Goal: Task Accomplishment & Management: Manage account settings

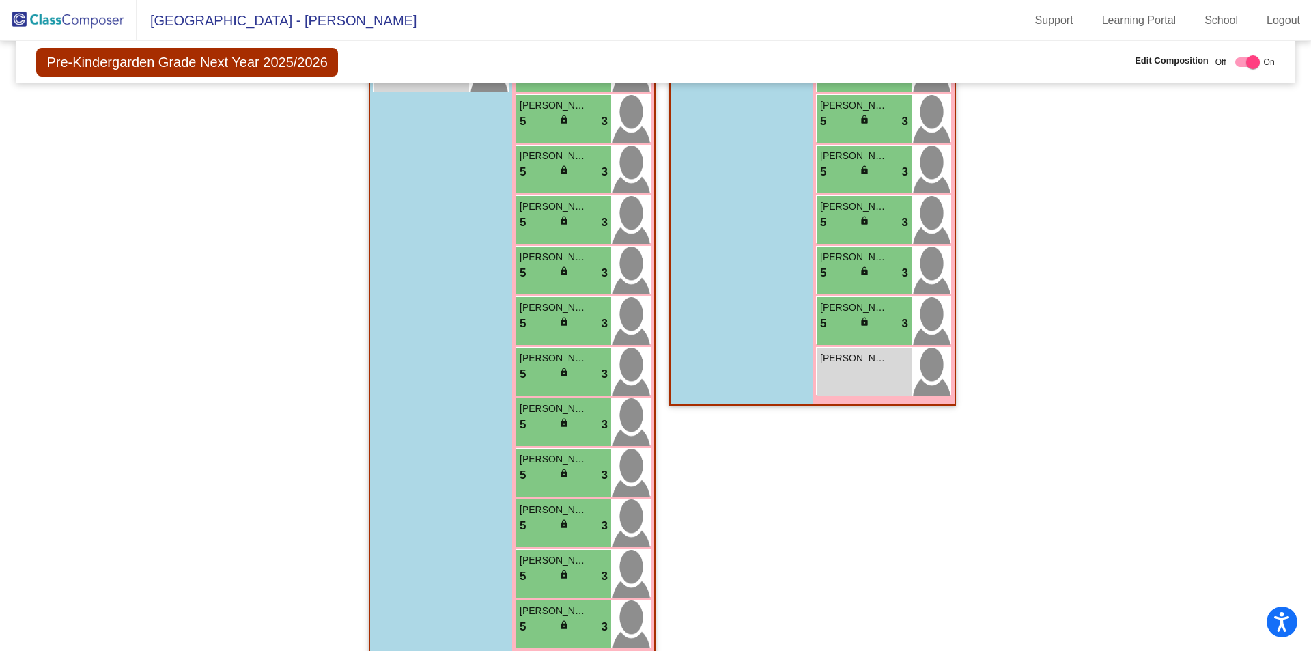
scroll to position [734, 0]
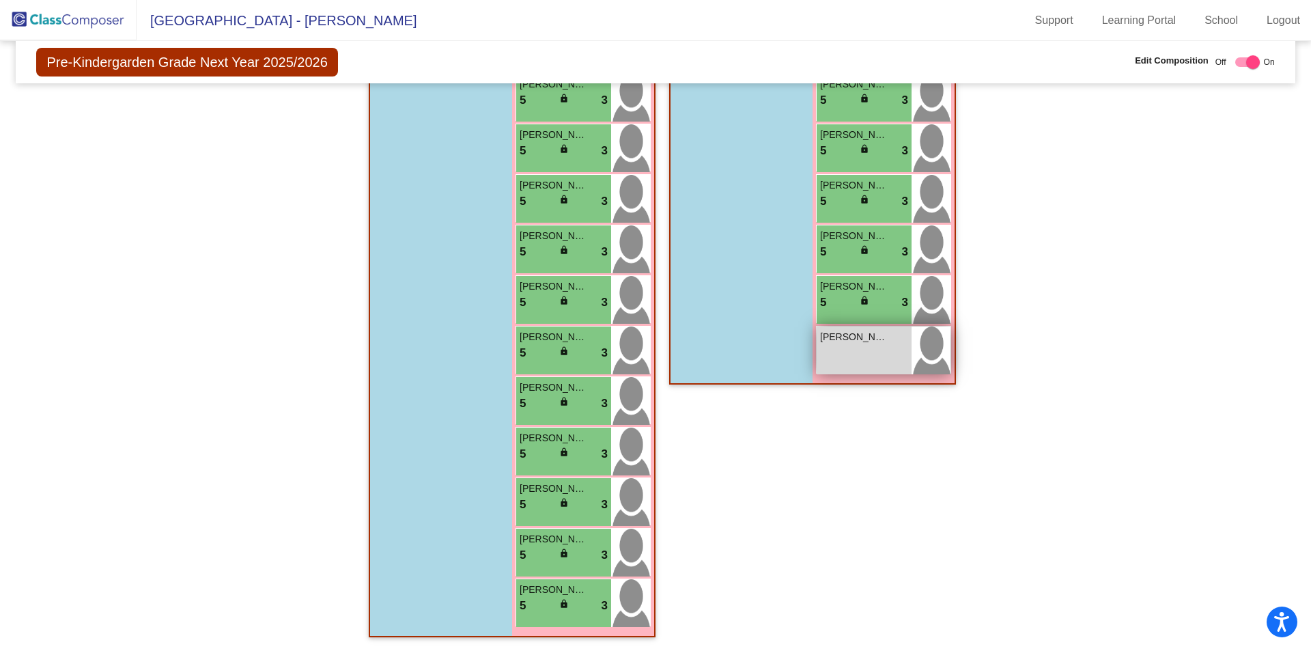
click at [865, 354] on div "Regina Santana Gutierrez lock do_not_disturb_alt" at bounding box center [864, 350] width 95 height 48
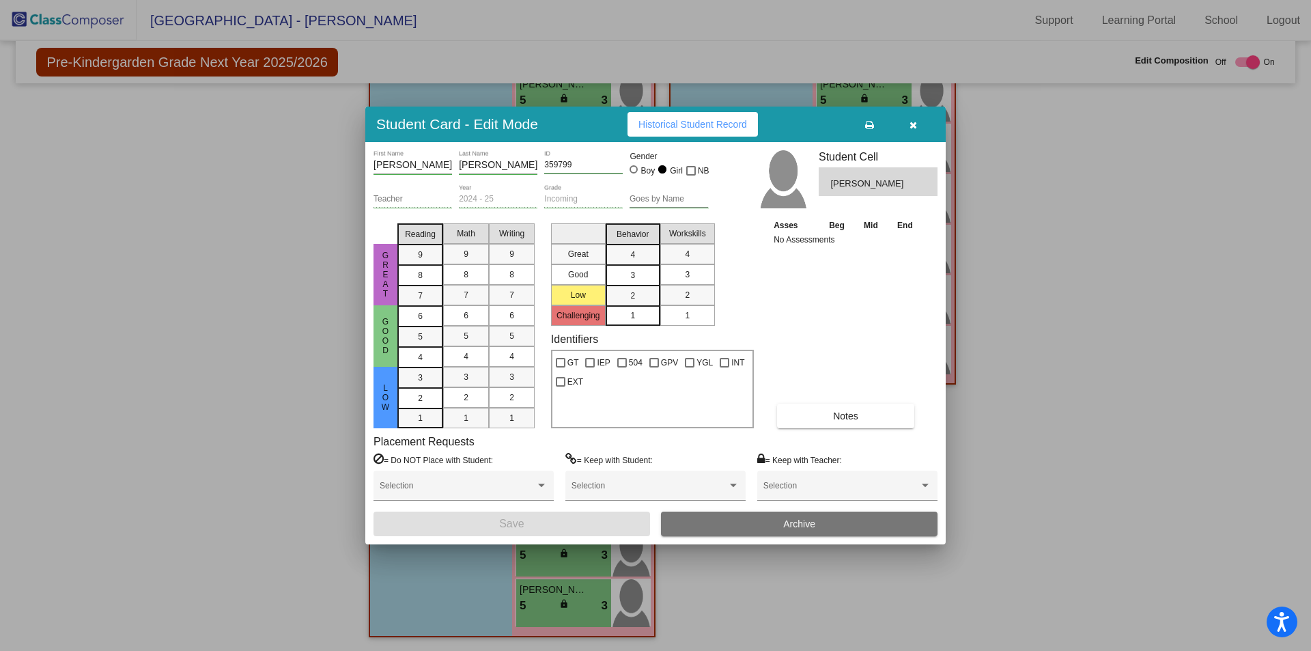
click at [917, 124] on icon "button" at bounding box center [914, 125] width 8 height 10
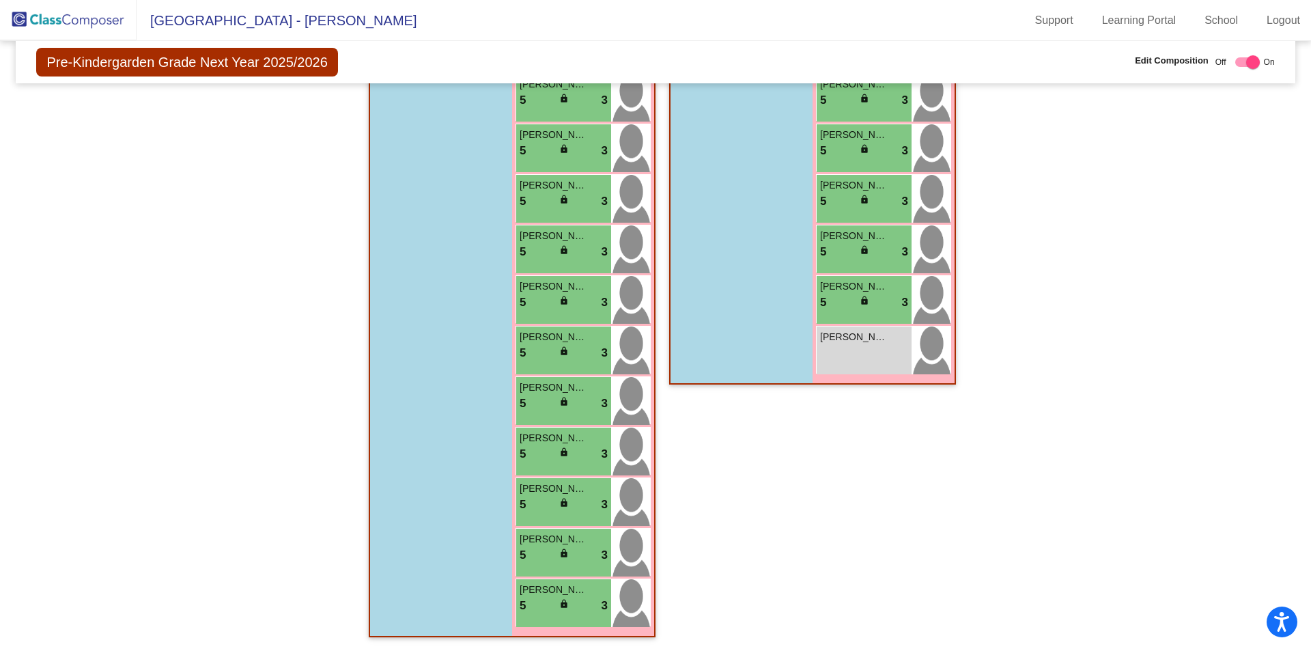
scroll to position [665, 0]
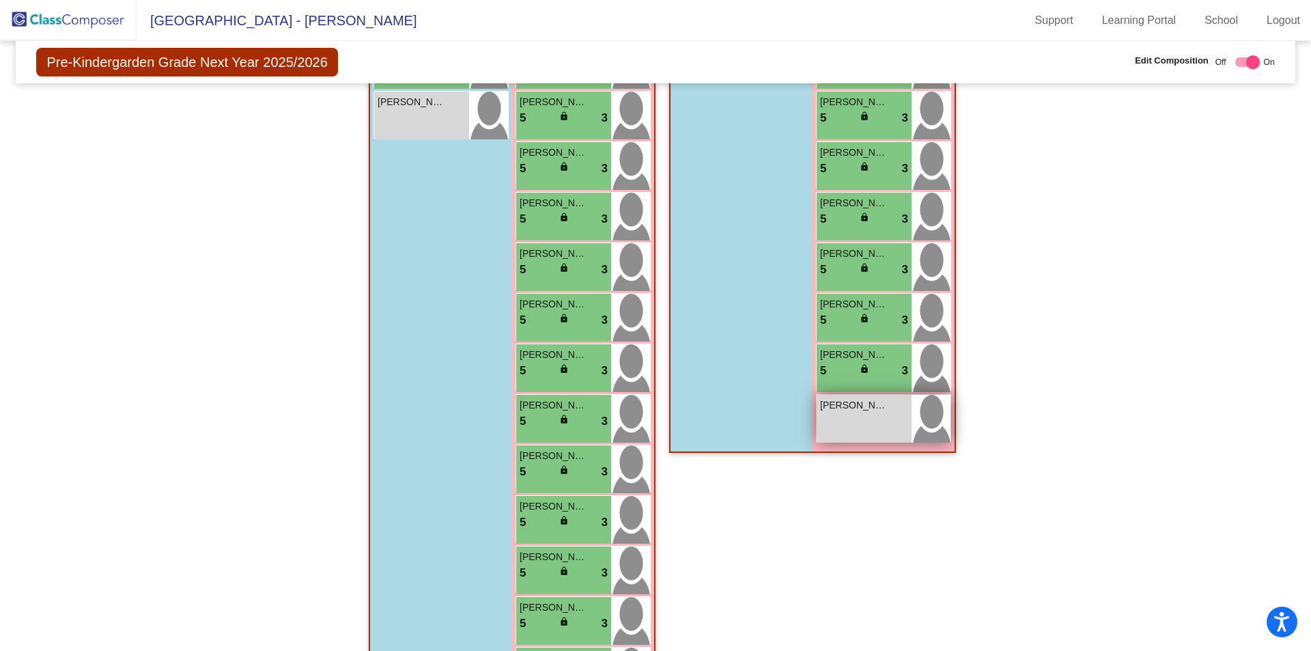
click at [863, 426] on div "Regina Santana Gutierrez lock do_not_disturb_alt" at bounding box center [864, 419] width 95 height 48
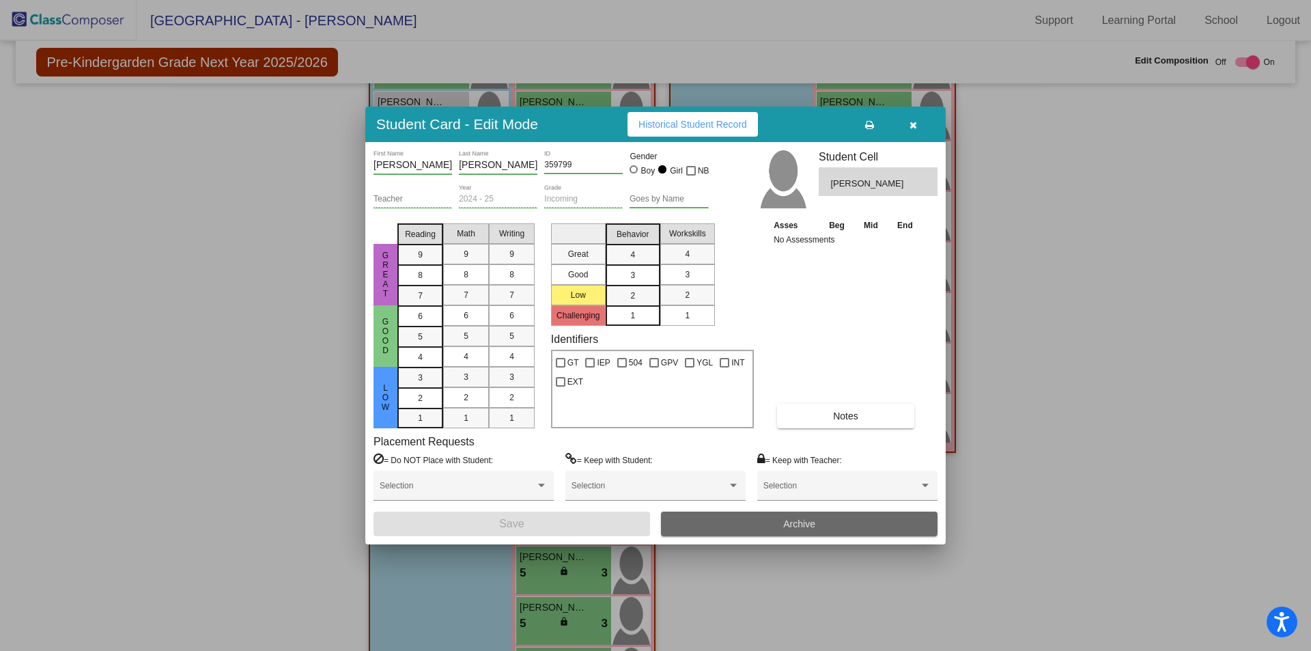
click at [865, 527] on button "Archive" at bounding box center [799, 524] width 277 height 25
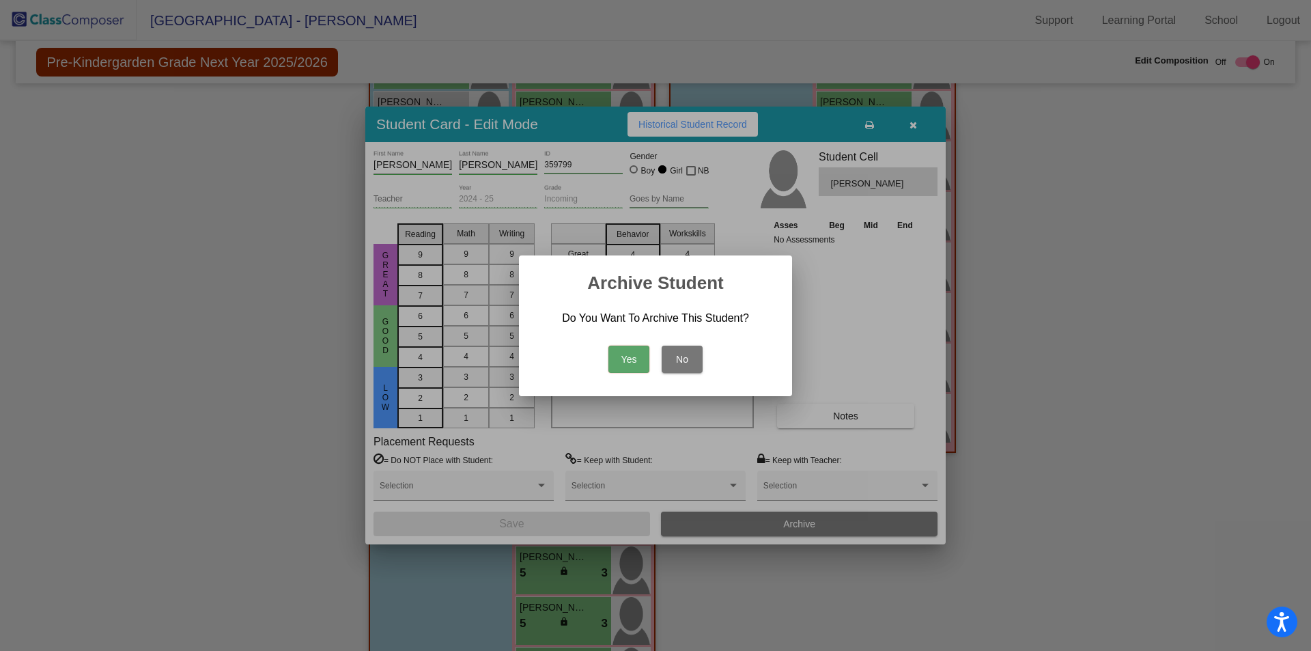
click at [639, 363] on button "Yes" at bounding box center [629, 359] width 41 height 27
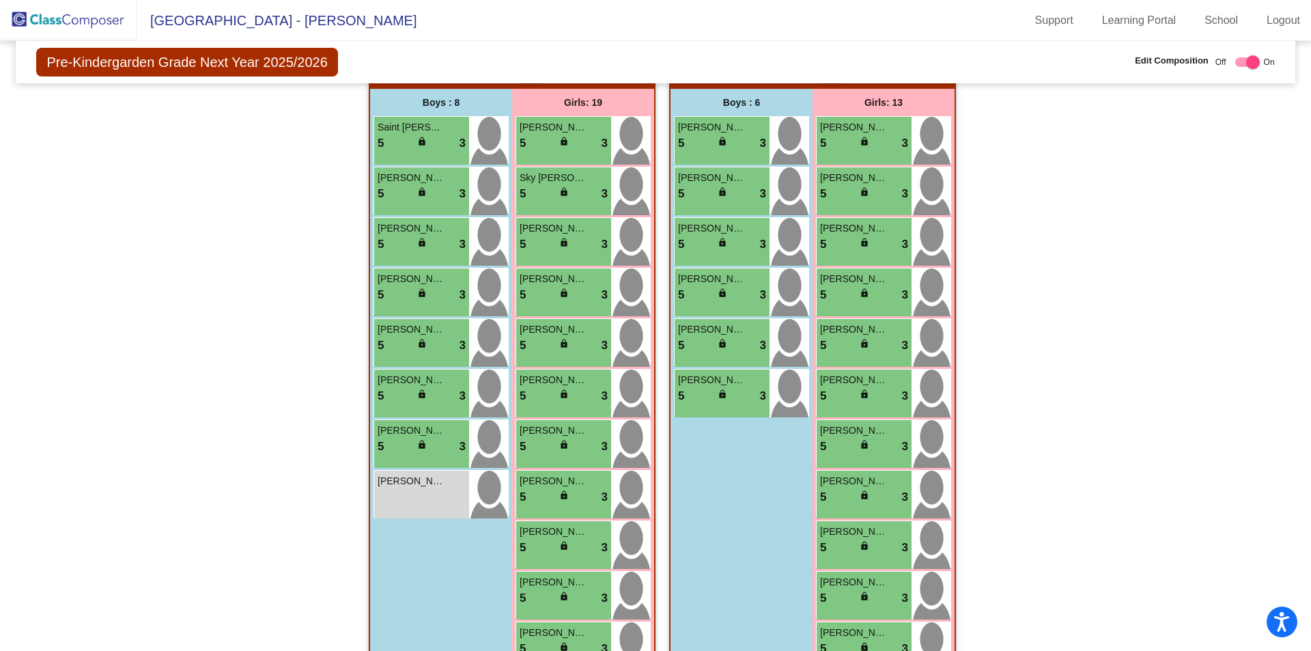
scroll to position [0, 0]
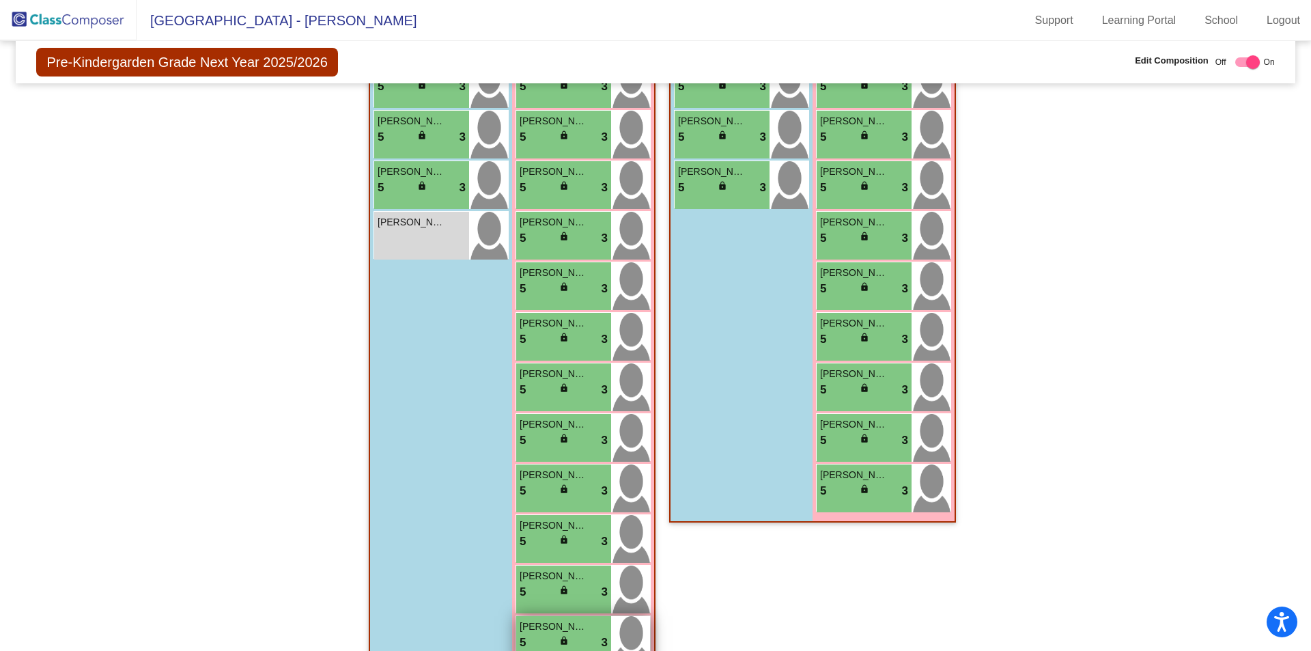
scroll to position [460, 0]
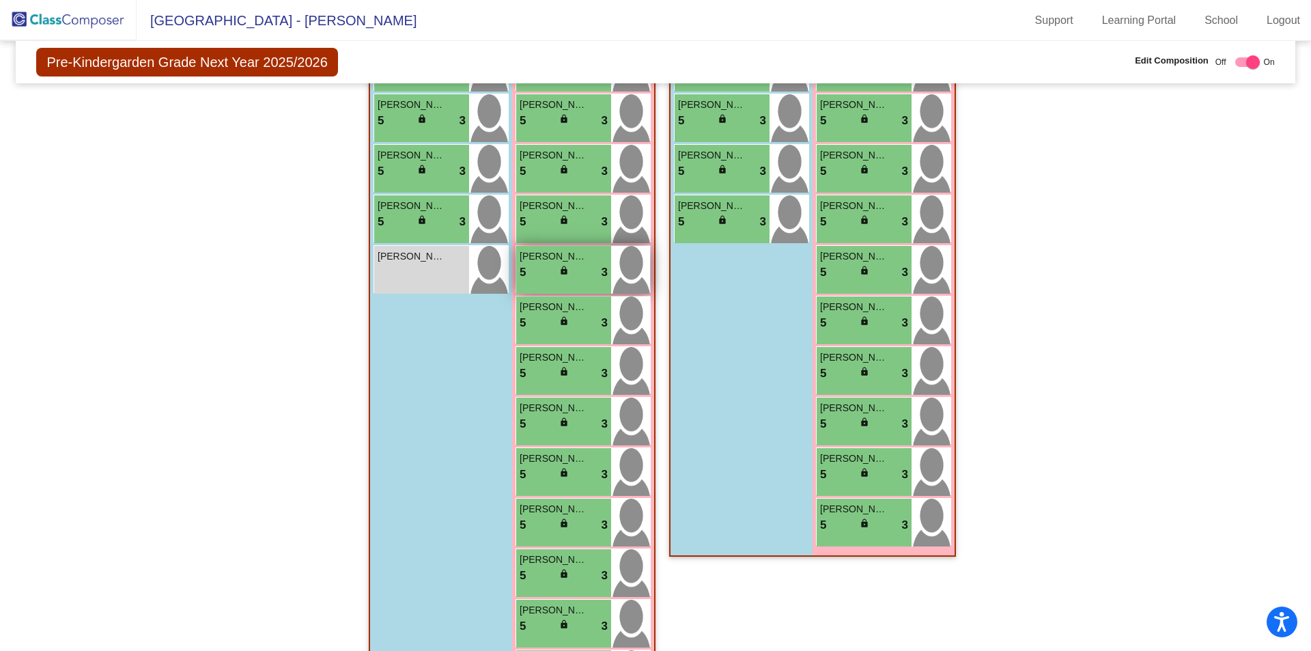
click at [569, 281] on div "[PERSON_NAME] 5 lock do_not_disturb_alt 3" at bounding box center [563, 270] width 95 height 48
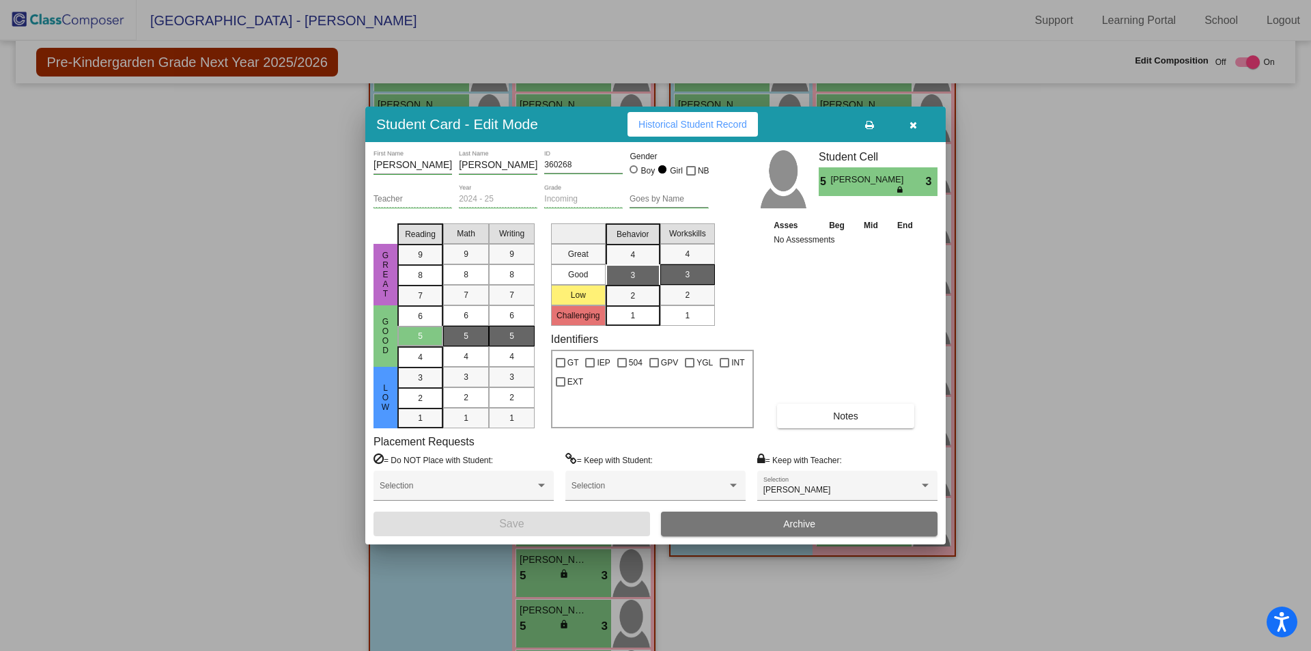
click at [912, 124] on icon "button" at bounding box center [914, 125] width 8 height 10
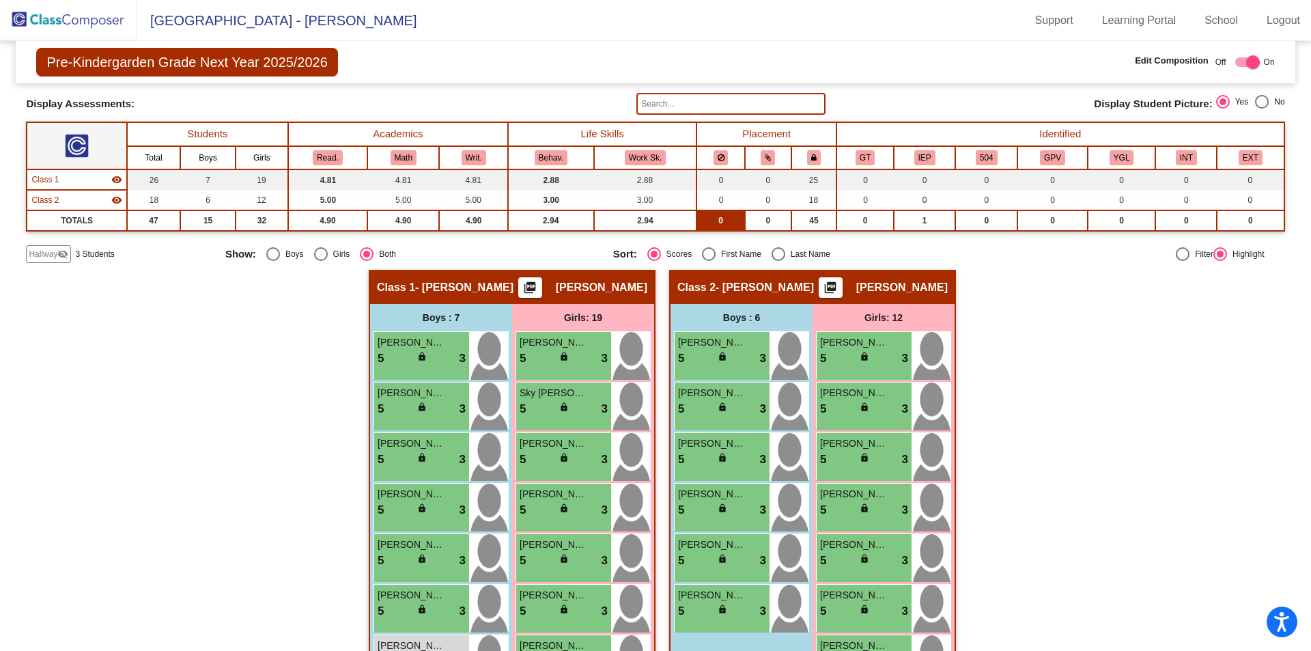
scroll to position [51, 0]
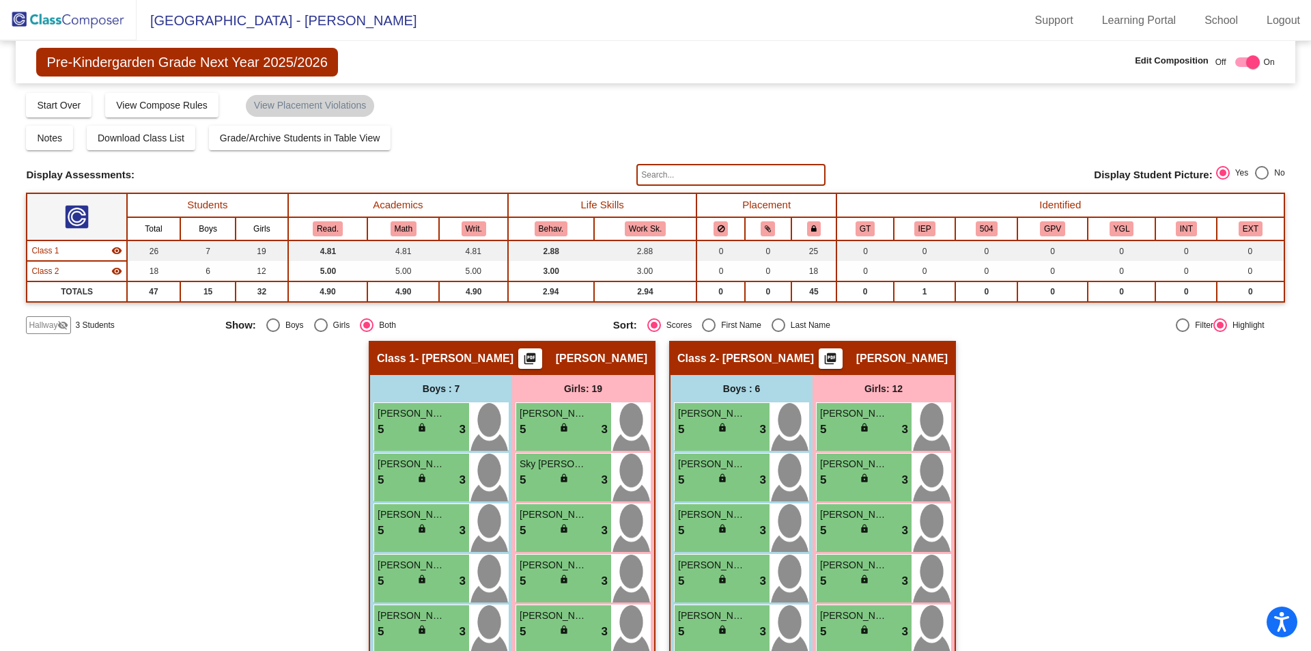
click at [40, 320] on span "Hallway" at bounding box center [43, 325] width 29 height 12
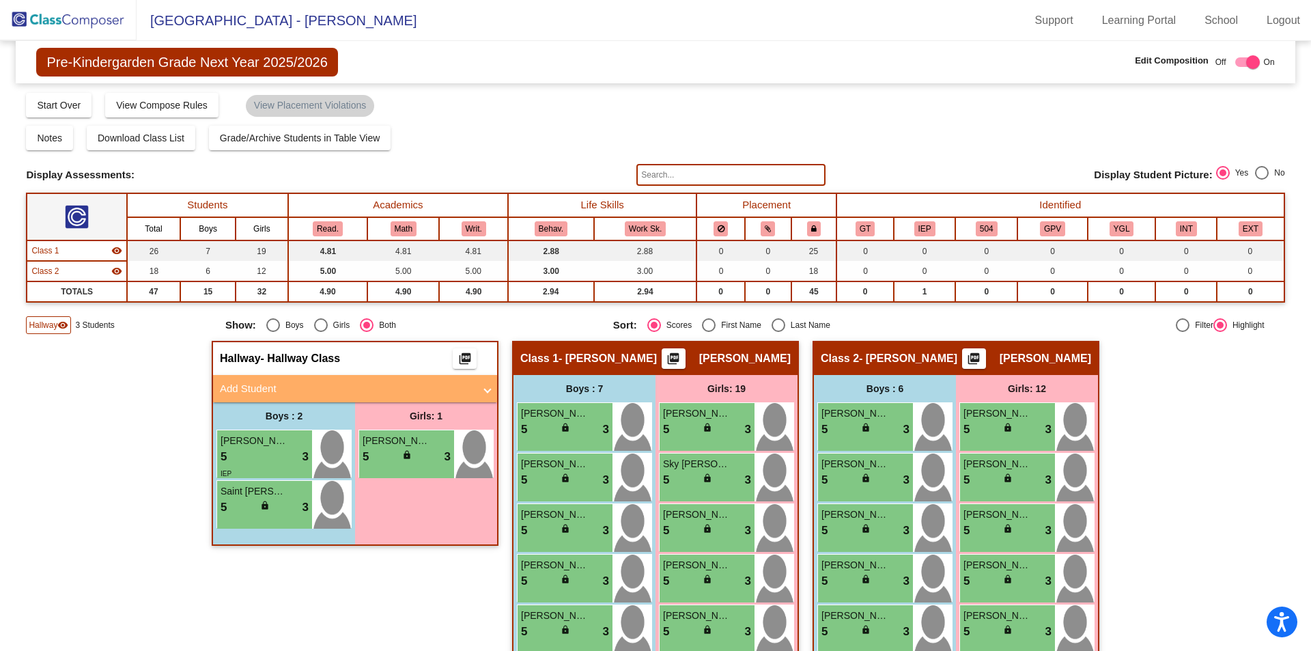
click at [40, 320] on span "Hallway" at bounding box center [43, 325] width 29 height 12
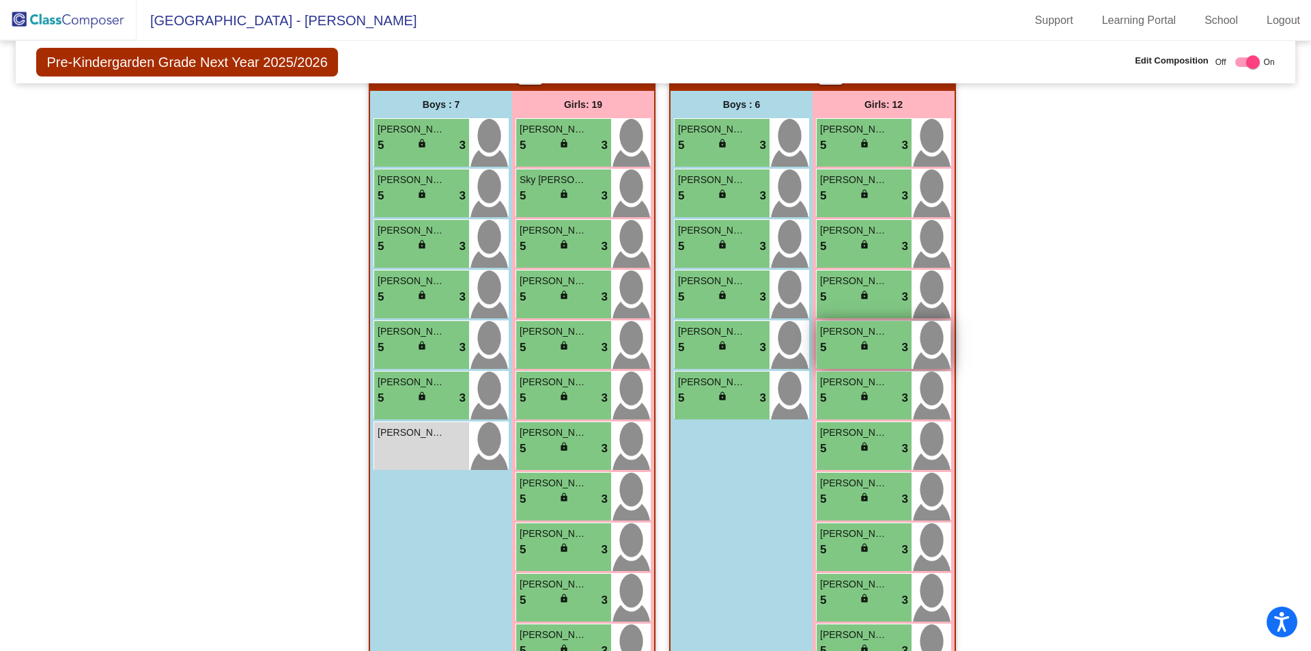
scroll to position [273, 0]
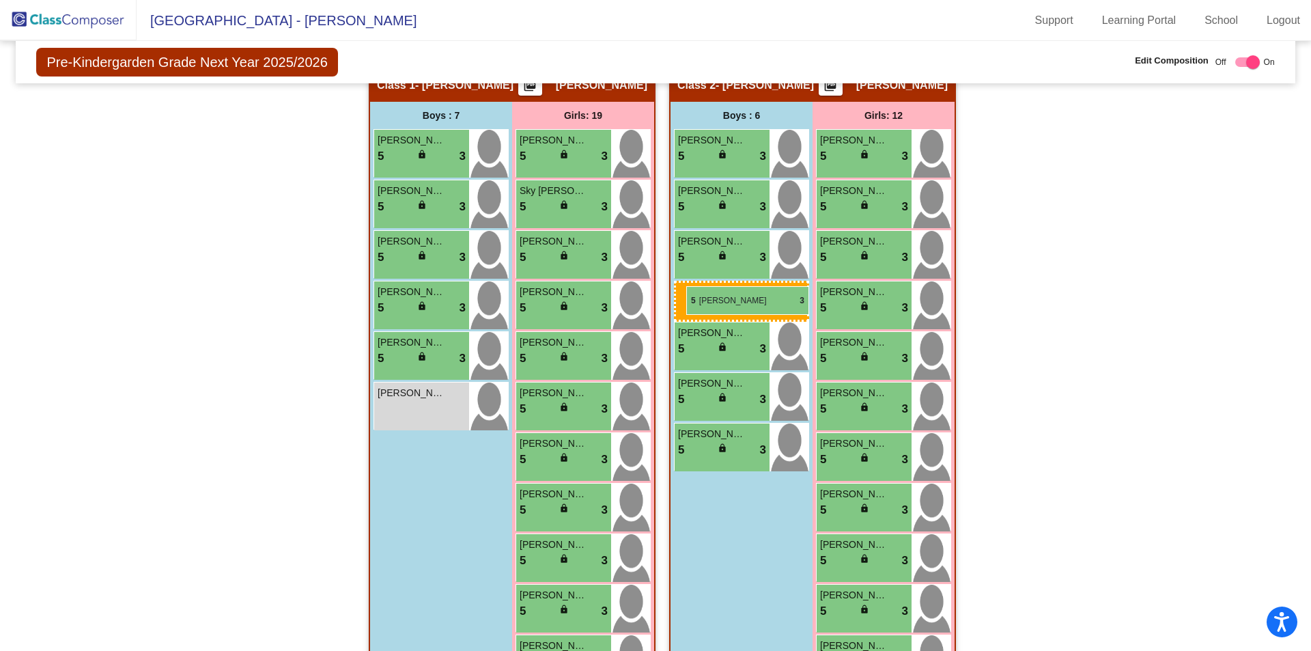
drag, startPoint x: 431, startPoint y: 350, endPoint x: 686, endPoint y: 286, distance: 263.4
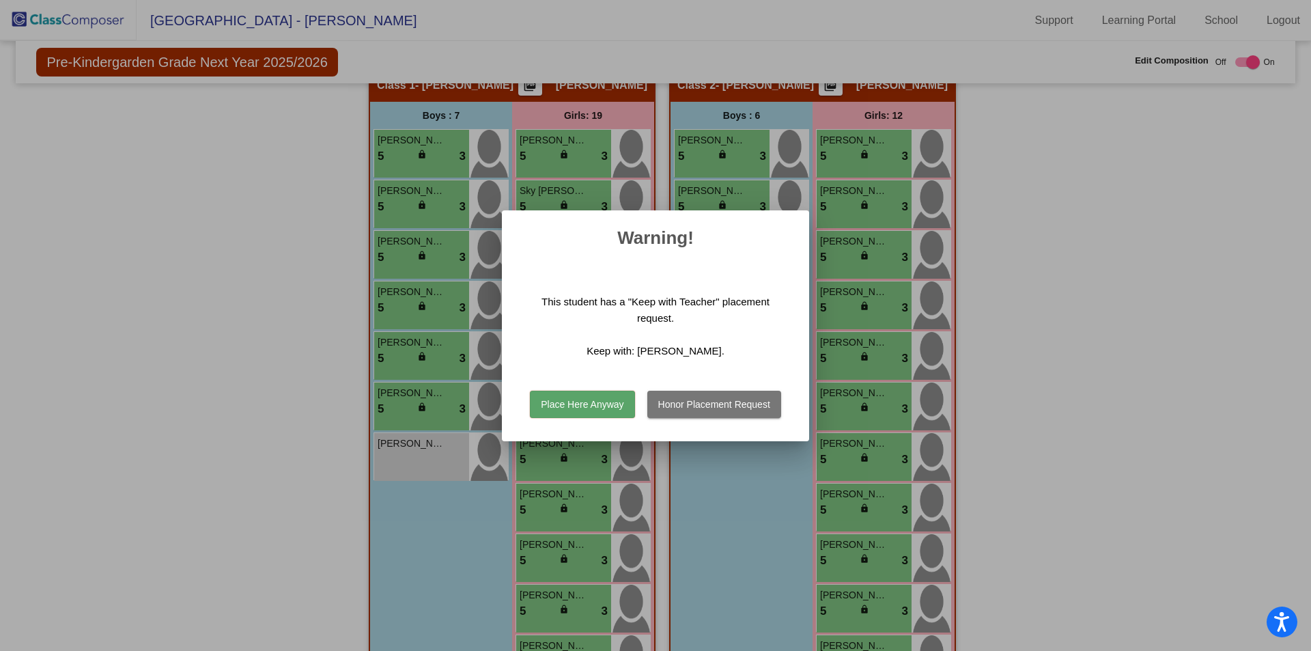
click at [613, 404] on button "Place Here Anyway" at bounding box center [582, 404] width 104 height 27
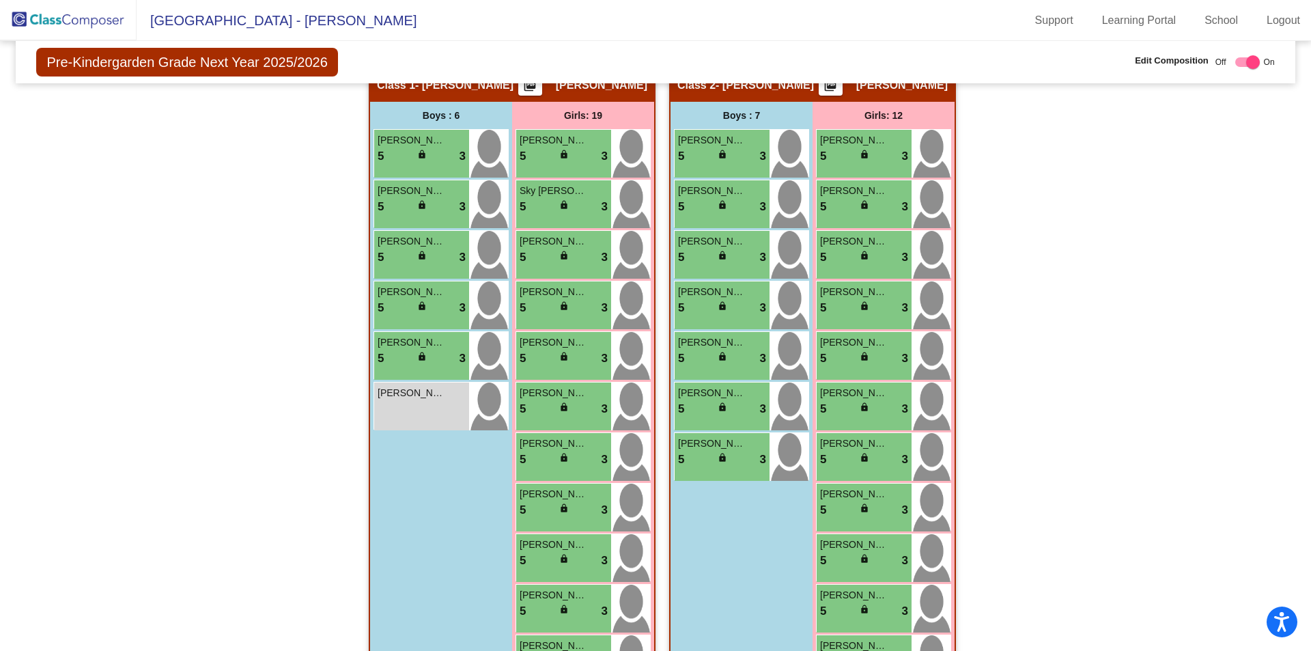
click at [55, 23] on img at bounding box center [68, 20] width 137 height 40
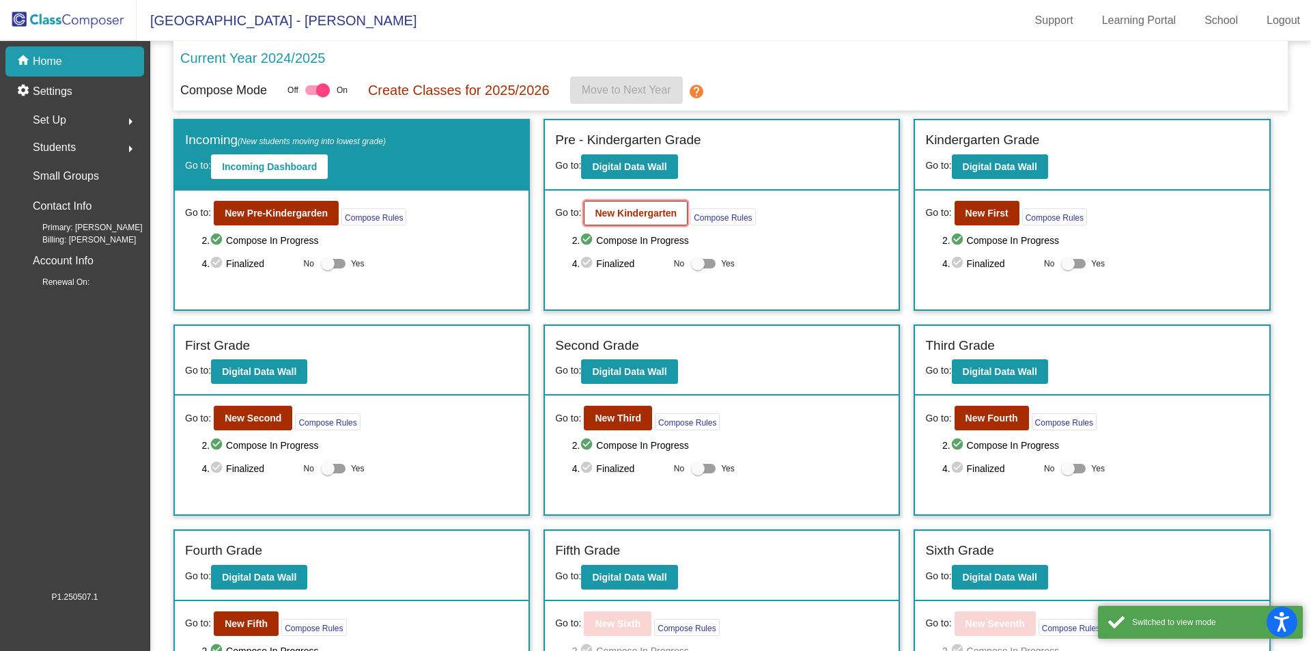
click at [649, 224] on button "New Kindergarten" at bounding box center [636, 213] width 104 height 25
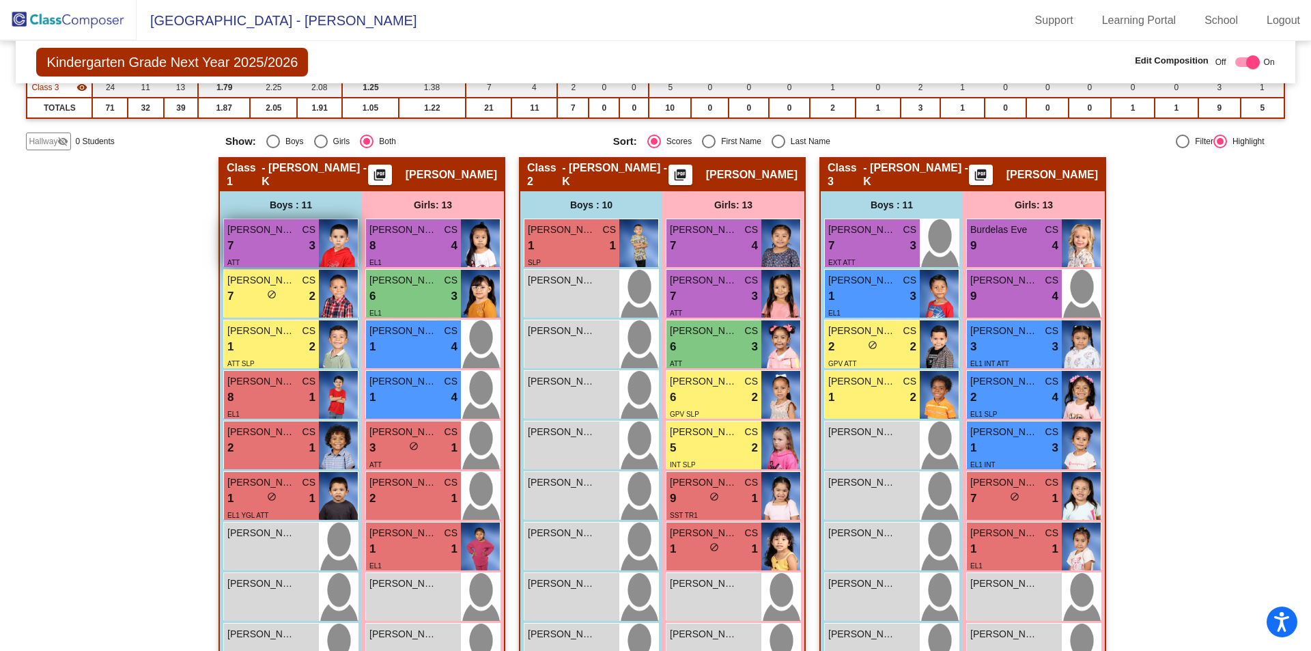
scroll to position [205, 0]
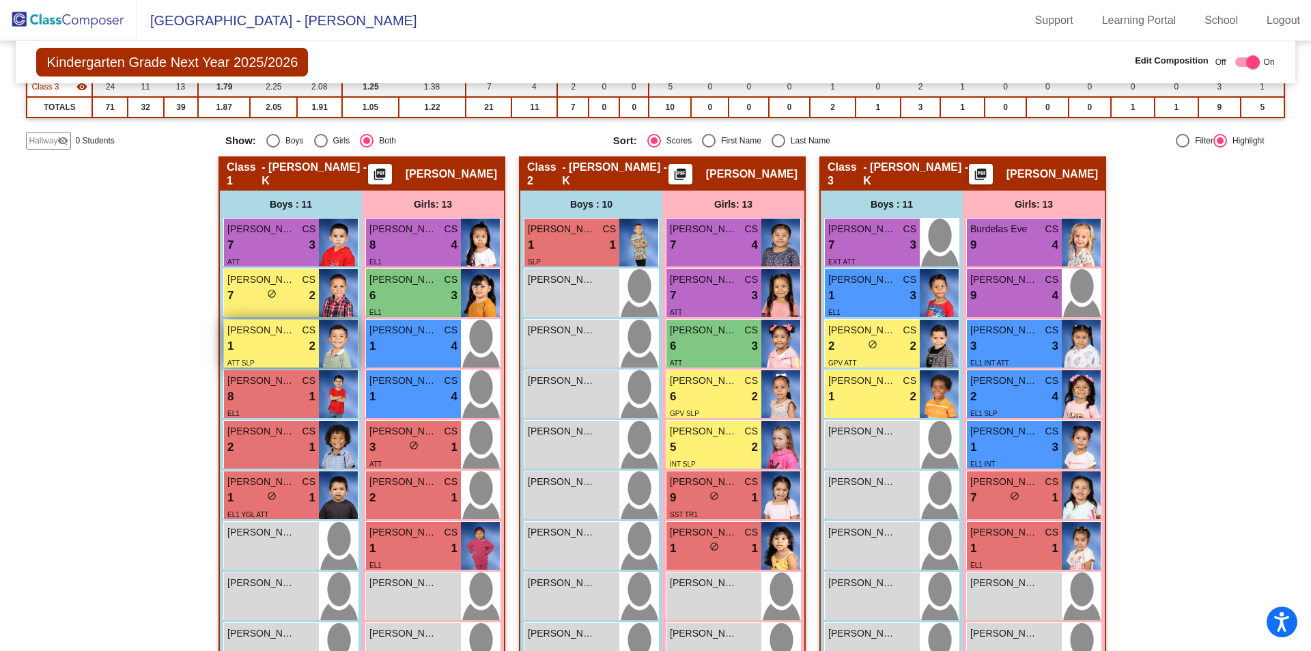
click at [263, 350] on div "1 lock do_not_disturb_alt 2" at bounding box center [271, 346] width 88 height 18
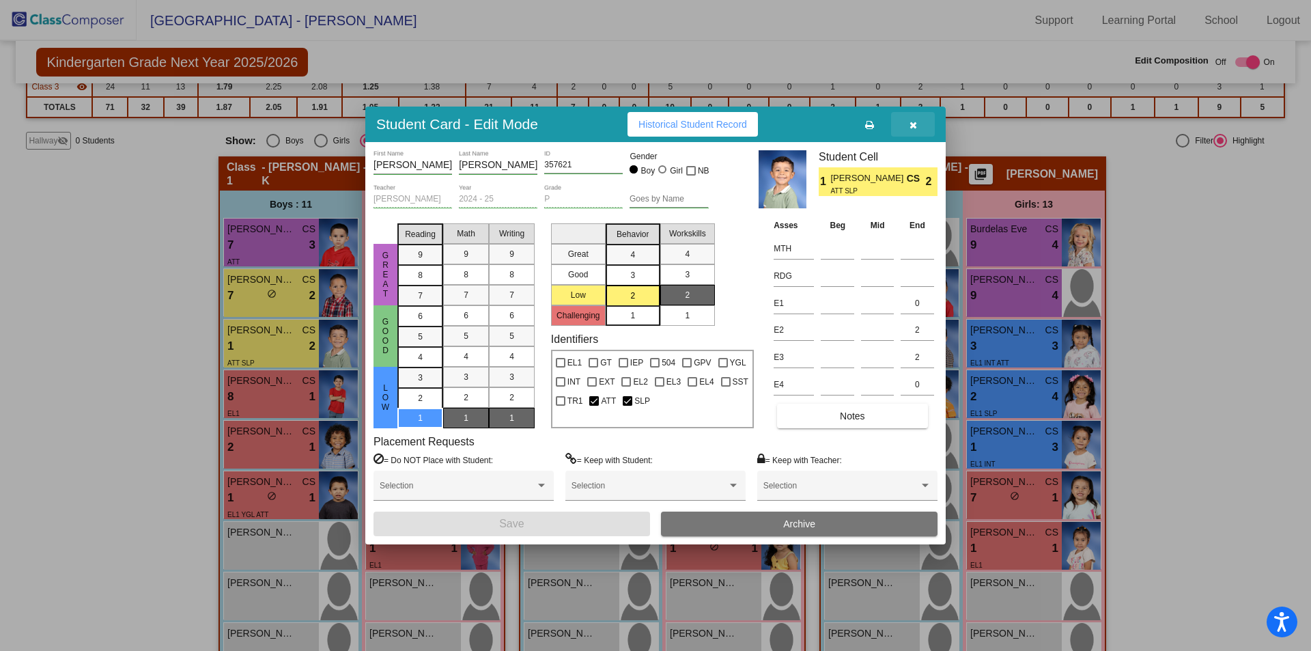
click at [915, 125] on icon "button" at bounding box center [914, 125] width 8 height 10
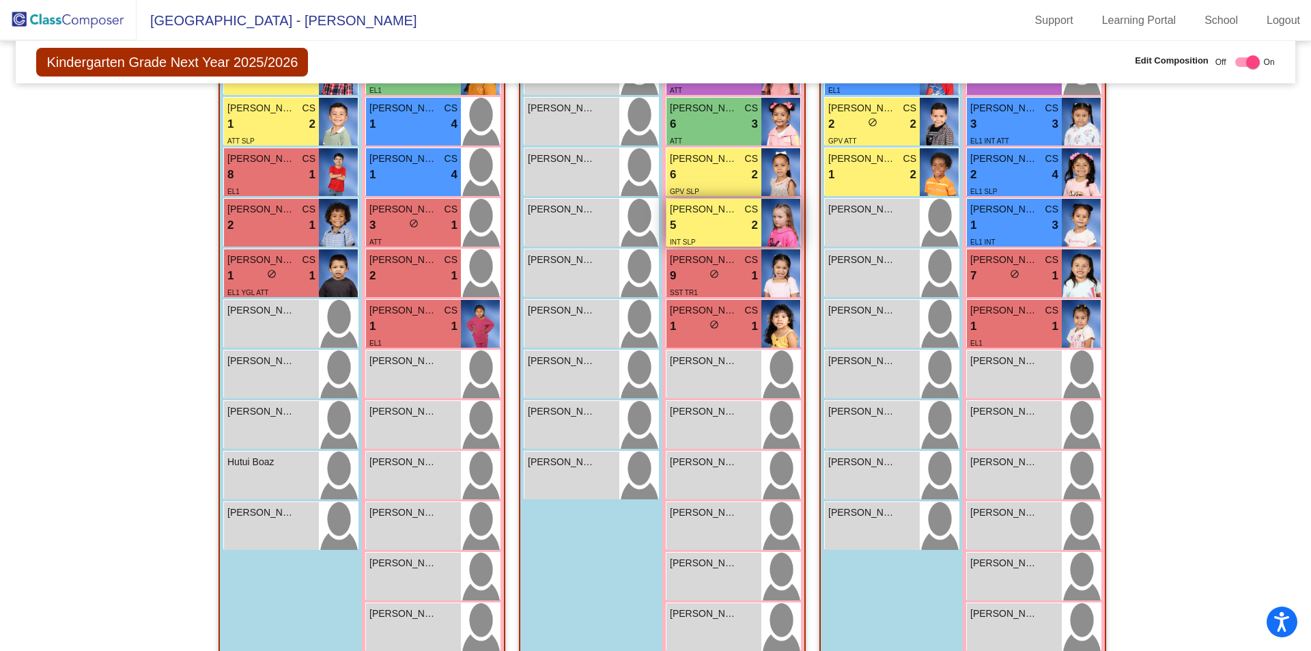
scroll to position [451, 0]
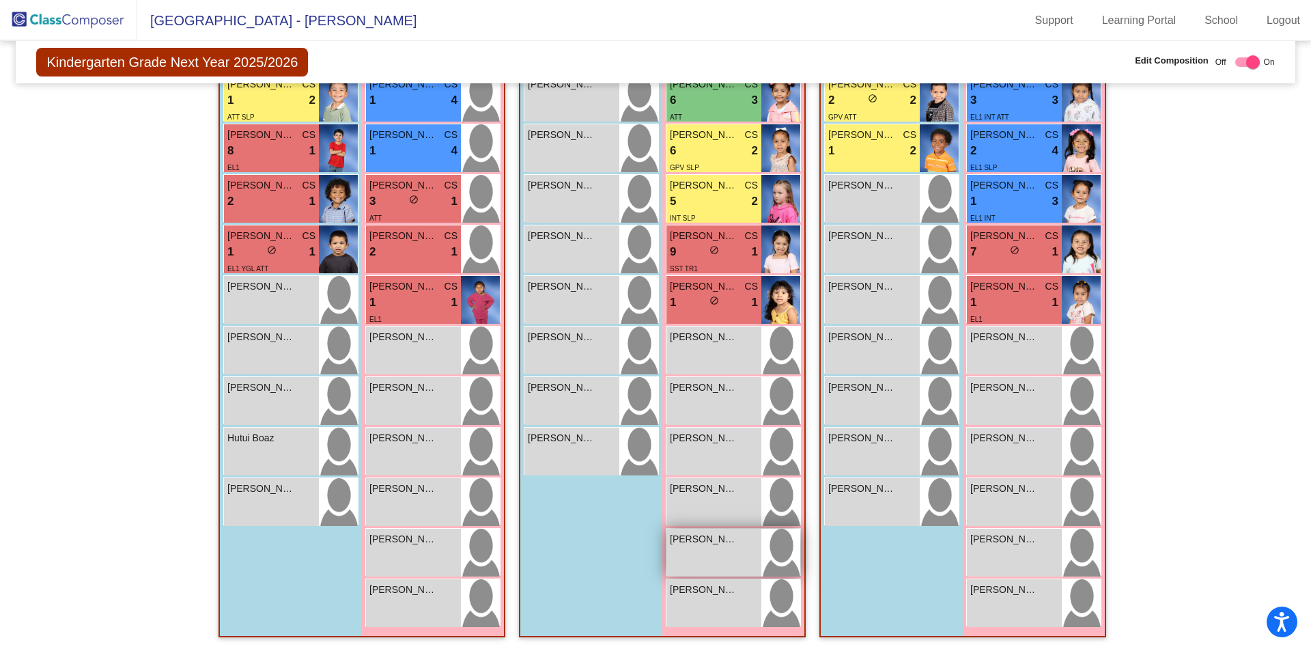
click at [707, 543] on span "Kaiailanni Martinez Hernandez" at bounding box center [704, 539] width 68 height 14
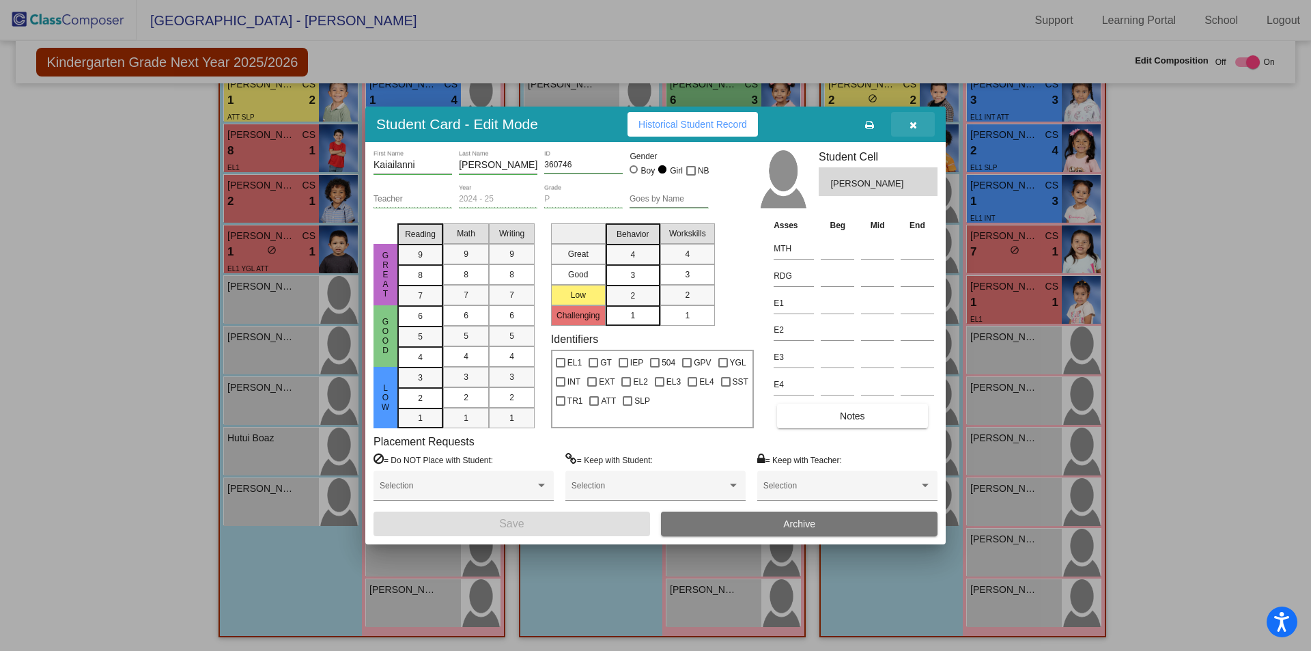
click at [915, 118] on button "button" at bounding box center [913, 124] width 44 height 25
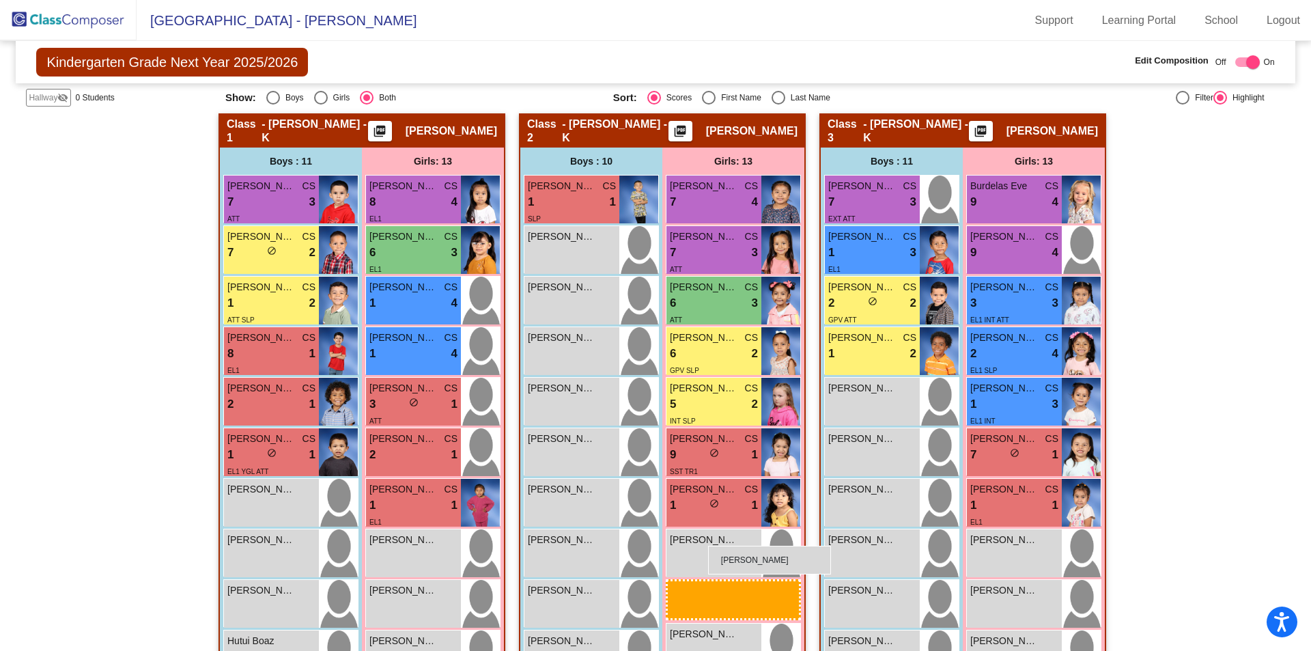
scroll to position [178, 0]
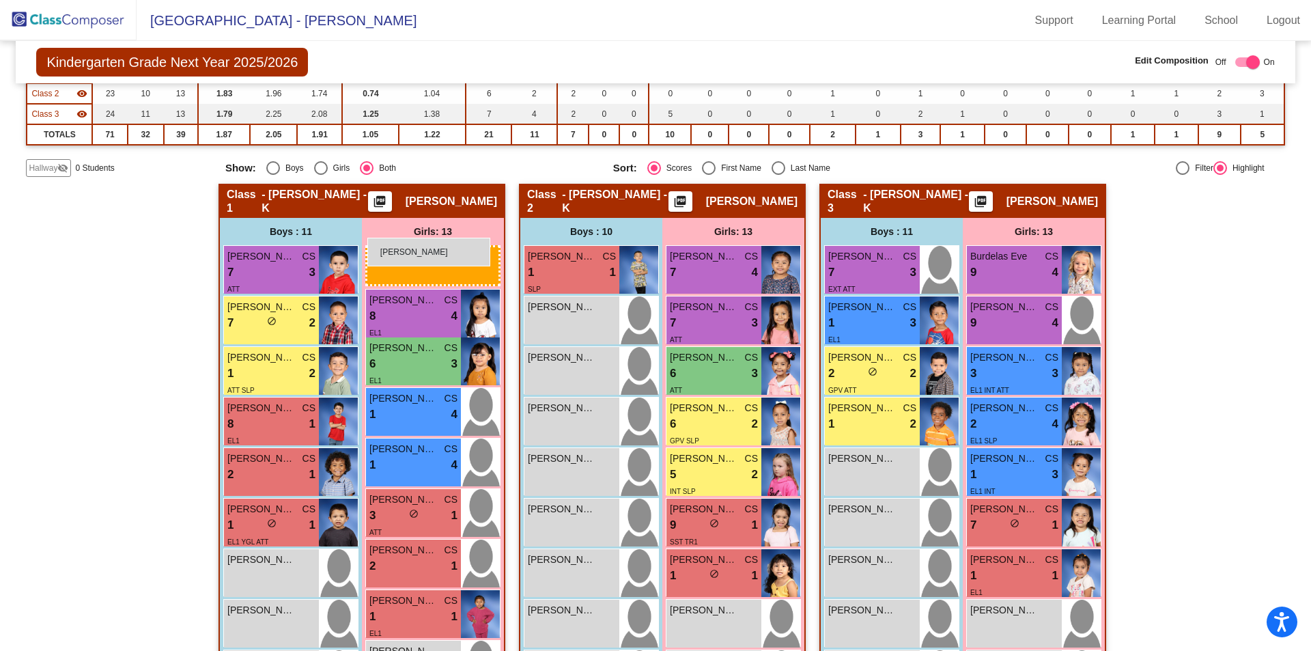
drag, startPoint x: 708, startPoint y: 561, endPoint x: 367, endPoint y: 245, distance: 464.9
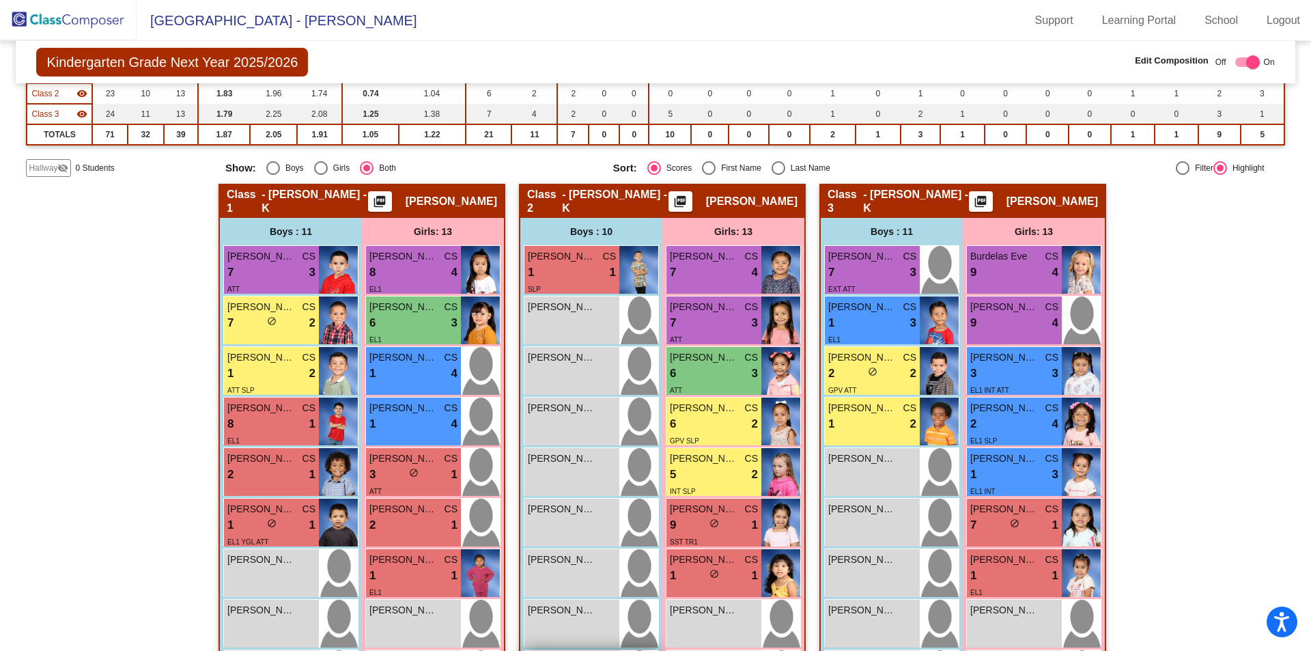
scroll to position [451, 0]
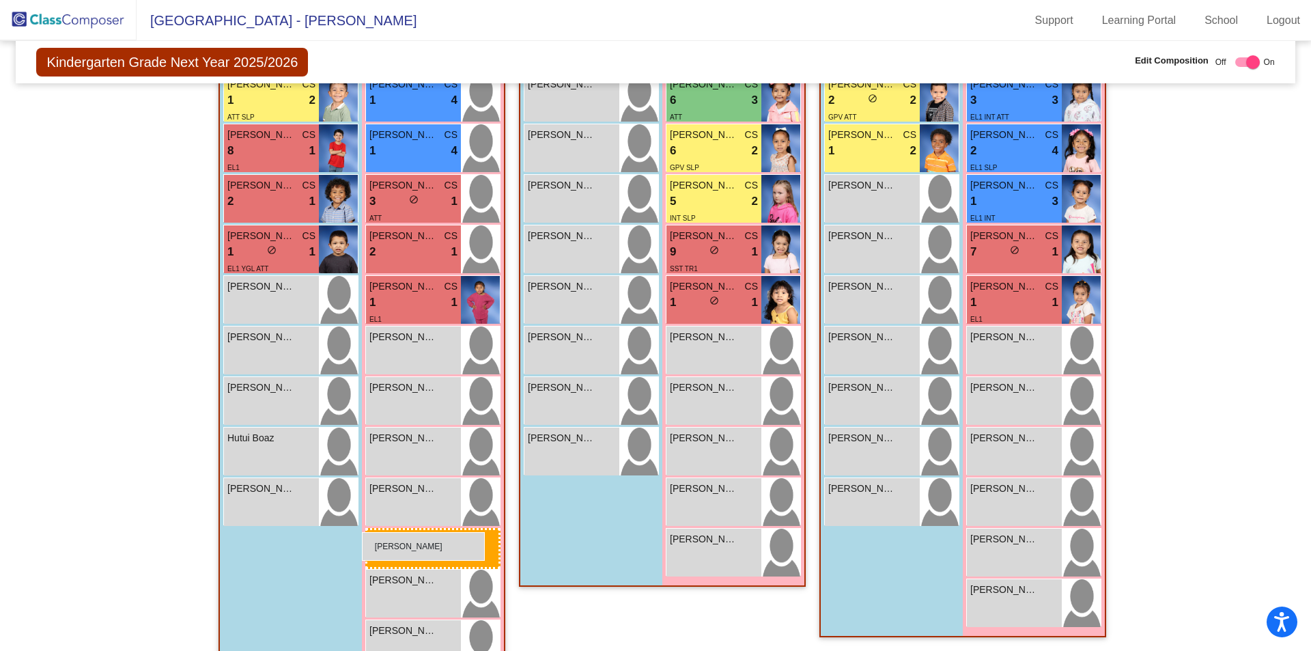
drag, startPoint x: 711, startPoint y: 550, endPoint x: 362, endPoint y: 532, distance: 349.5
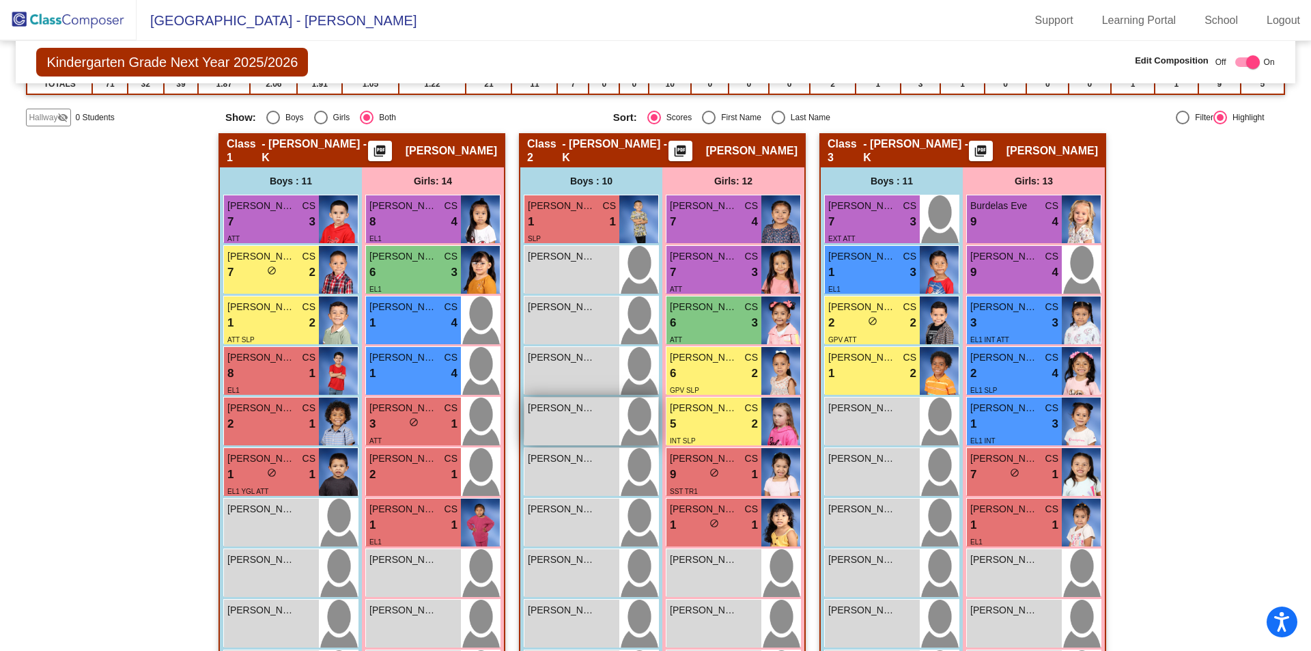
scroll to position [296, 0]
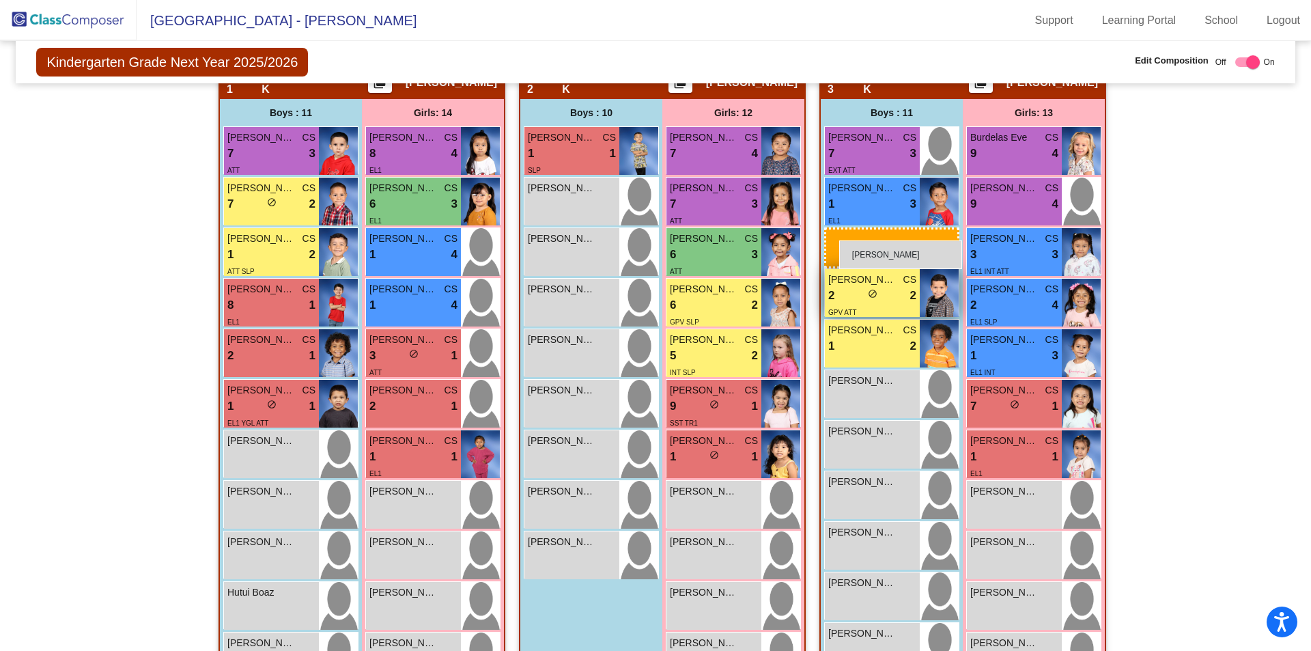
drag, startPoint x: 560, startPoint y: 355, endPoint x: 835, endPoint y: 238, distance: 299.0
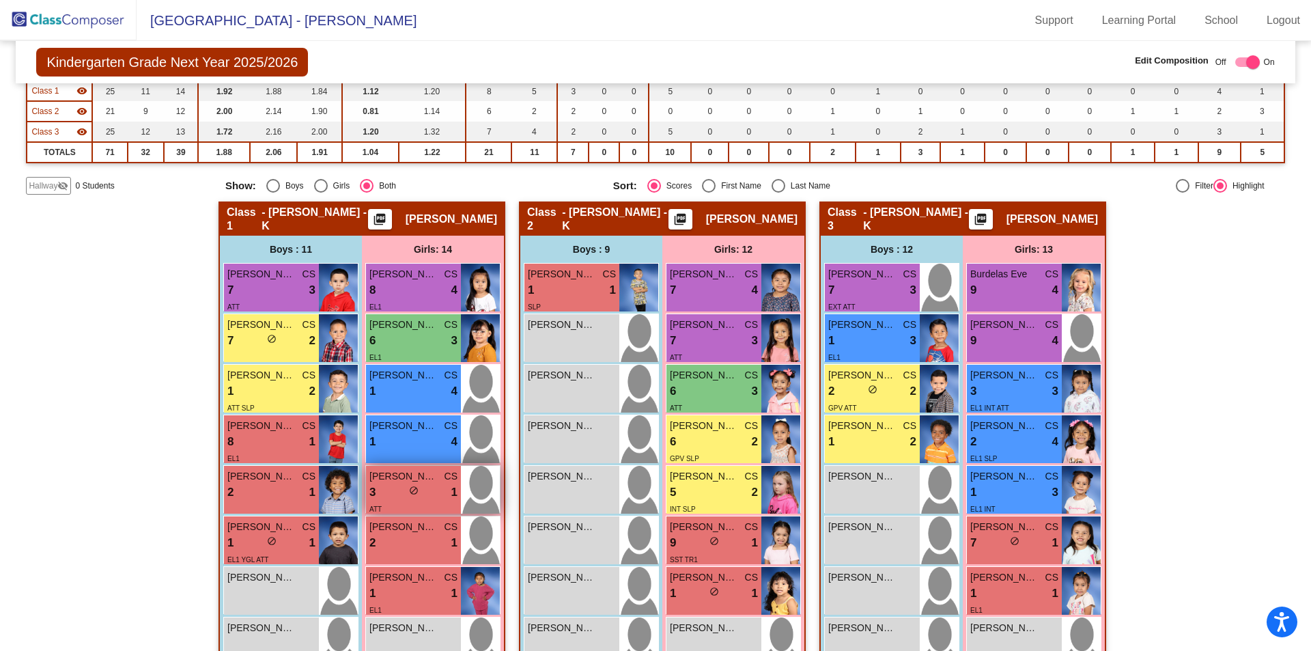
scroll to position [0, 0]
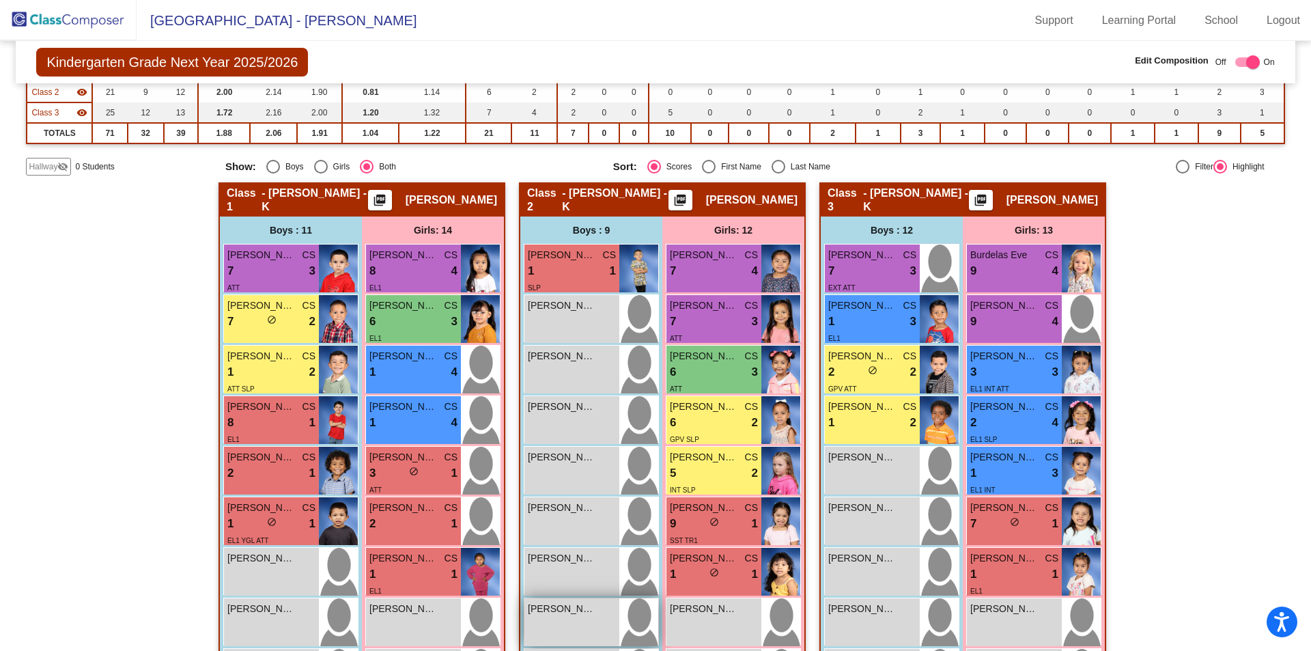
scroll to position [228, 0]
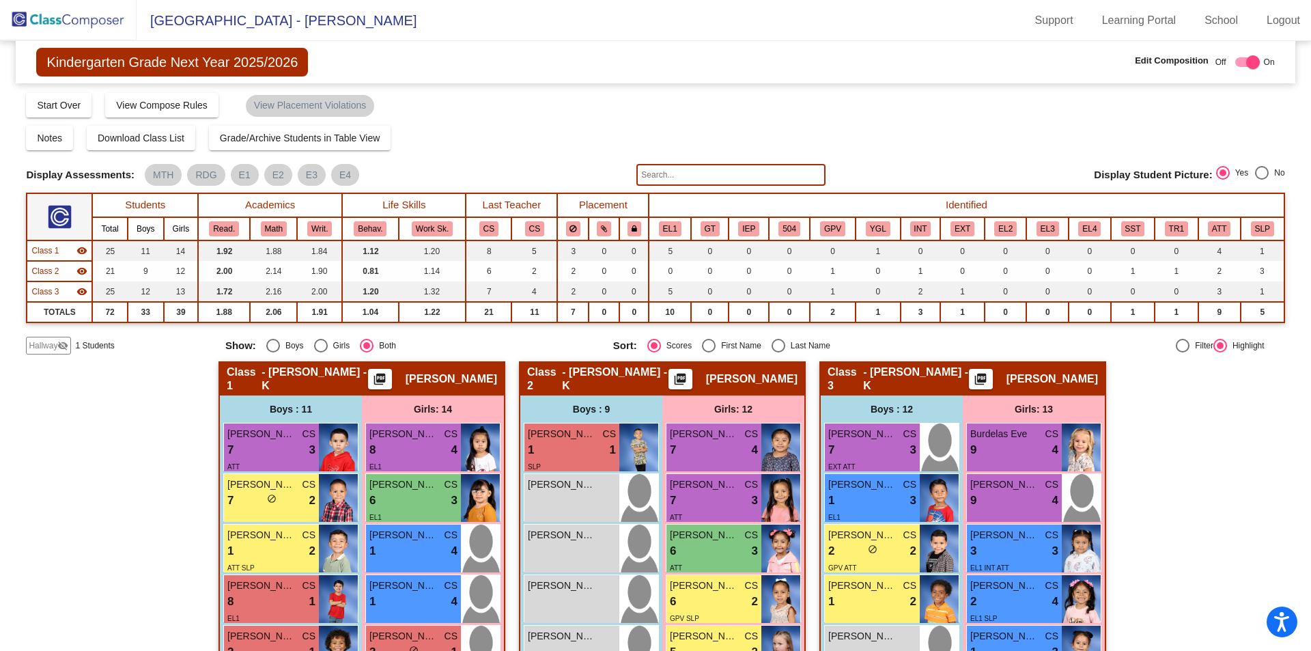
scroll to position [137, 0]
click at [107, 18] on img at bounding box center [68, 20] width 137 height 40
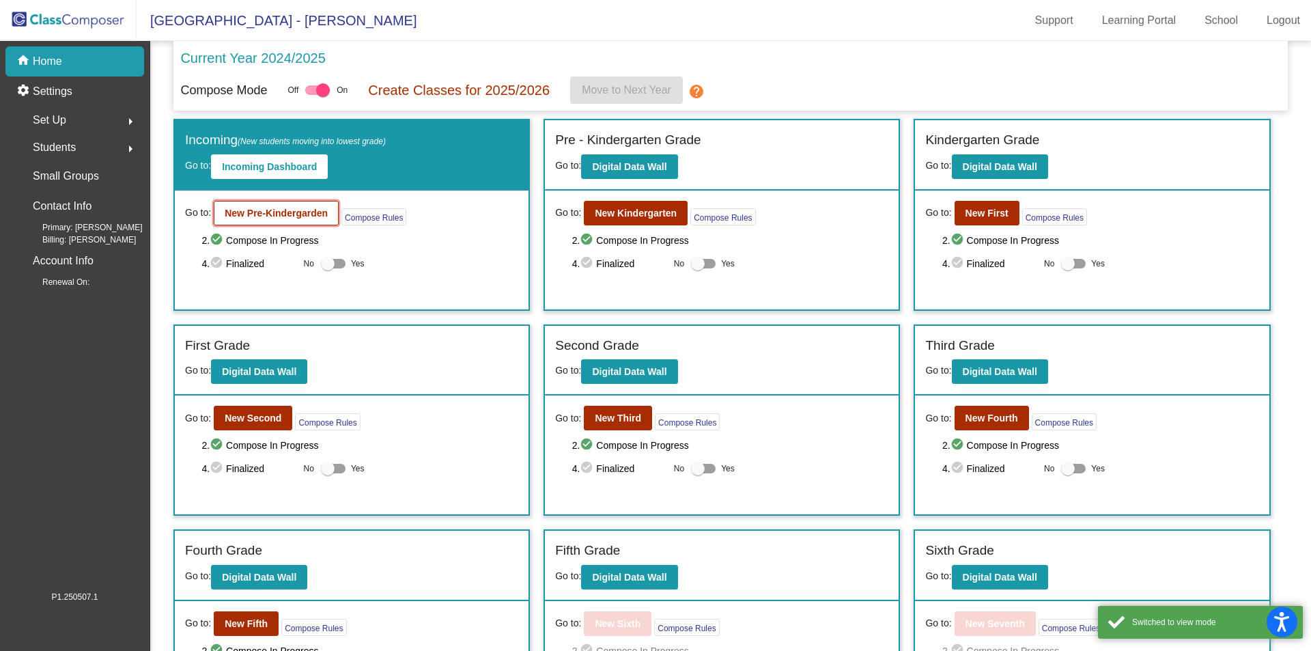
click at [234, 208] on b "New Pre-Kindergarden" at bounding box center [276, 213] width 103 height 11
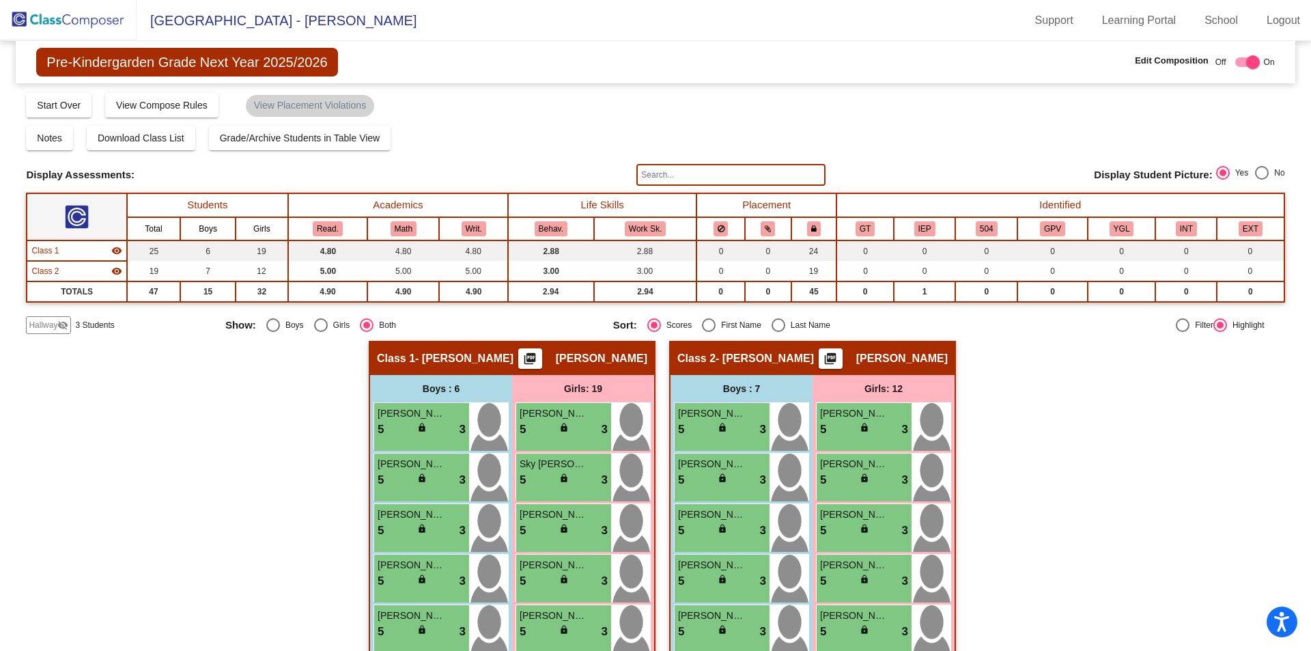
click at [36, 331] on span "Hallway" at bounding box center [43, 325] width 29 height 12
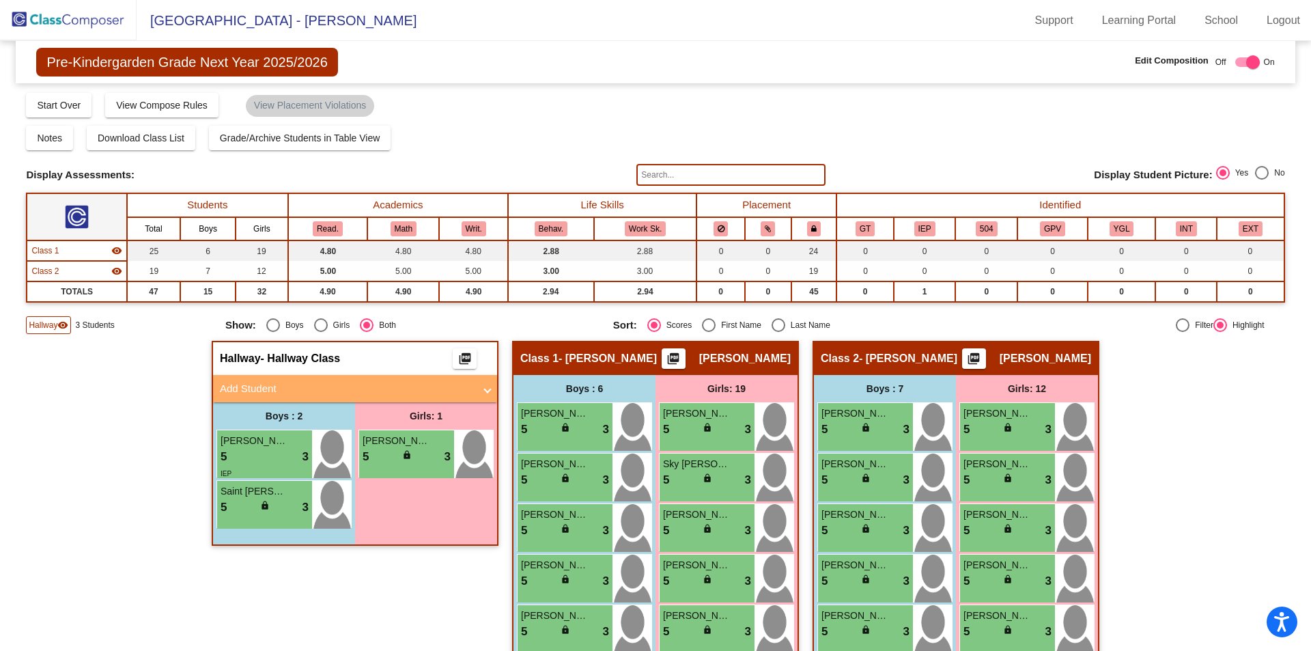
click at [36, 331] on span "Hallway" at bounding box center [43, 325] width 29 height 12
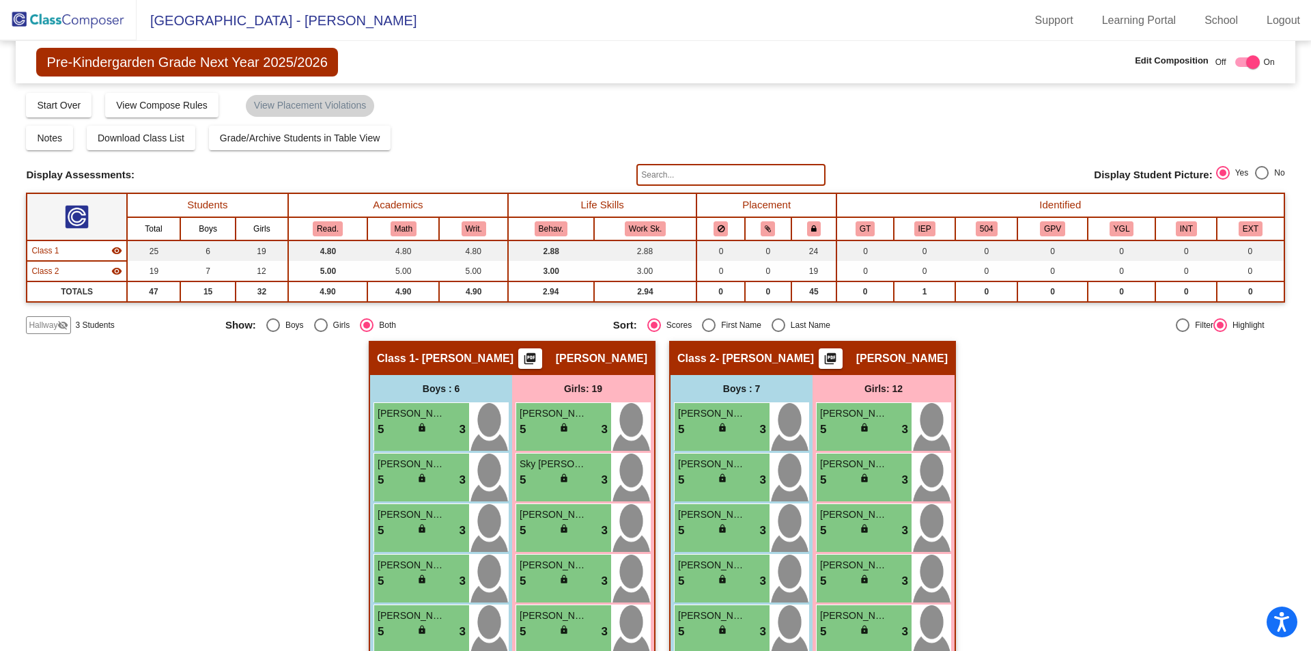
click at [36, 331] on span "Hallway" at bounding box center [43, 325] width 29 height 12
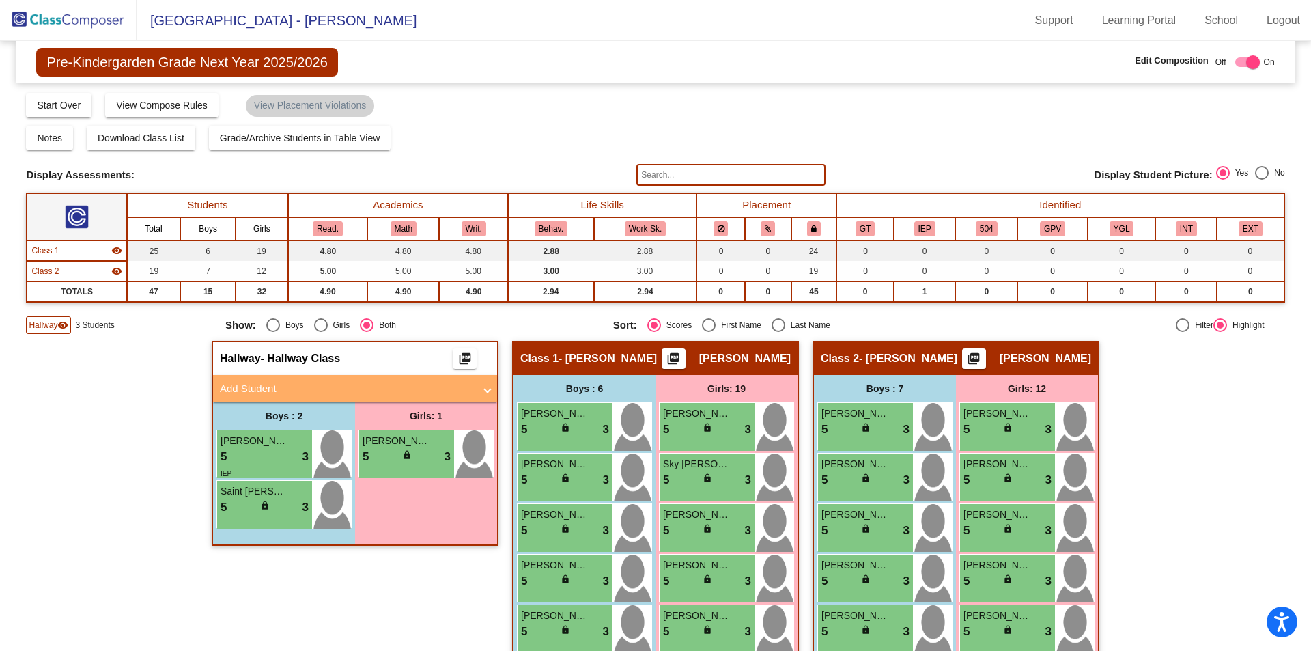
click at [36, 331] on span "Hallway" at bounding box center [43, 325] width 29 height 12
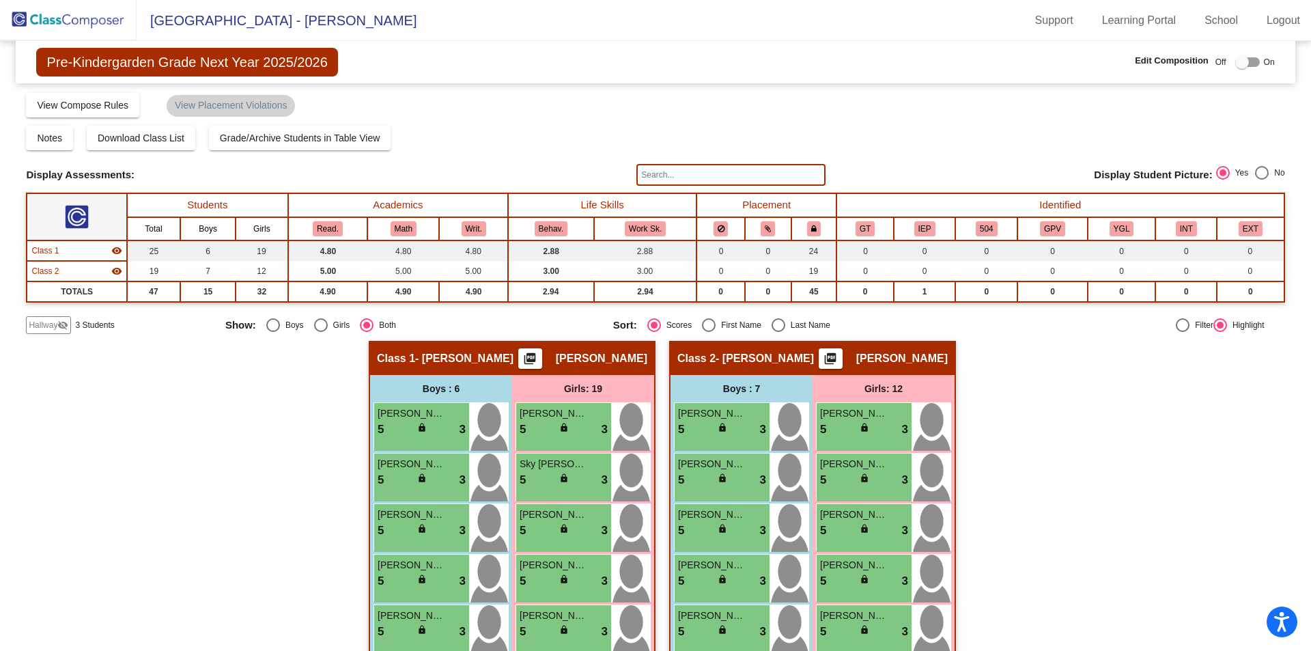
click at [79, 12] on img at bounding box center [68, 20] width 137 height 40
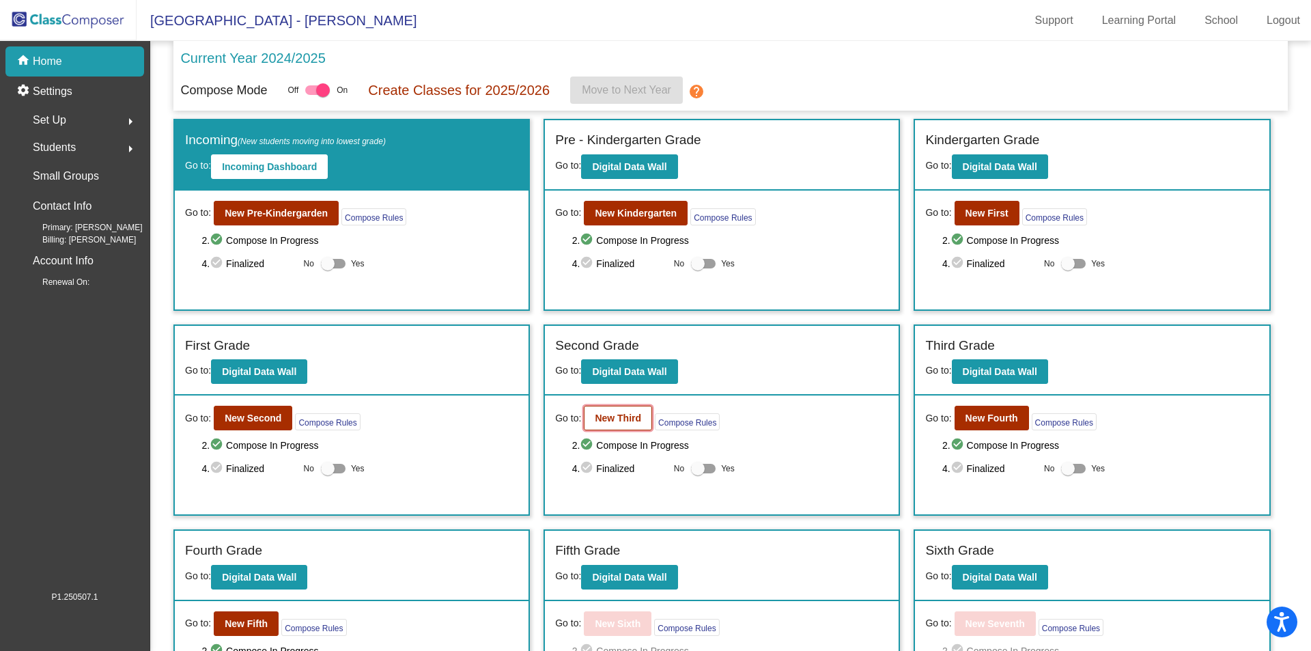
click at [639, 419] on b "New Third" at bounding box center [618, 418] width 46 height 11
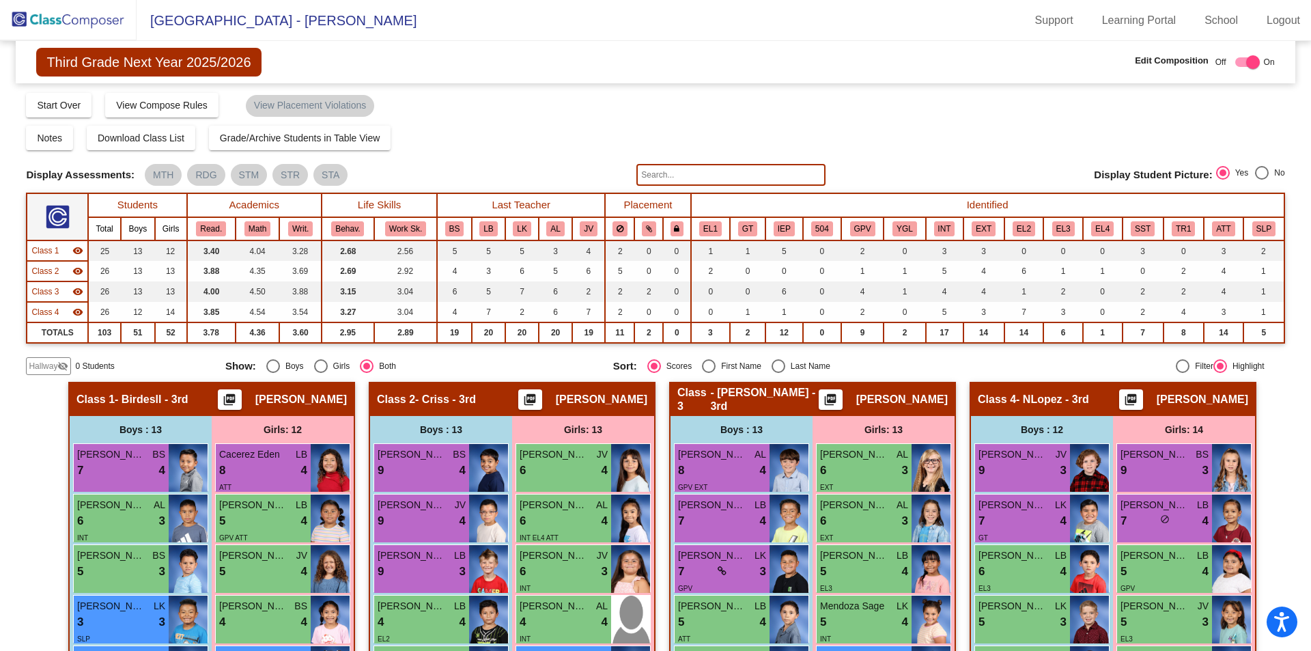
click at [93, 10] on img at bounding box center [68, 20] width 137 height 40
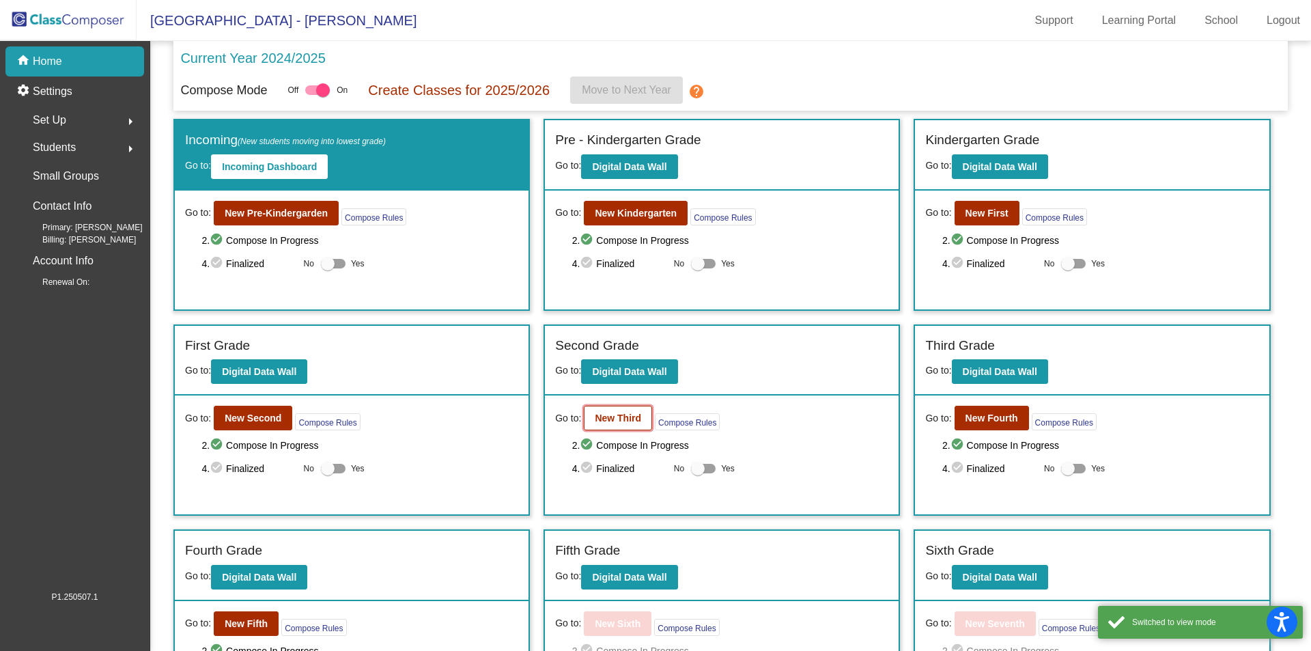
click at [592, 429] on button "New Third" at bounding box center [618, 418] width 68 height 25
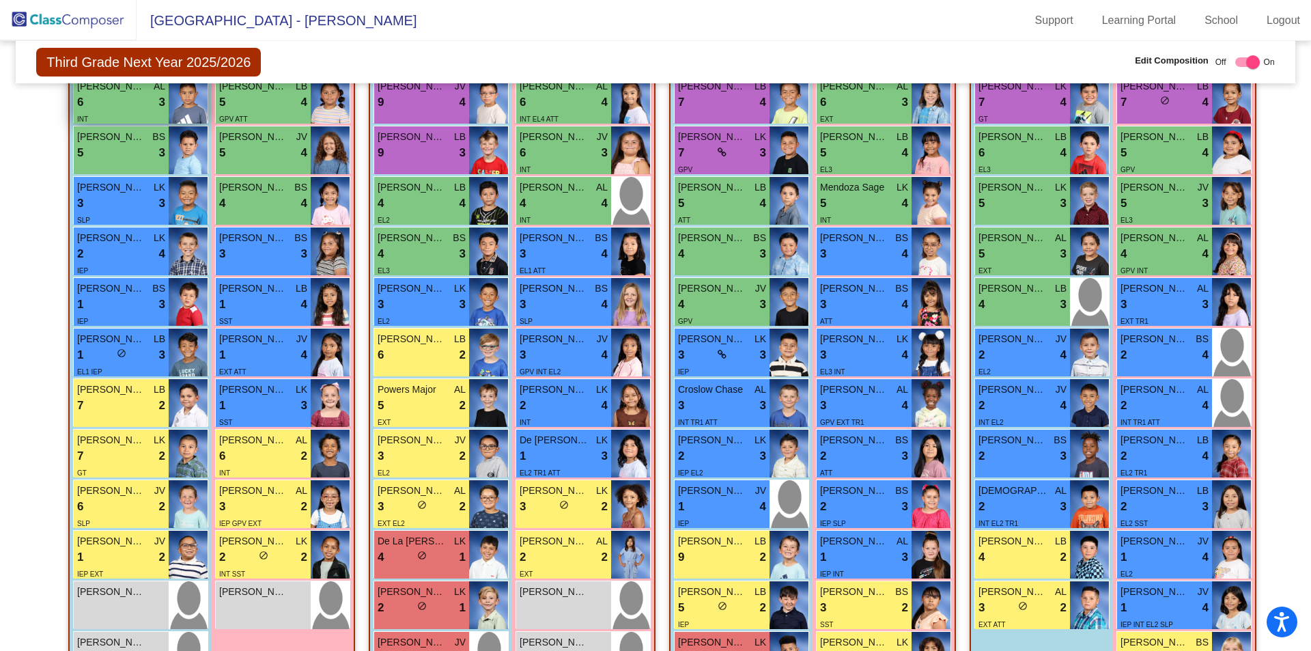
scroll to position [522, 0]
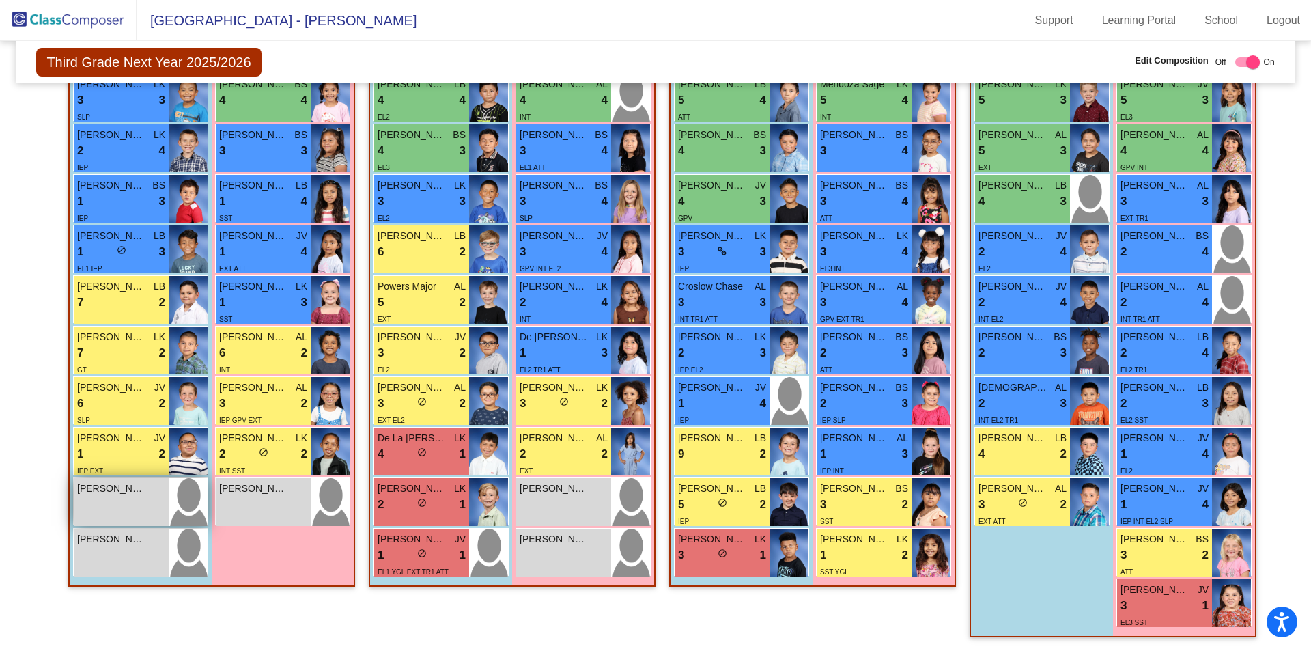
click at [122, 503] on div "[PERSON_NAME] lock do_not_disturb_alt" at bounding box center [121, 502] width 95 height 48
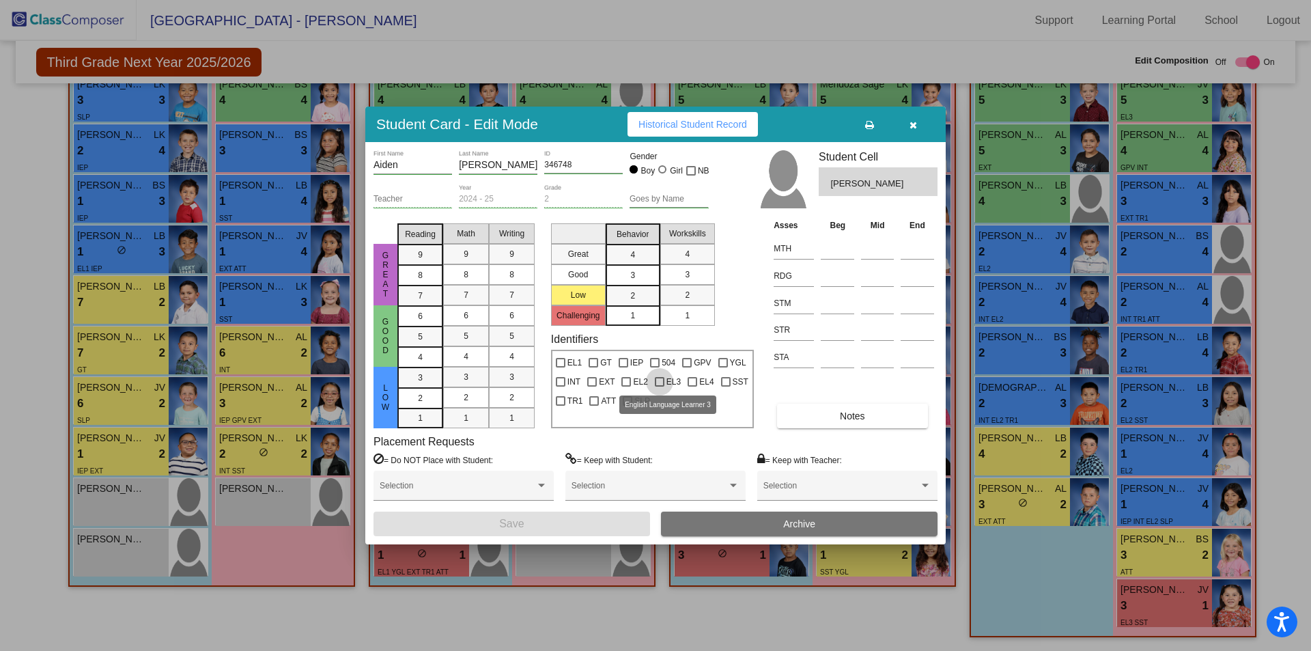
click at [656, 383] on div at bounding box center [660, 382] width 10 height 10
click at [659, 387] on input "EL3" at bounding box center [659, 387] width 1 height 1
checkbox input "true"
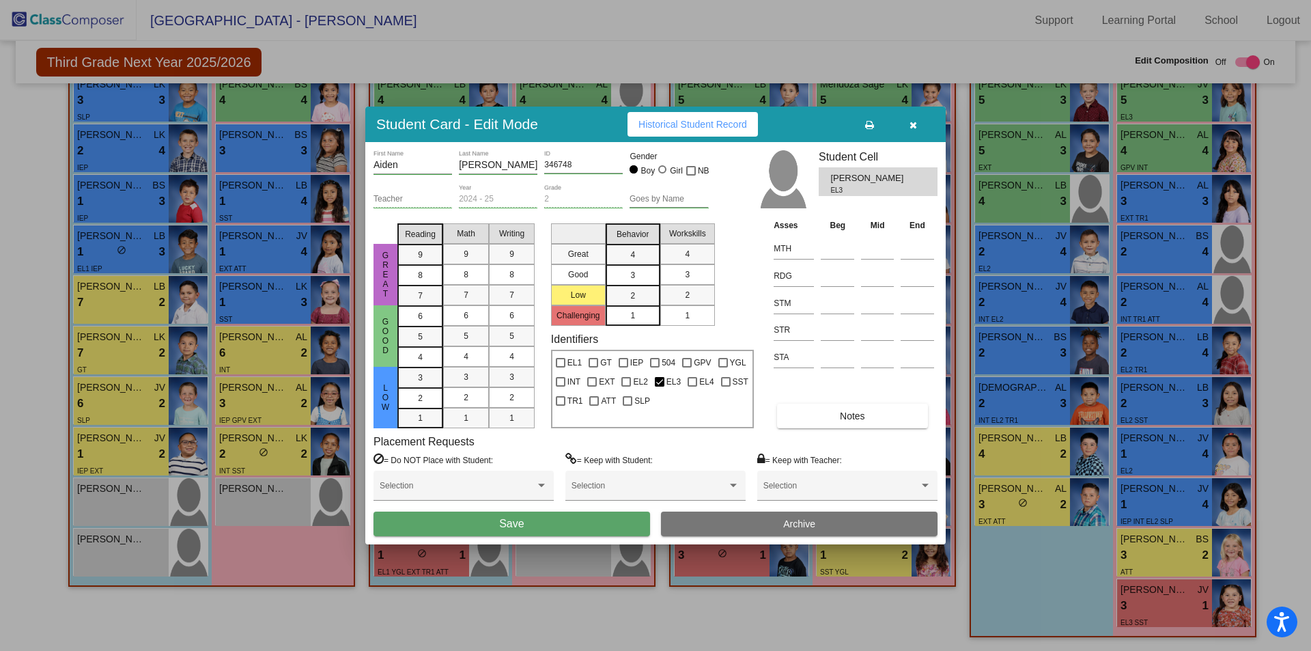
click at [596, 519] on button "Save" at bounding box center [512, 524] width 277 height 25
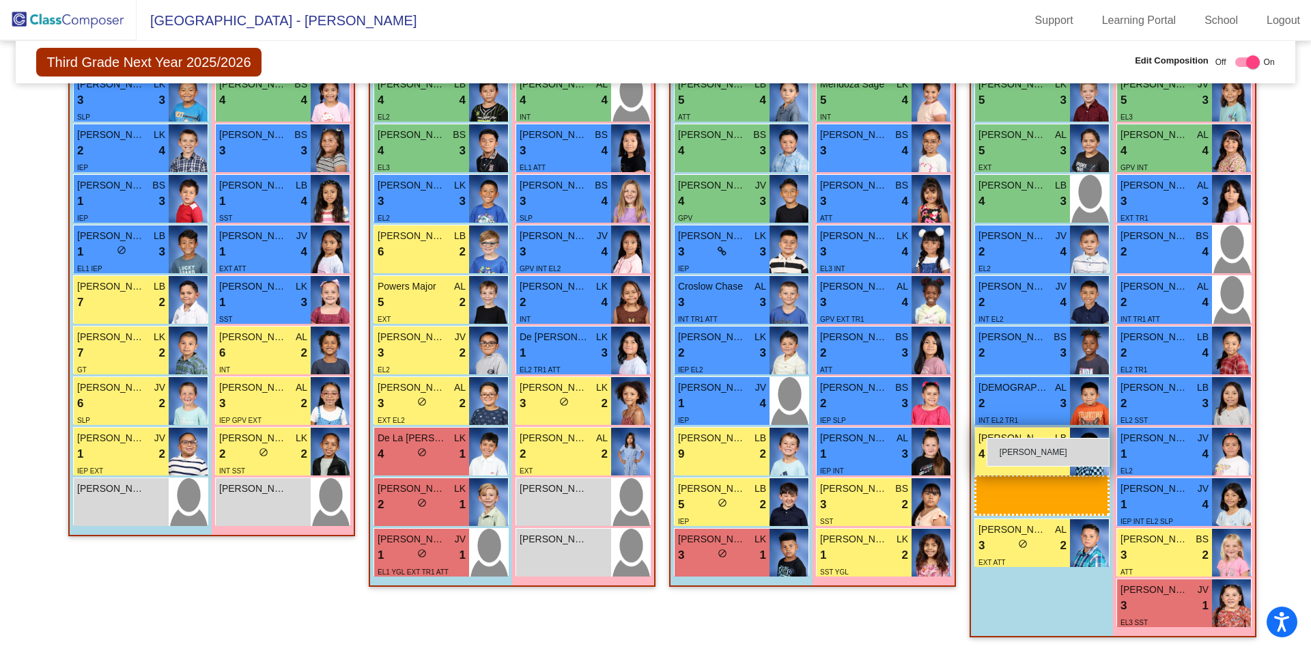
drag, startPoint x: 141, startPoint y: 502, endPoint x: 987, endPoint y: 438, distance: 848.7
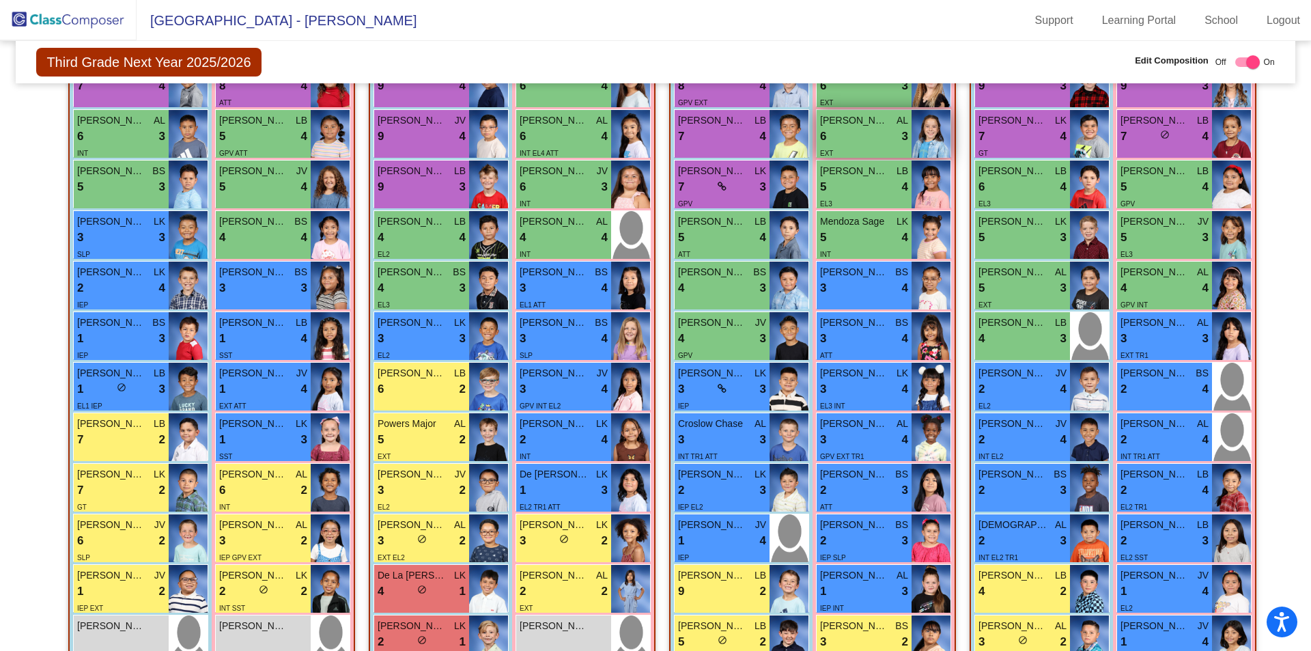
scroll to position [385, 0]
click at [878, 383] on div "3 lock do_not_disturb_alt 4" at bounding box center [864, 389] width 88 height 18
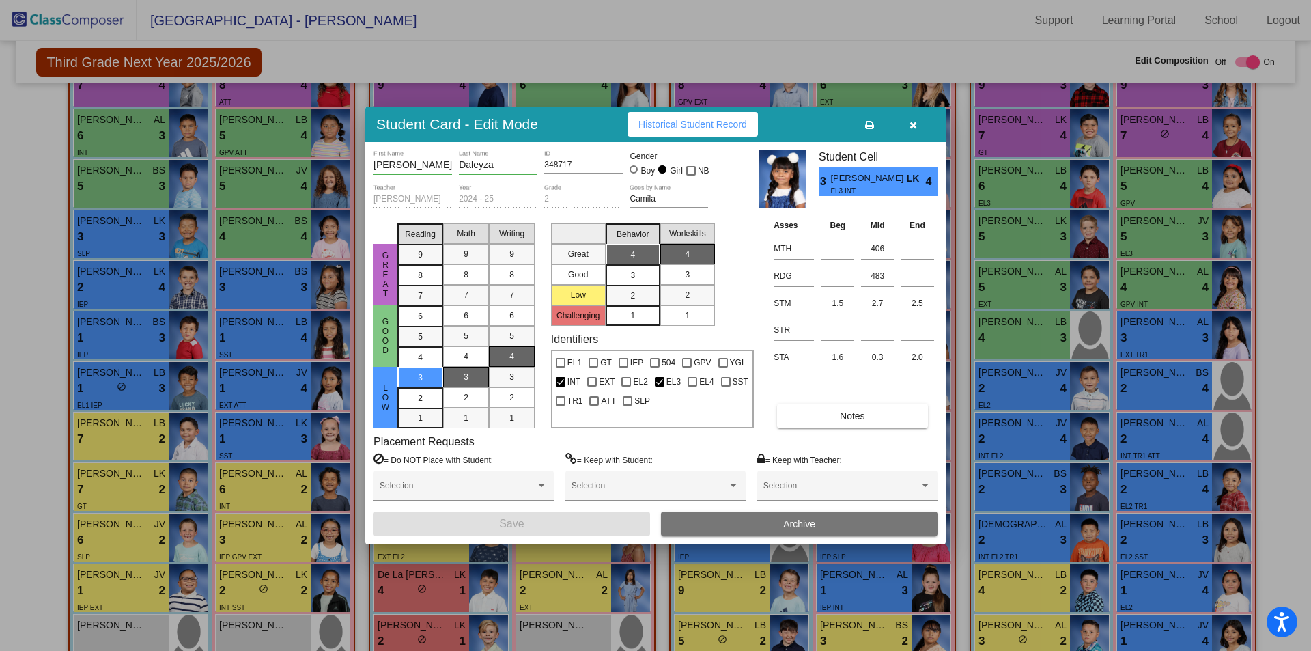
click at [915, 124] on icon "button" at bounding box center [914, 125] width 8 height 10
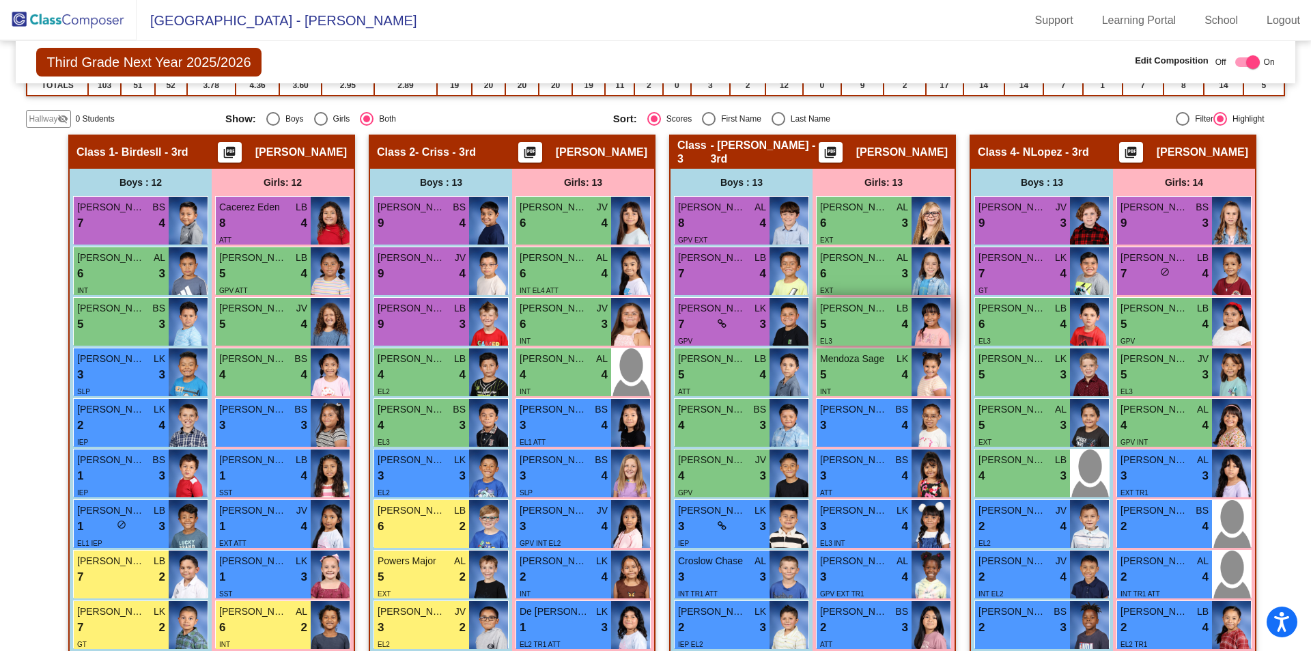
scroll to position [249, 0]
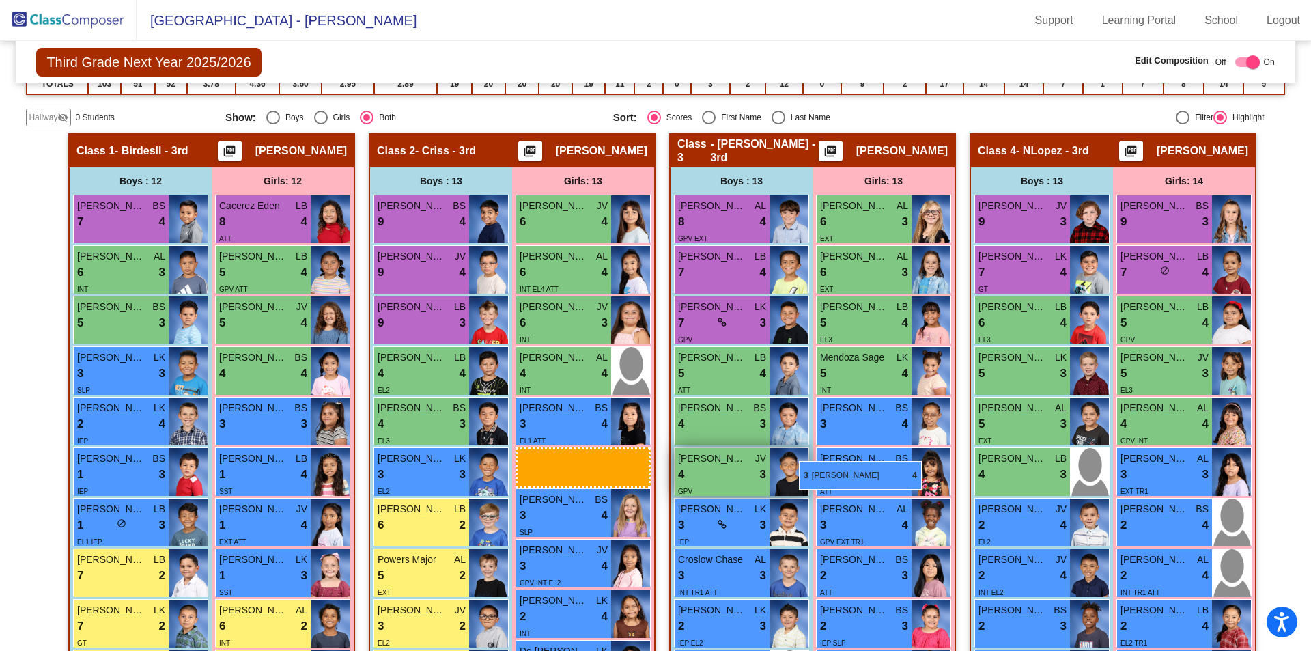
drag, startPoint x: 871, startPoint y: 525, endPoint x: 800, endPoint y: 461, distance: 96.3
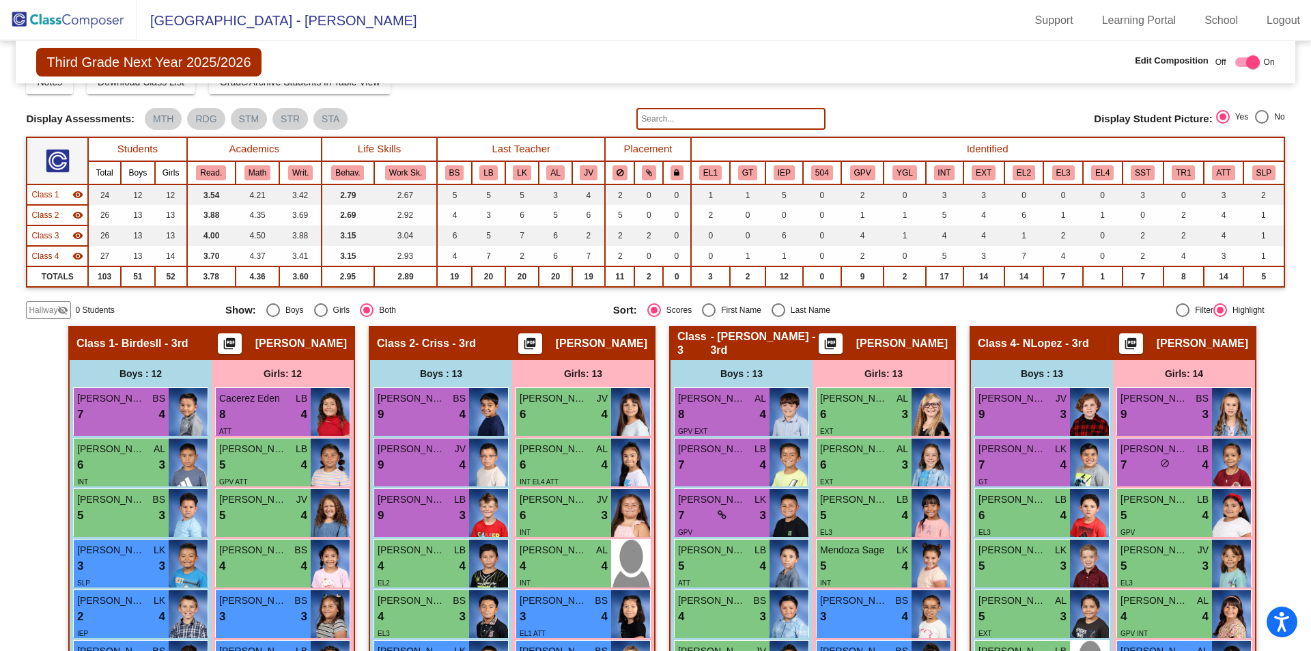
scroll to position [0, 0]
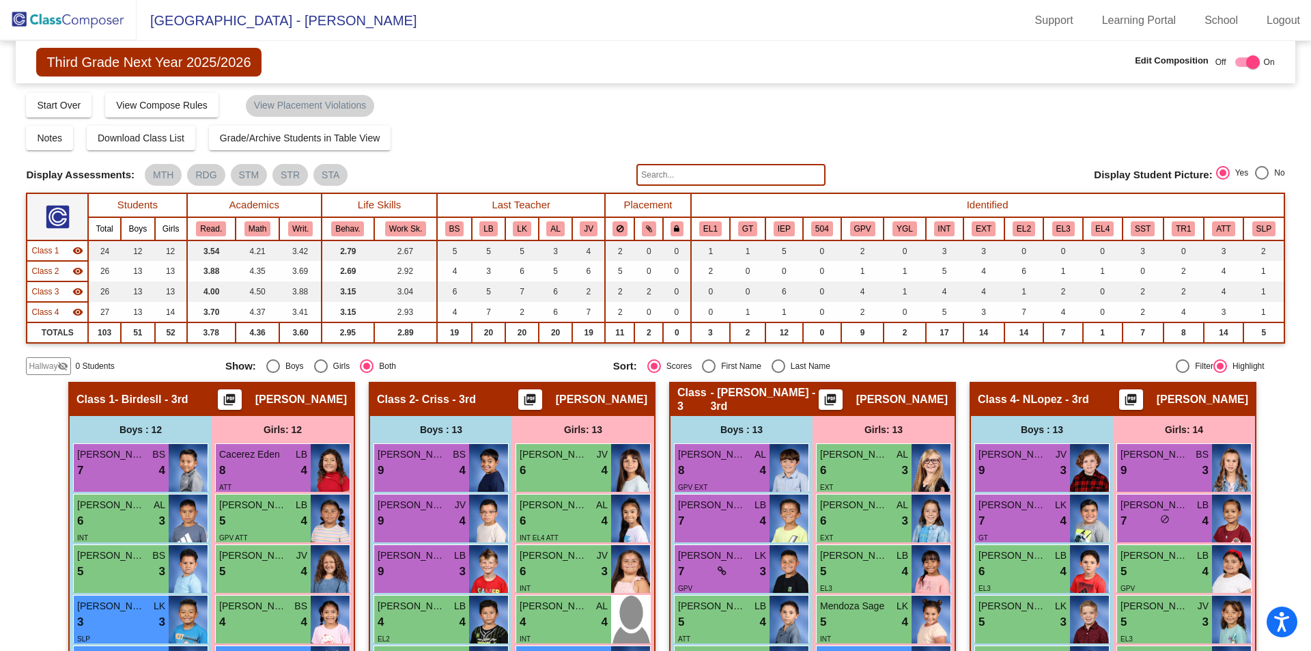
click at [27, 31] on img at bounding box center [68, 20] width 137 height 40
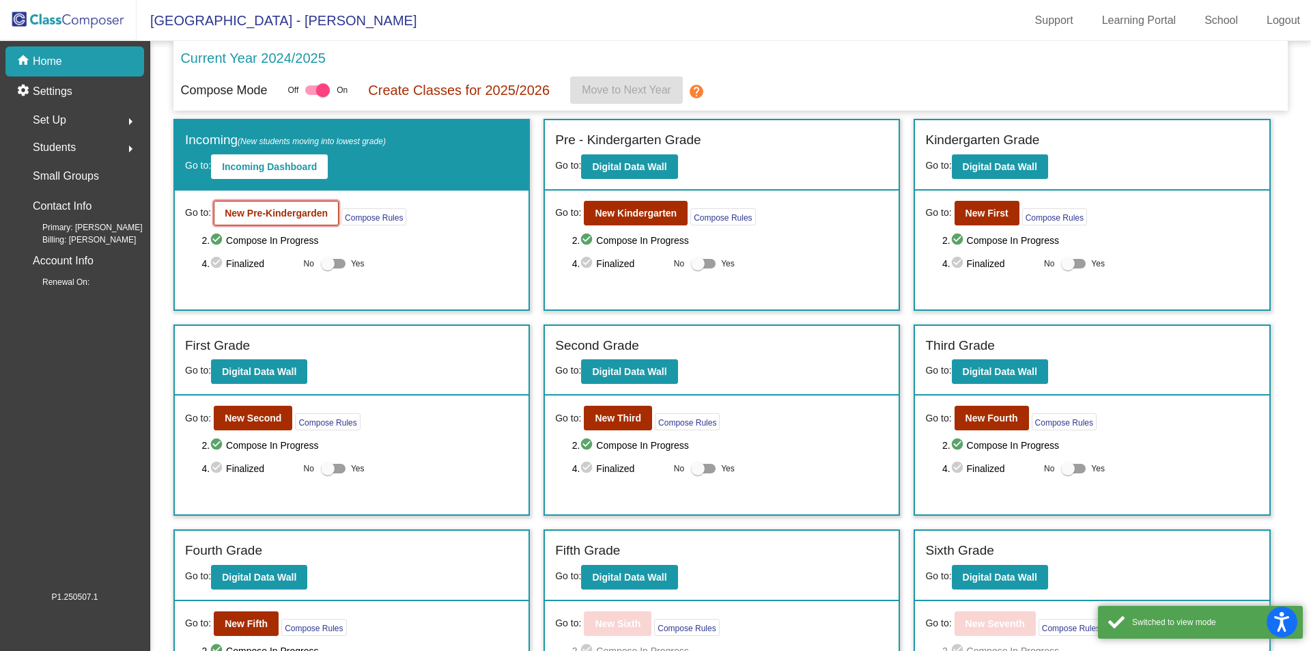
click at [323, 214] on b "New Pre-Kindergarden" at bounding box center [276, 213] width 103 height 11
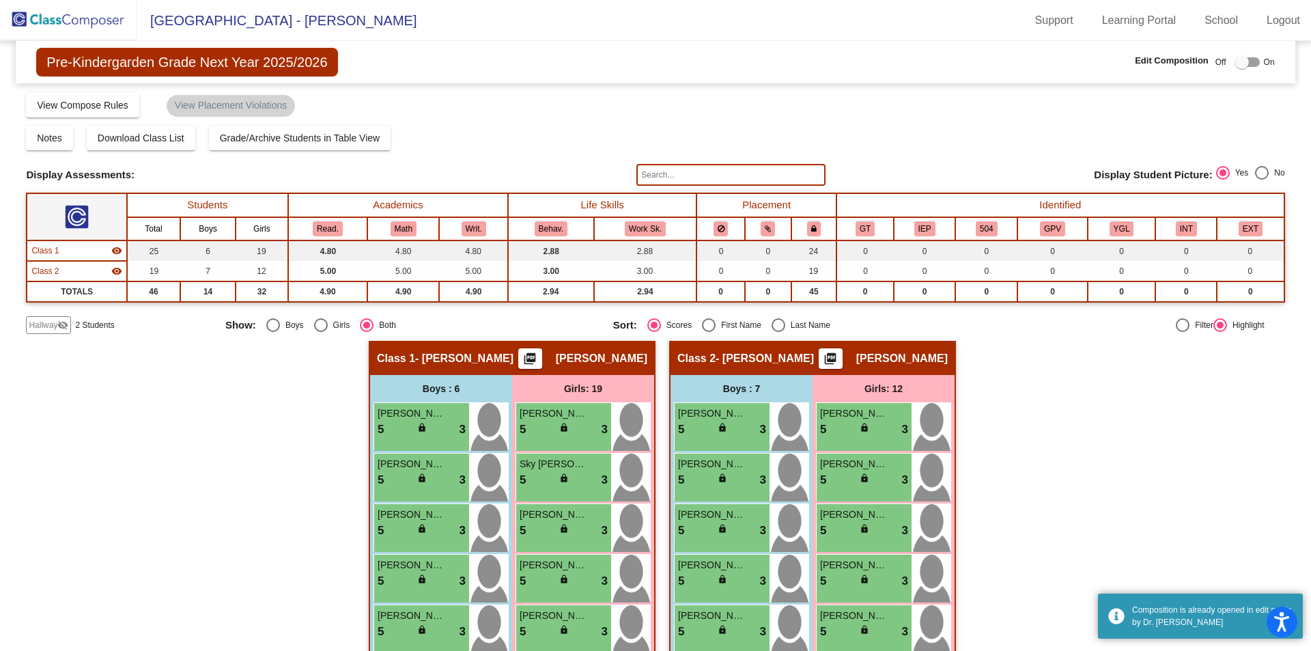
click at [46, 330] on span "Hallway" at bounding box center [43, 325] width 29 height 12
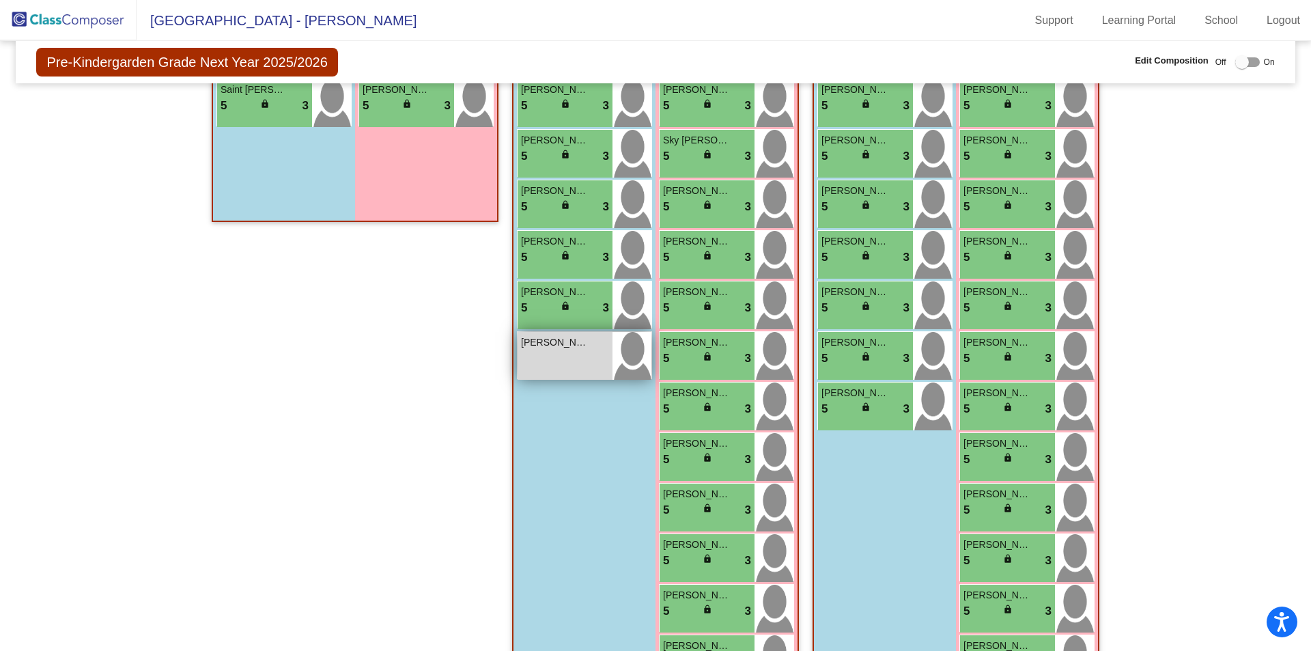
scroll to position [255, 0]
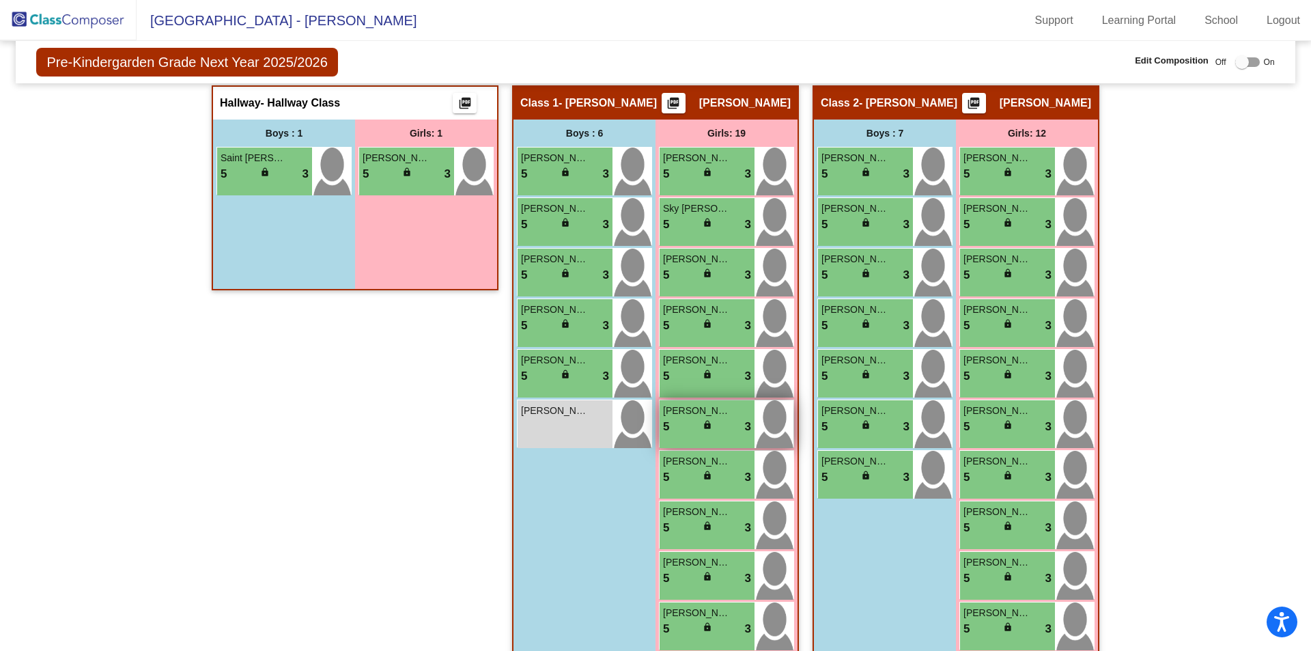
click at [704, 430] on div "lock do_not_disturb_alt" at bounding box center [708, 426] width 10 height 14
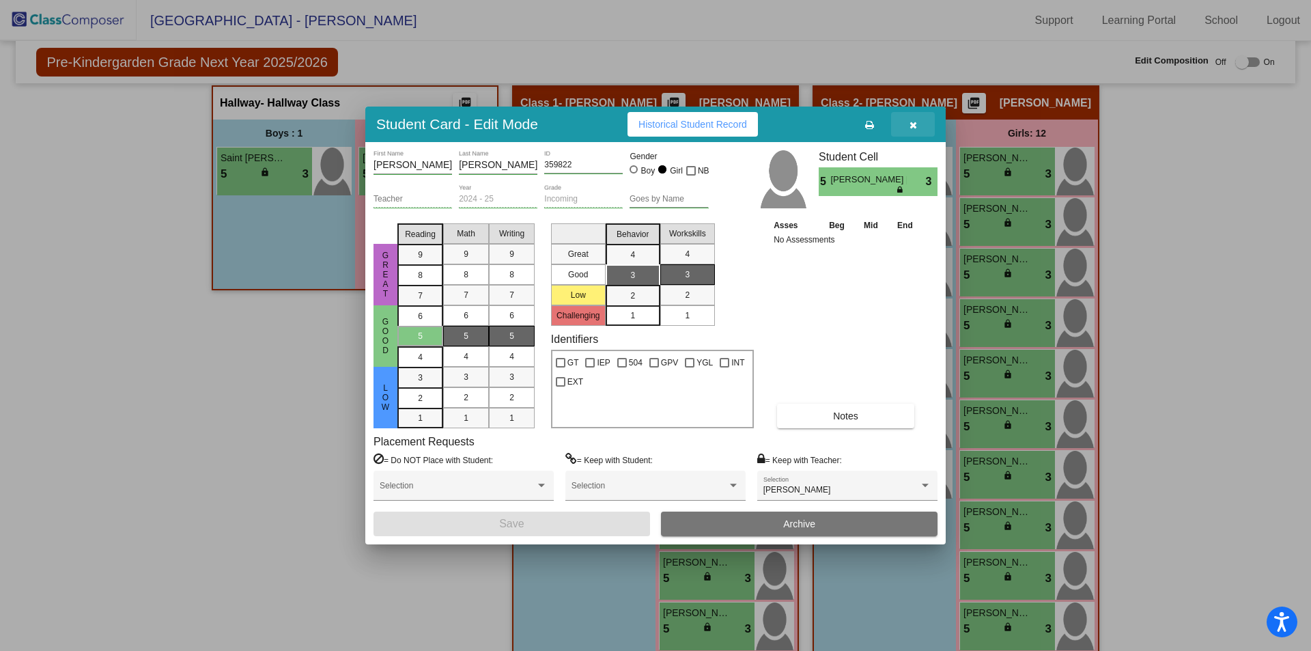
click at [918, 124] on button "button" at bounding box center [913, 124] width 44 height 25
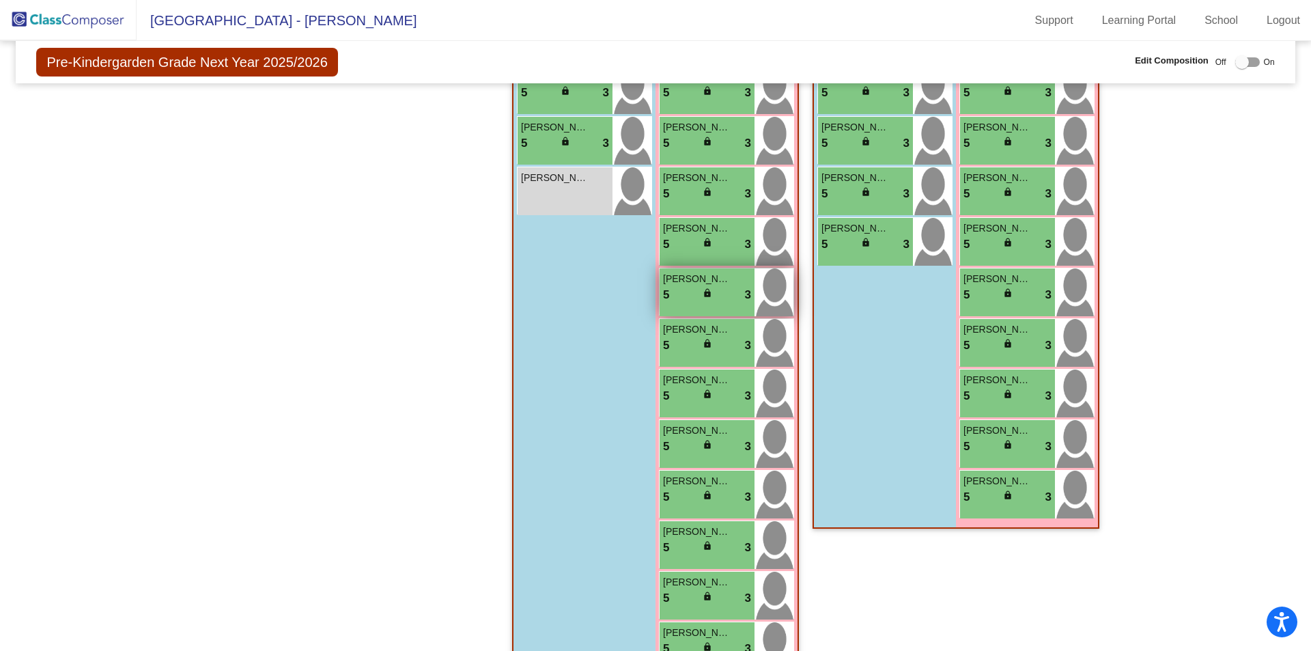
scroll to position [529, 0]
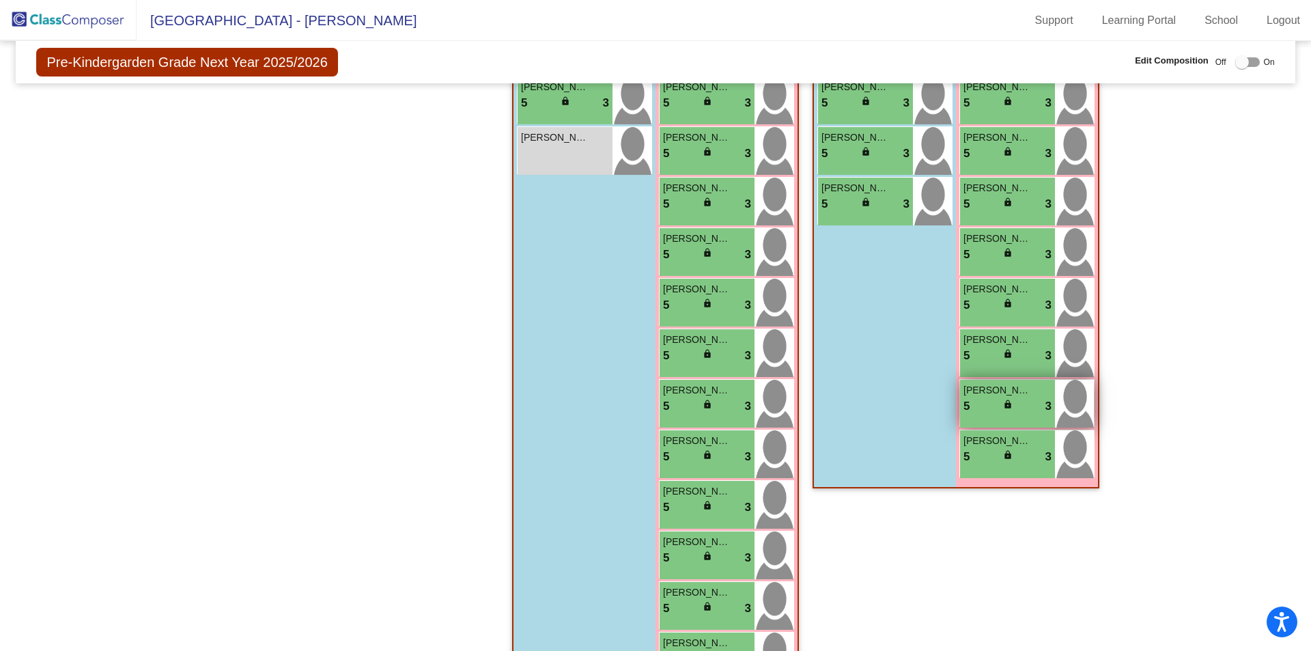
drag, startPoint x: 708, startPoint y: 511, endPoint x: 976, endPoint y: 384, distance: 296.3
click at [976, 384] on div "Hallway - Hallway Class picture_as_pdf Add Student First Name Last Name Student…" at bounding box center [655, 334] width 1259 height 1044
click at [847, 566] on div "Class 2 - [PERSON_NAME] picture_as_pdf [PERSON_NAME] Add Student First Name Las…" at bounding box center [956, 334] width 287 height 1044
drag, startPoint x: 689, startPoint y: 513, endPoint x: 751, endPoint y: 497, distance: 63.4
click at [751, 497] on div "[PERSON_NAME] San [PERSON_NAME] 5 lock do_not_disturb_alt 3" at bounding box center [707, 505] width 95 height 48
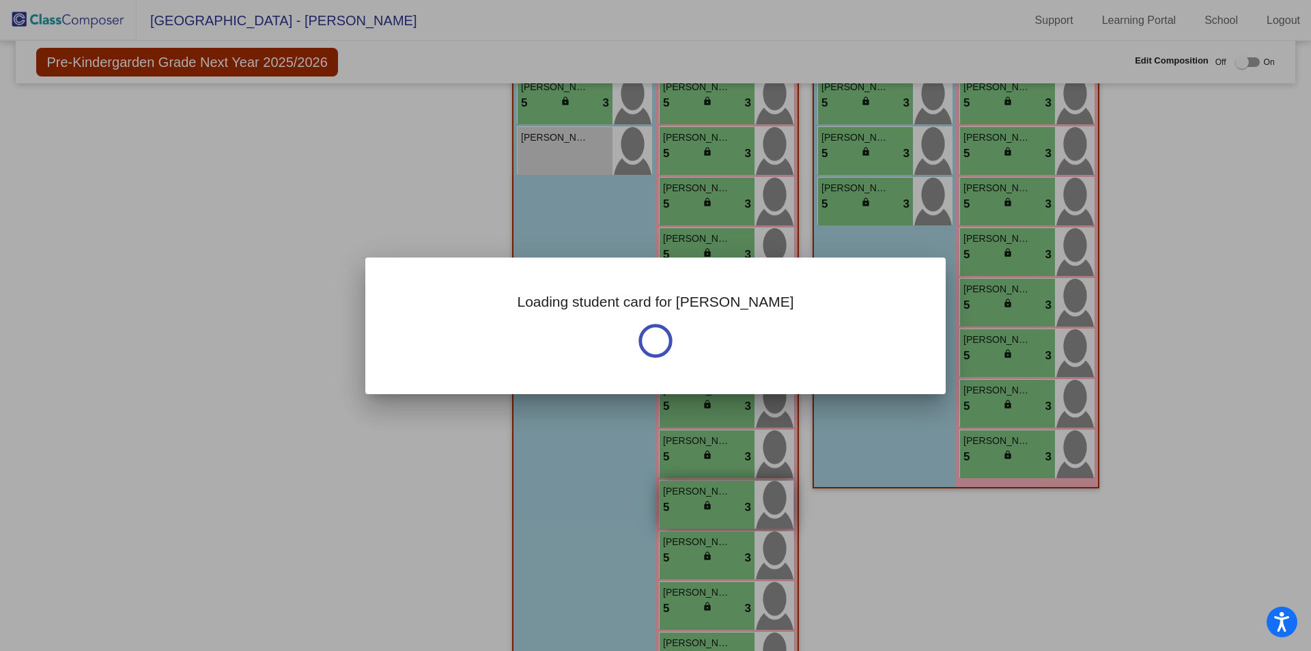
click at [891, 563] on div at bounding box center [655, 325] width 1311 height 651
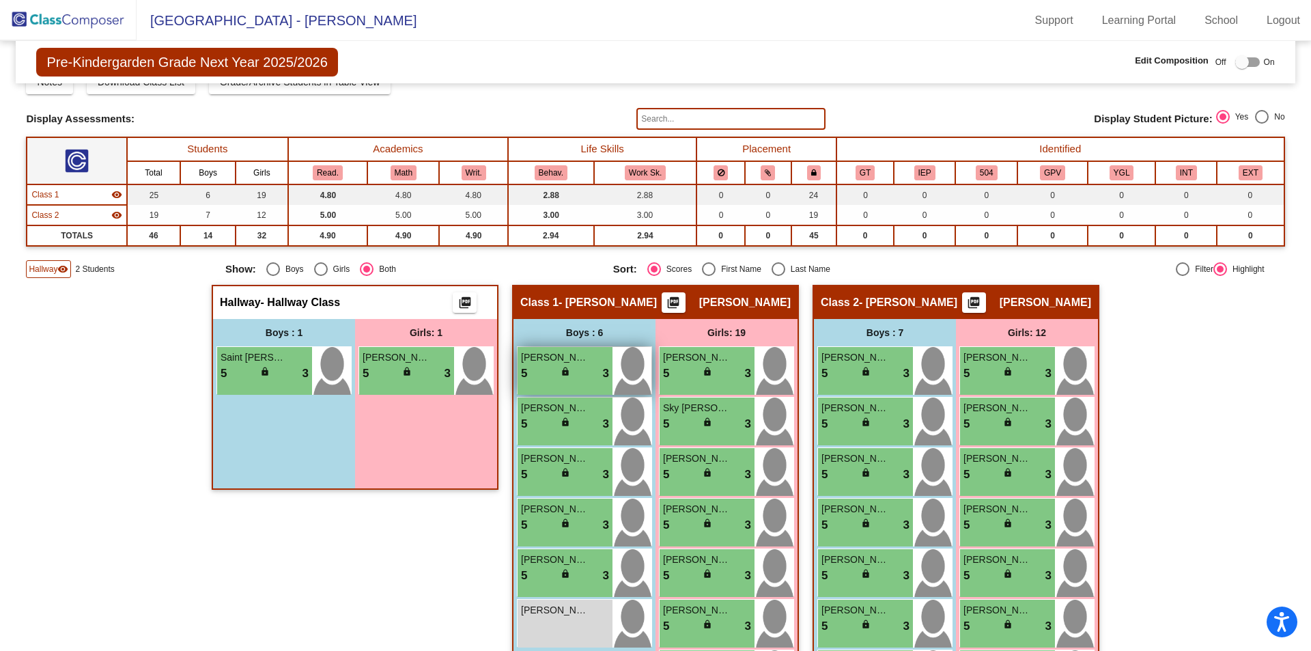
scroll to position [0, 0]
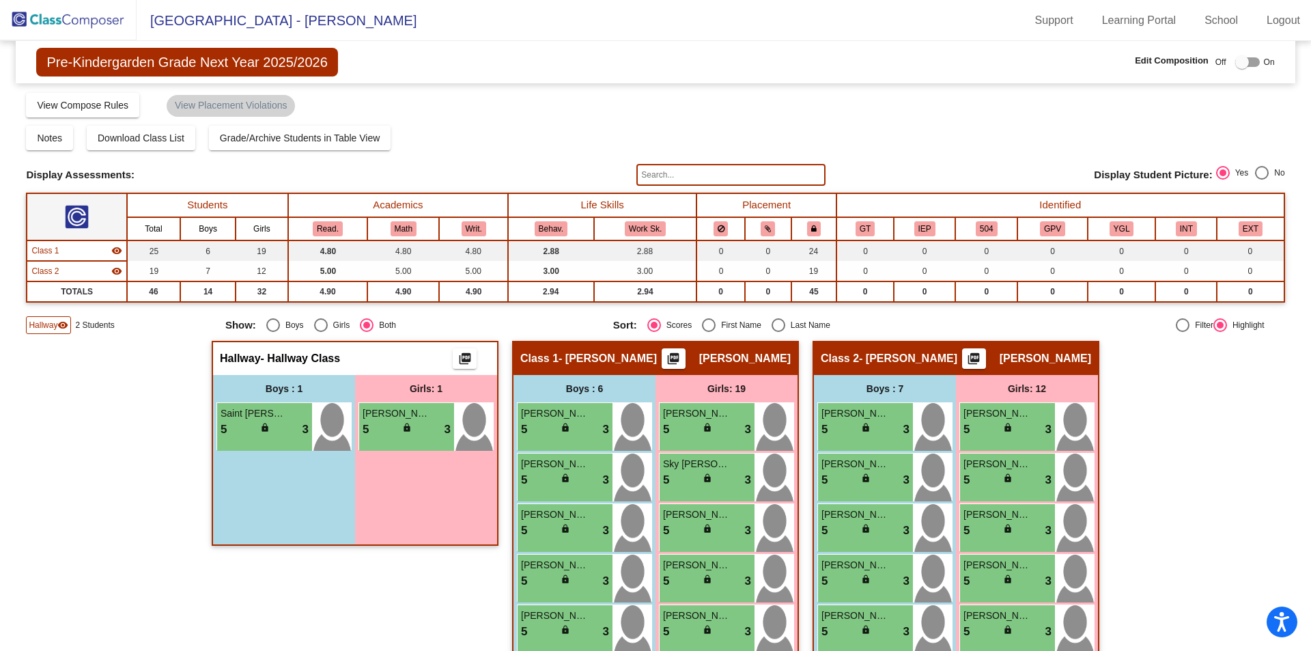
click at [1236, 57] on div at bounding box center [1243, 62] width 14 height 14
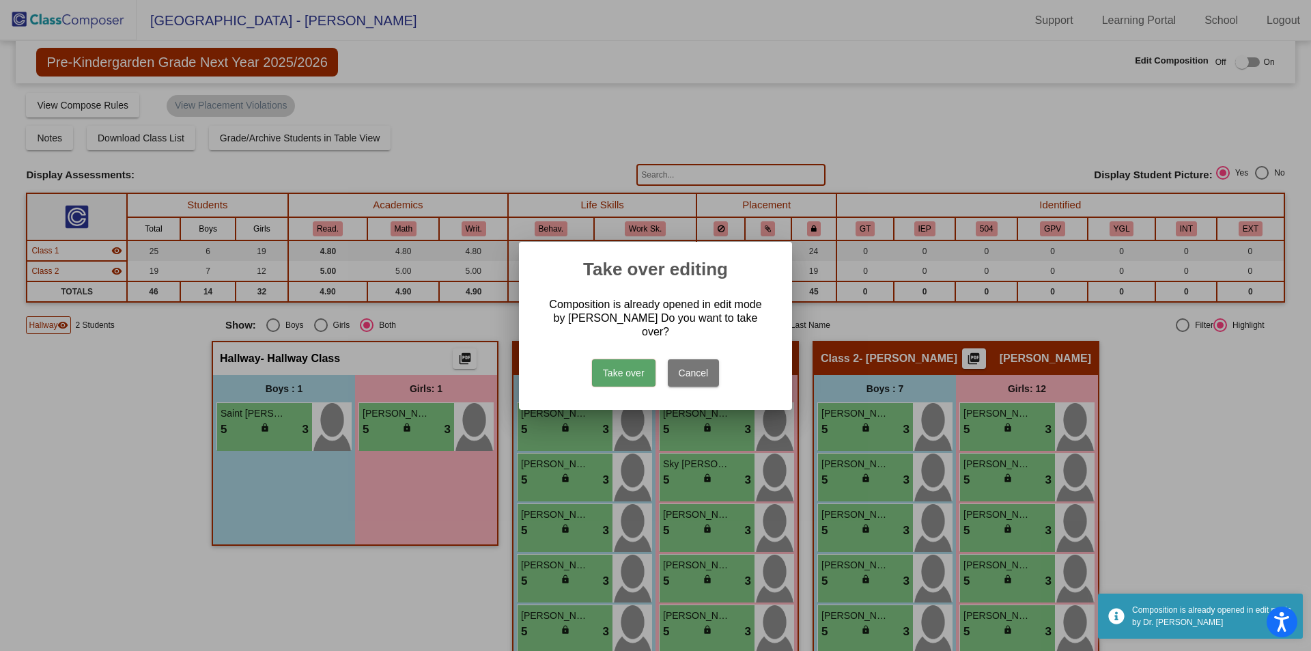
click at [644, 370] on button "Take over" at bounding box center [624, 372] width 64 height 27
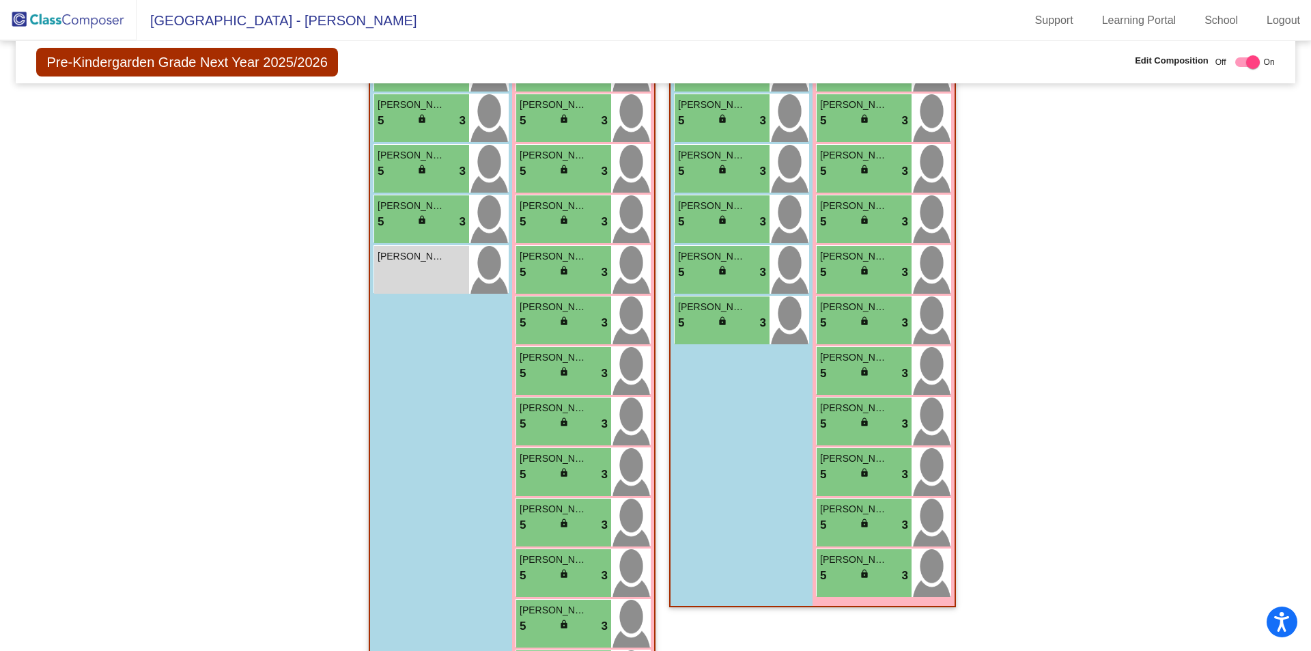
scroll to position [478, 0]
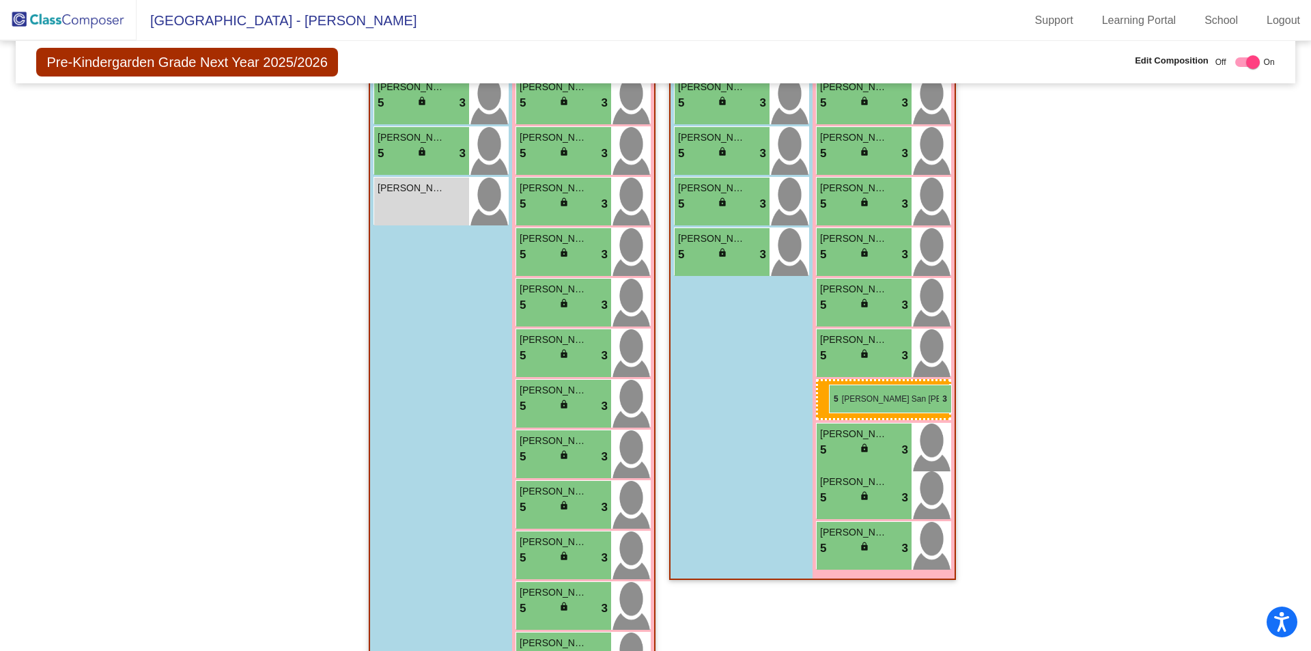
drag, startPoint x: 561, startPoint y: 556, endPoint x: 829, endPoint y: 385, distance: 318.5
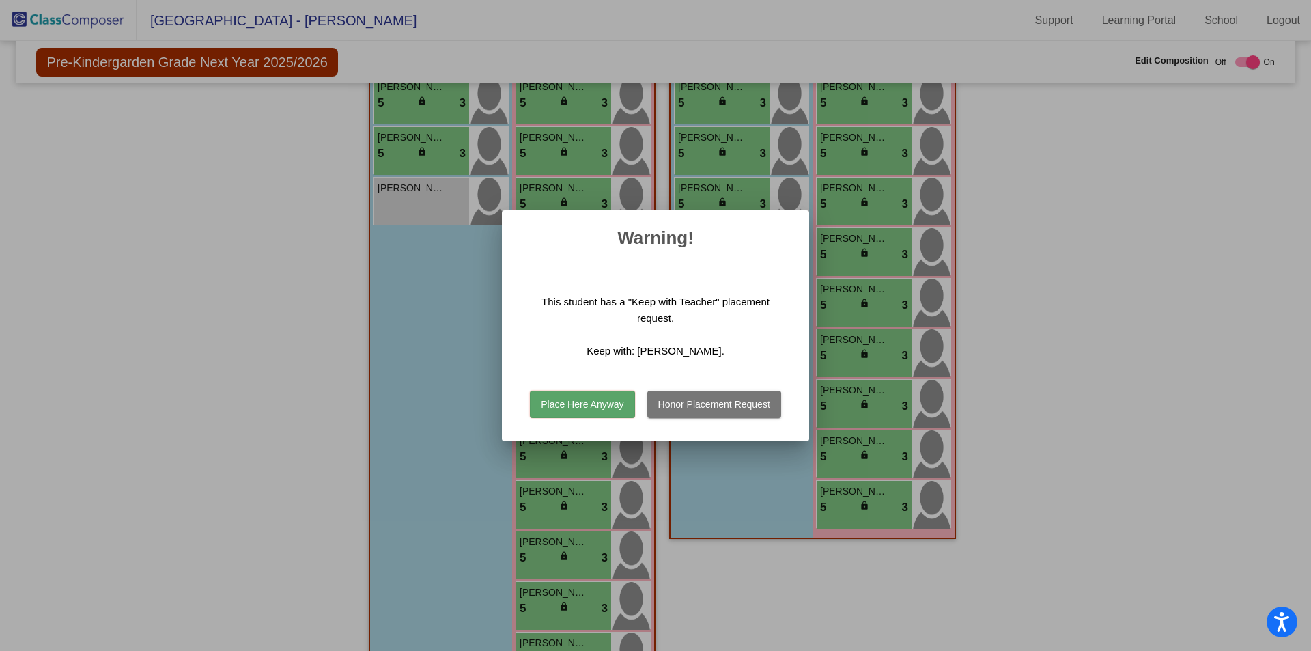
click at [598, 398] on button "Place Here Anyway" at bounding box center [582, 404] width 104 height 27
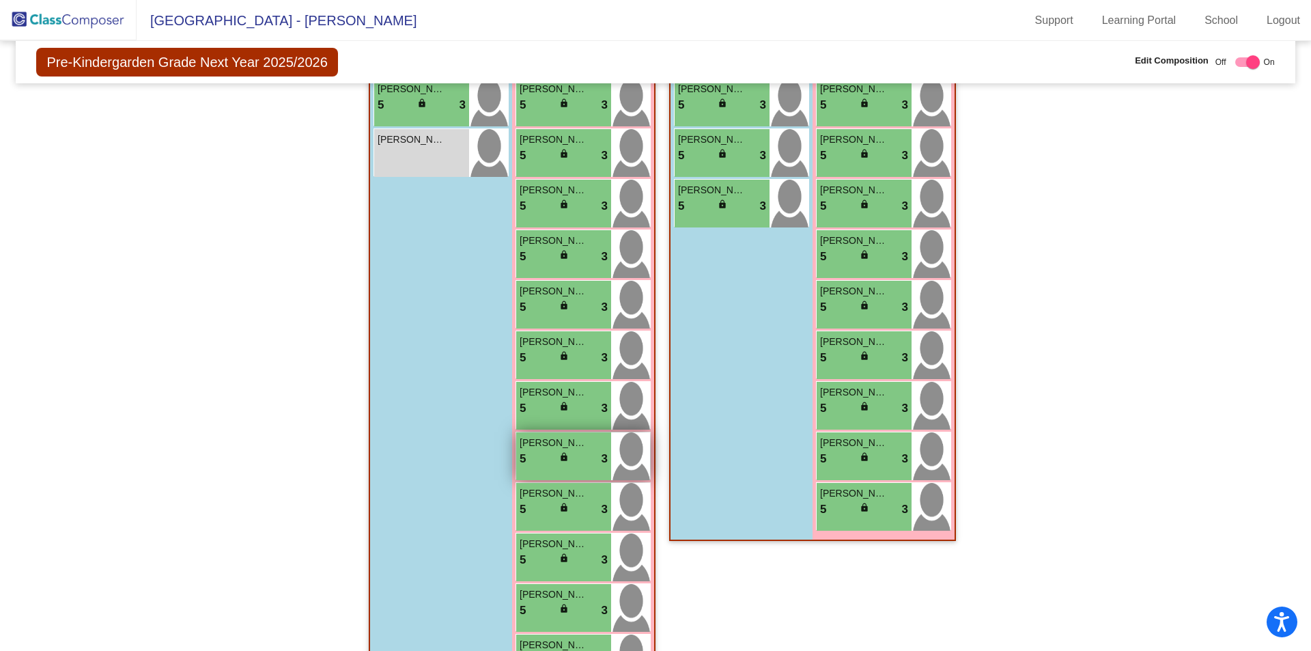
scroll to position [546, 0]
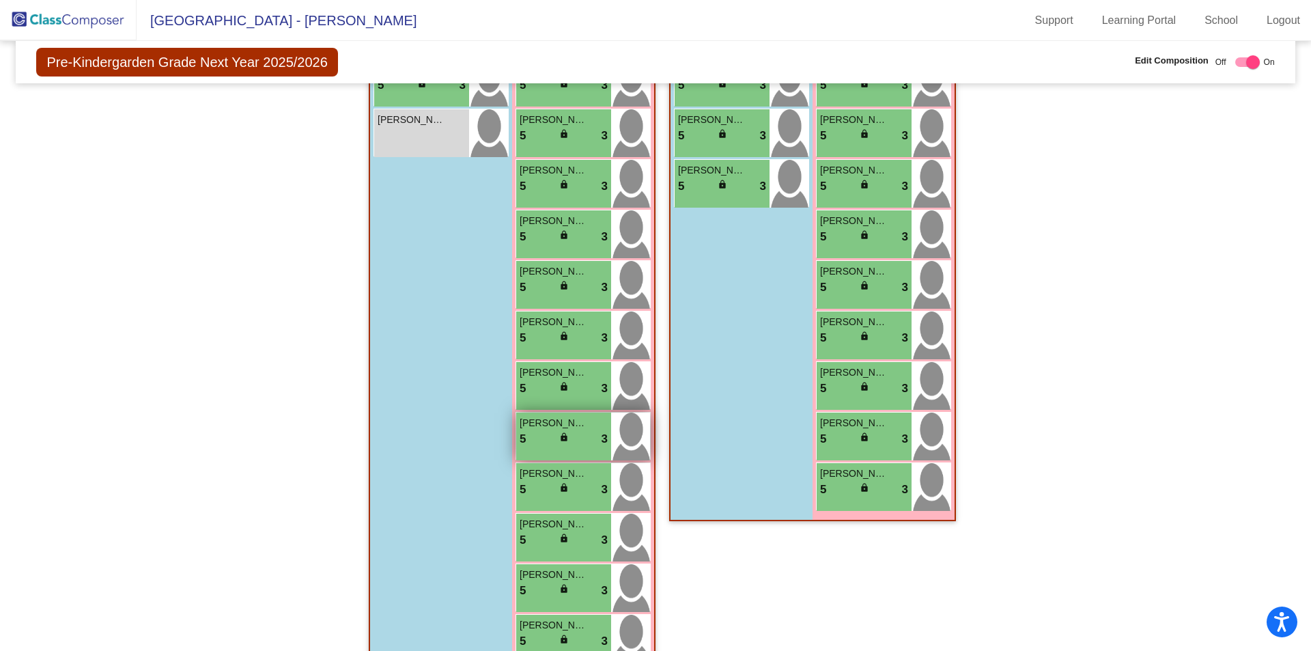
click at [587, 454] on div "[PERSON_NAME] 5 lock do_not_disturb_alt 3" at bounding box center [563, 437] width 95 height 48
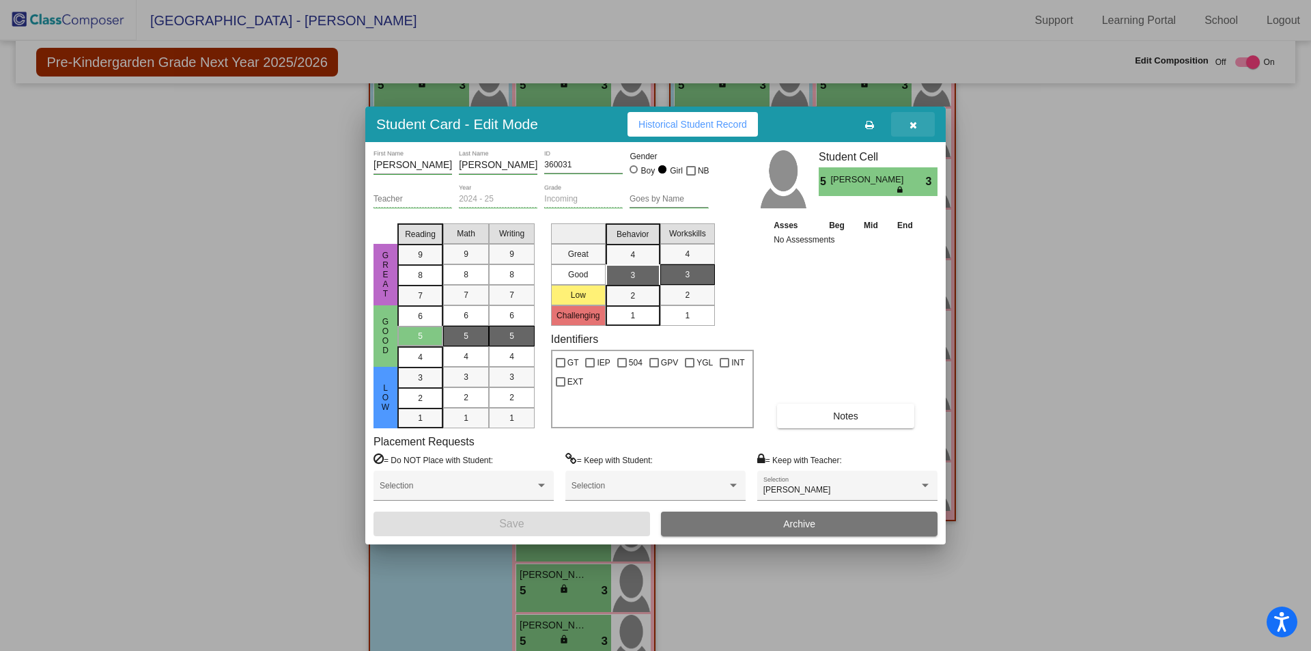
click at [914, 124] on icon "button" at bounding box center [914, 125] width 8 height 10
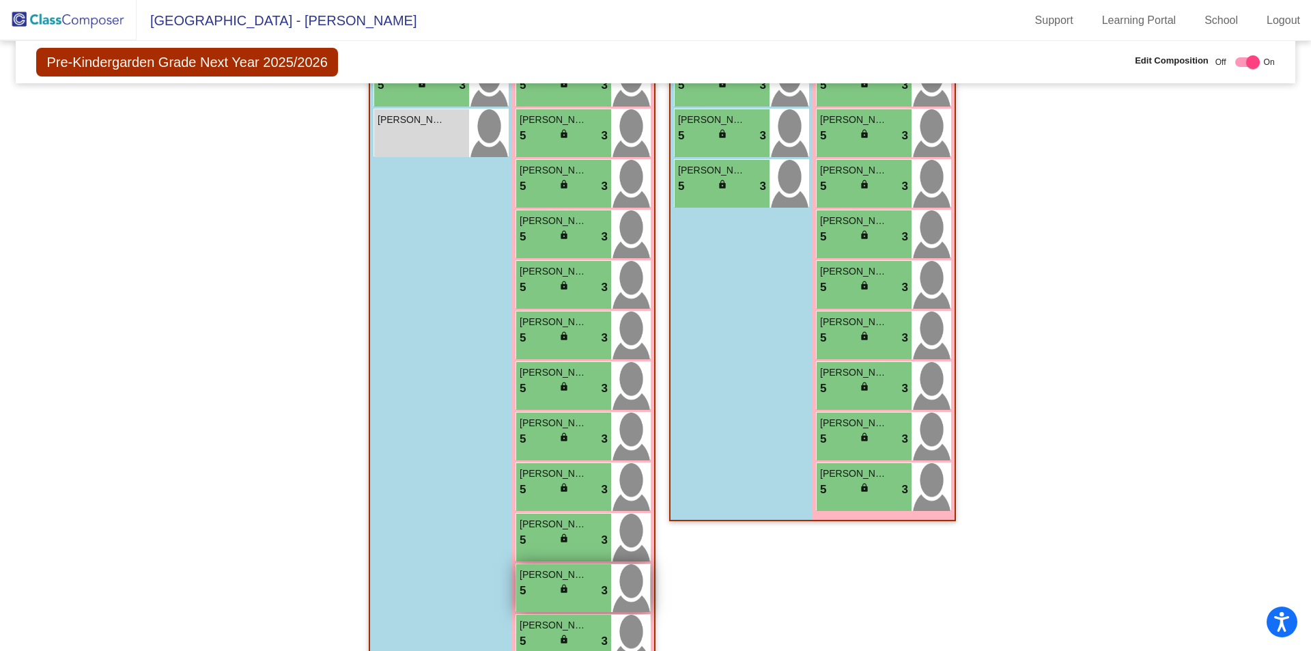
click at [568, 601] on div "[PERSON_NAME] 5 lock do_not_disturb_alt 3" at bounding box center [563, 588] width 95 height 48
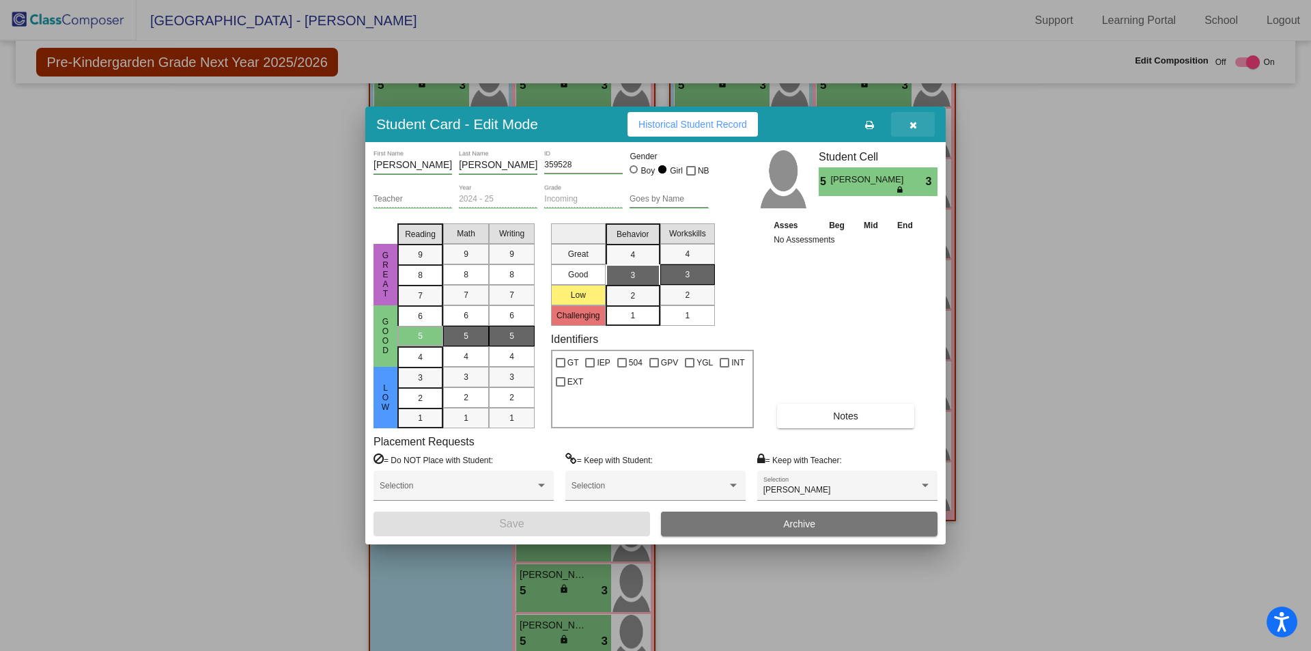
click at [913, 122] on icon "button" at bounding box center [914, 125] width 8 height 10
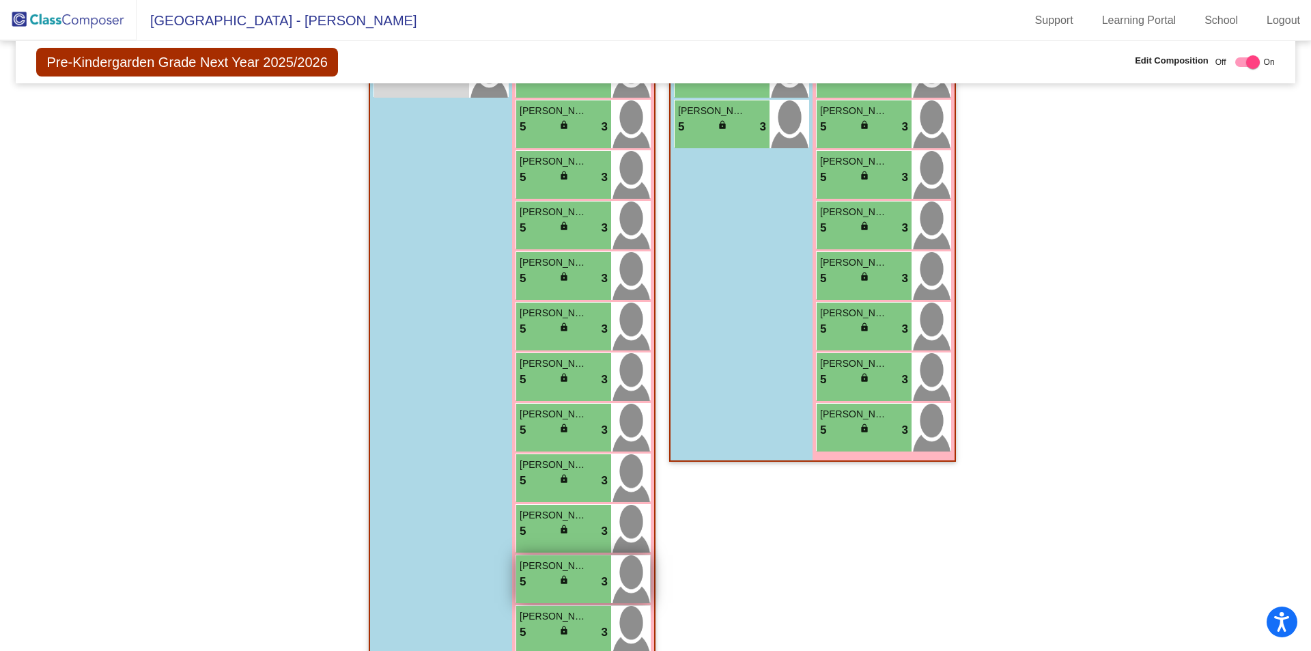
scroll to position [683, 0]
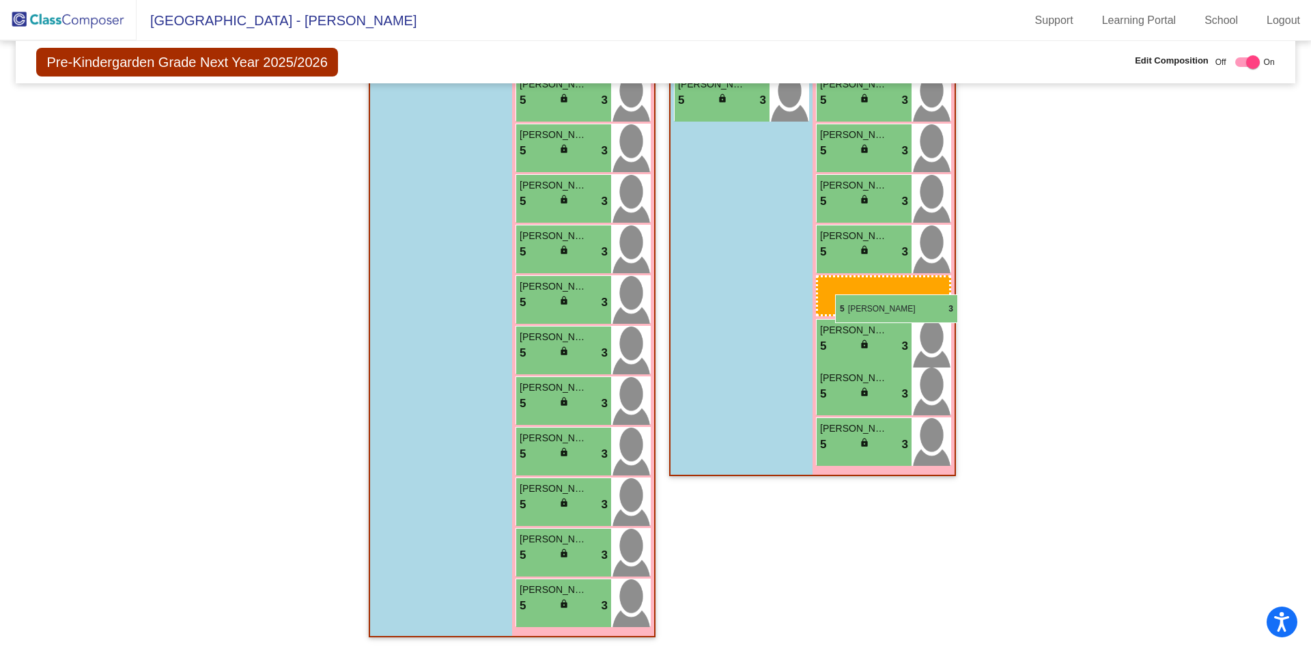
drag, startPoint x: 559, startPoint y: 600, endPoint x: 835, endPoint y: 294, distance: 412.0
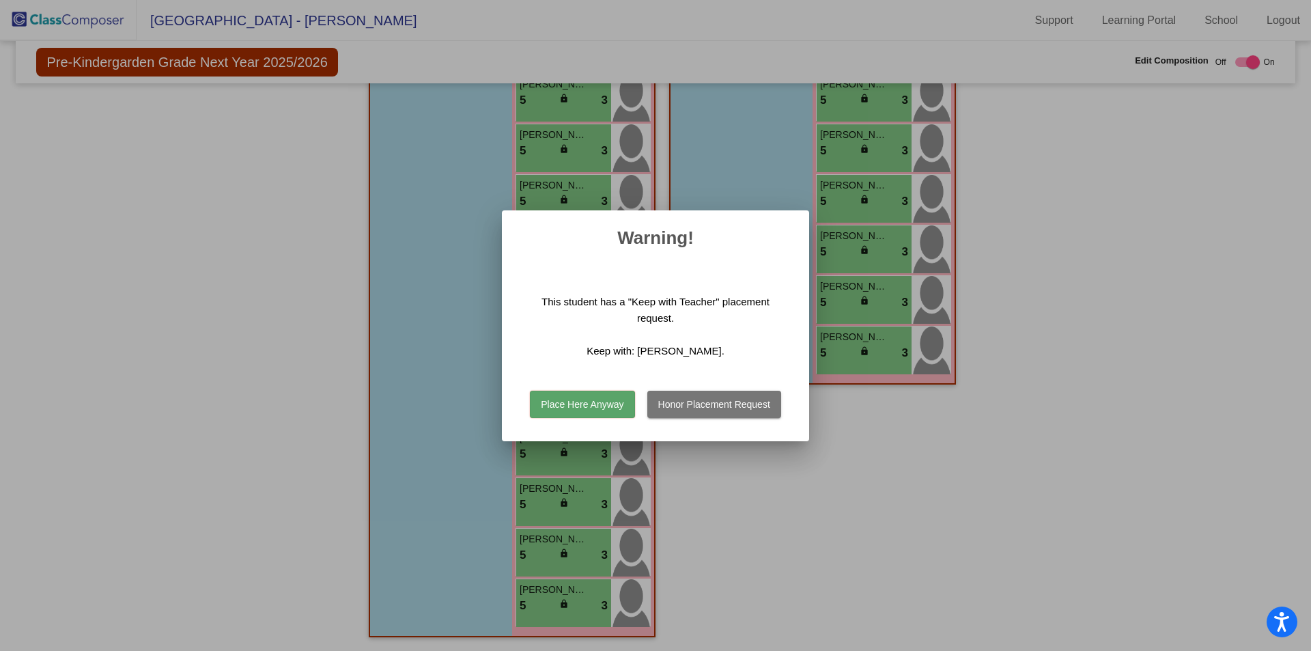
click at [598, 406] on button "Place Here Anyway" at bounding box center [582, 404] width 104 height 27
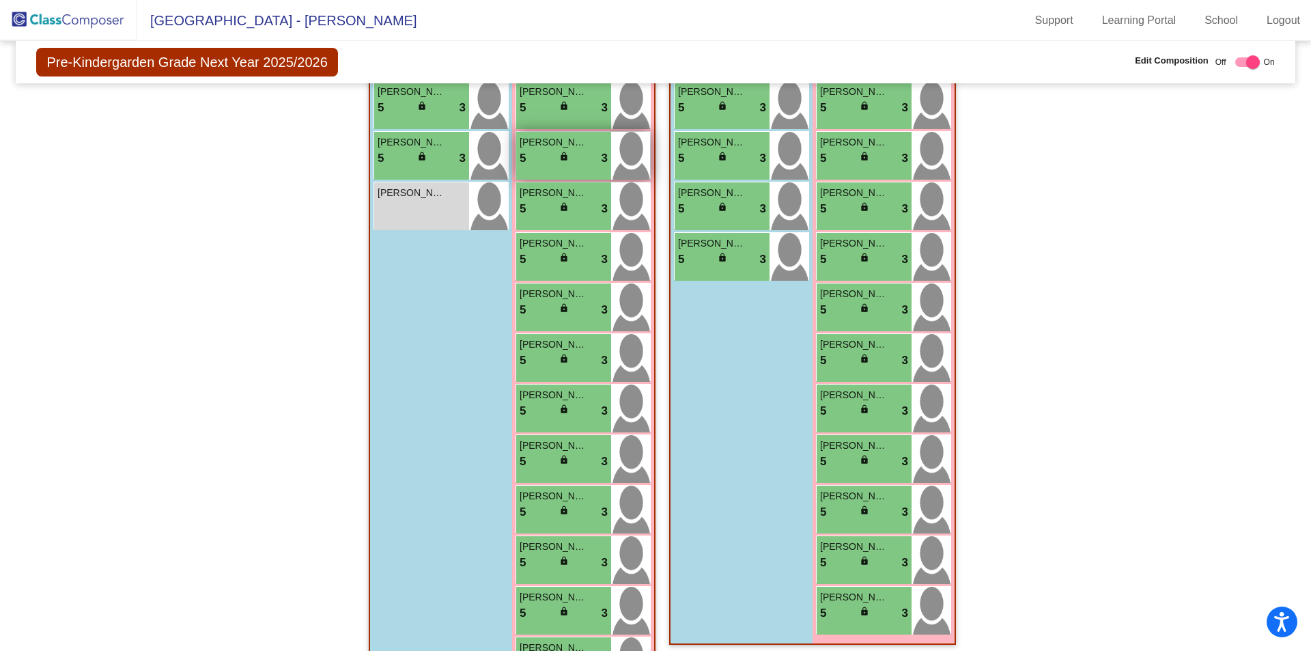
scroll to position [496, 0]
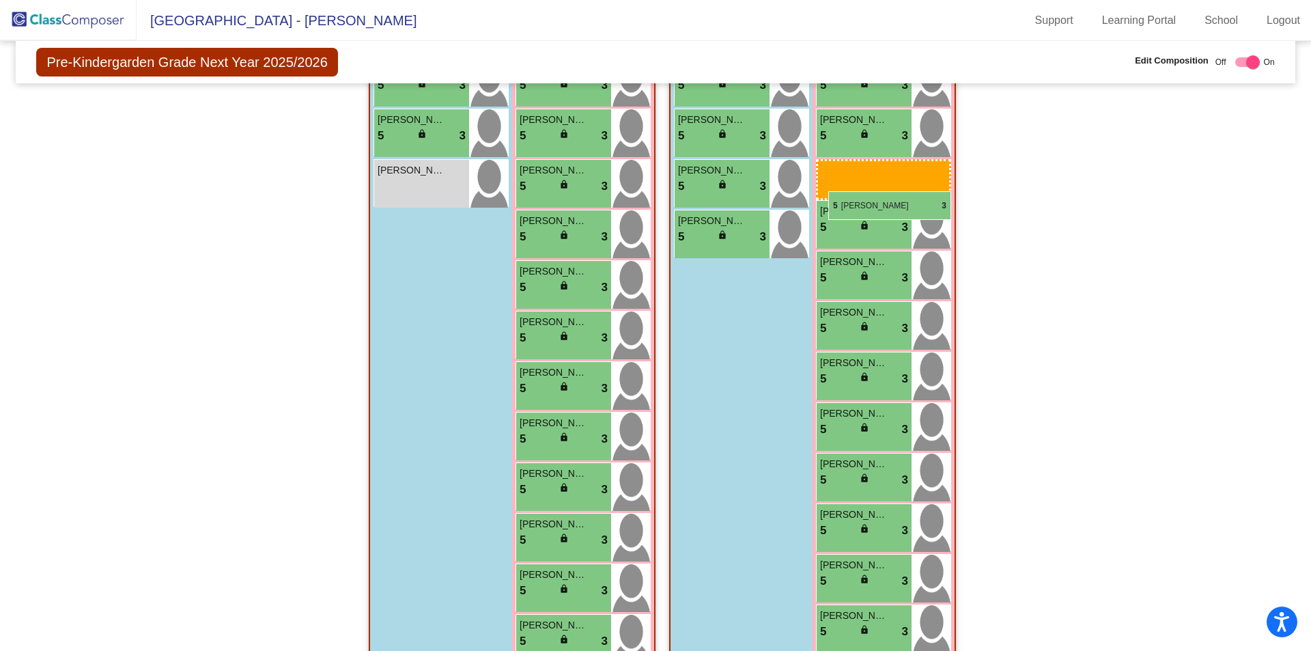
drag, startPoint x: 545, startPoint y: 223, endPoint x: 828, endPoint y: 191, distance: 285.3
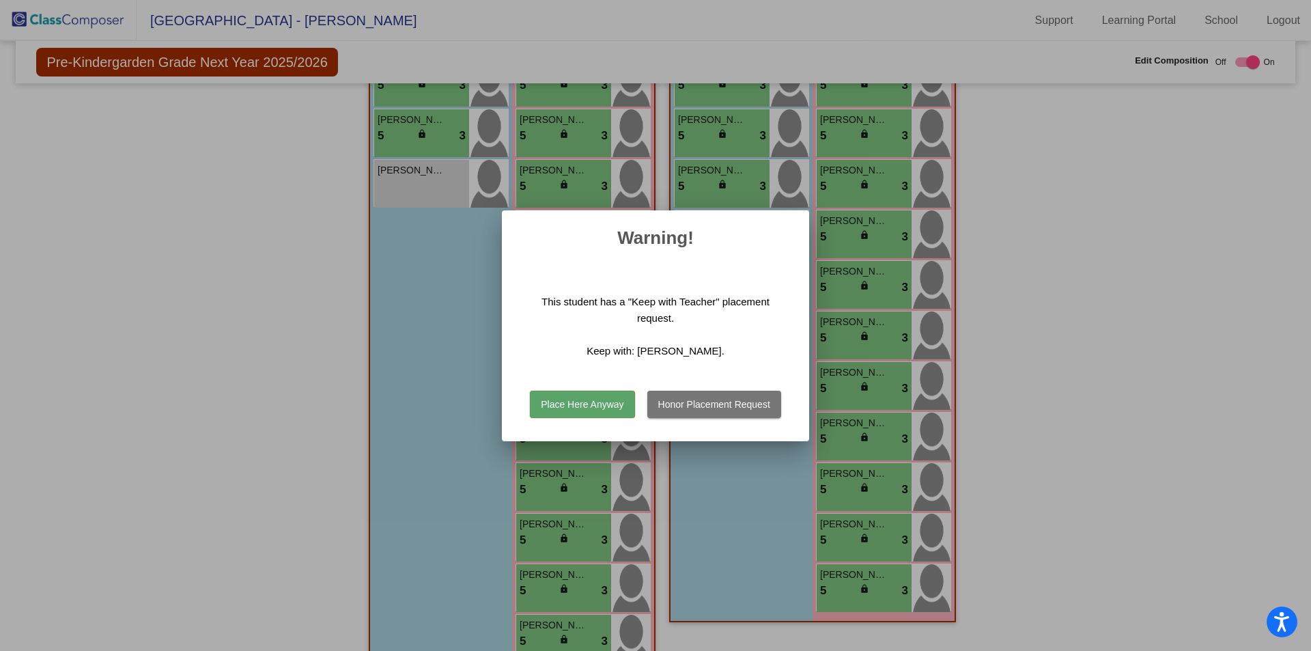
click at [601, 405] on button "Place Here Anyway" at bounding box center [582, 404] width 104 height 27
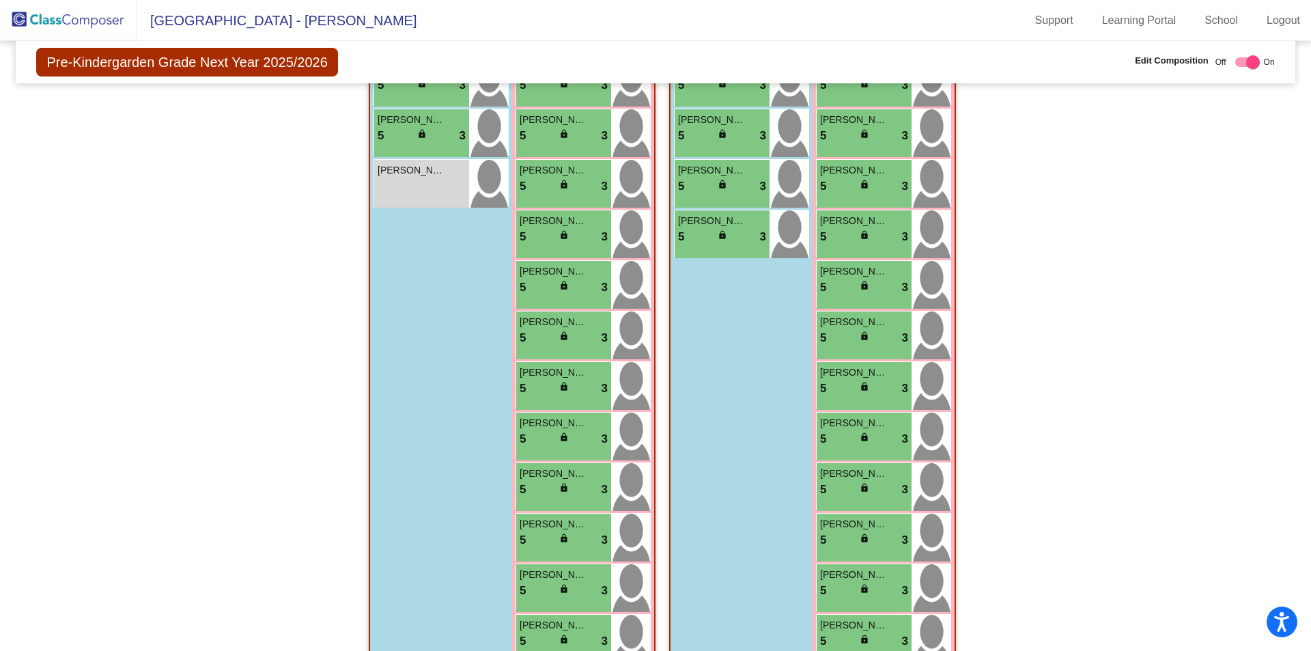
scroll to position [86, 0]
